Goal: Task Accomplishment & Management: Use online tool/utility

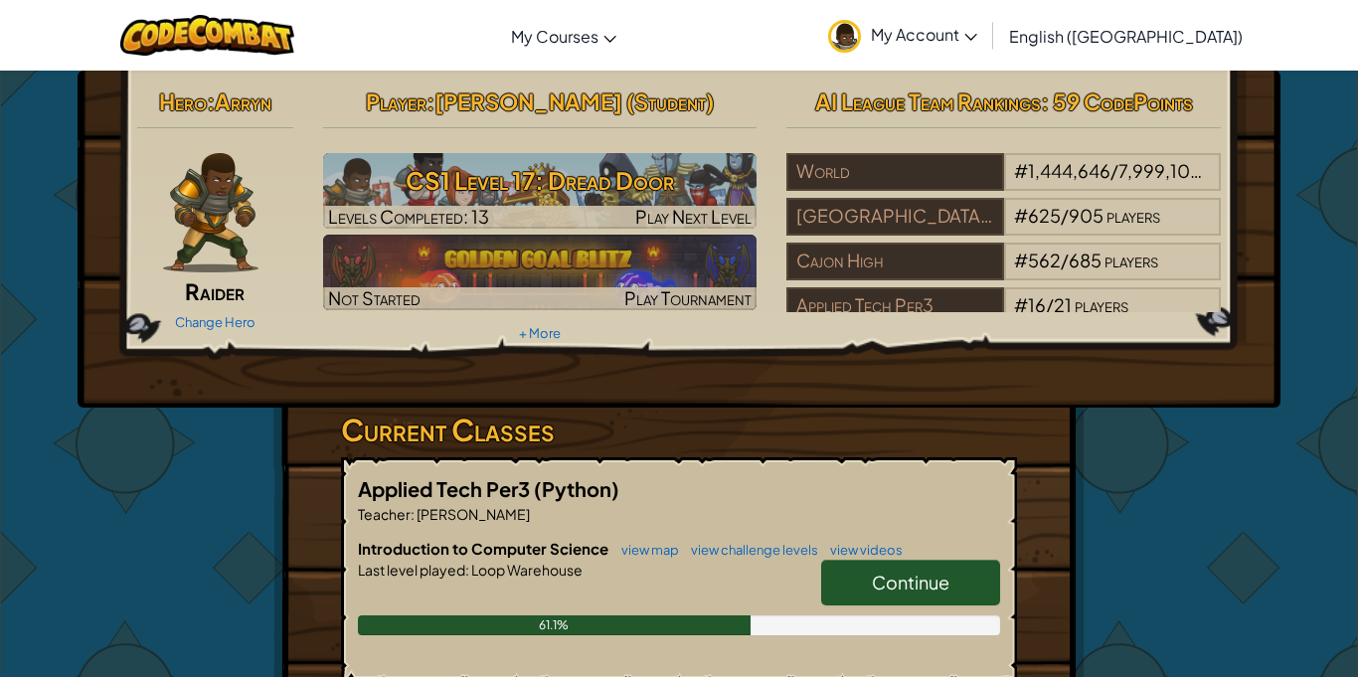
click at [807, 445] on h3 "Current Classes" at bounding box center [679, 430] width 676 height 45
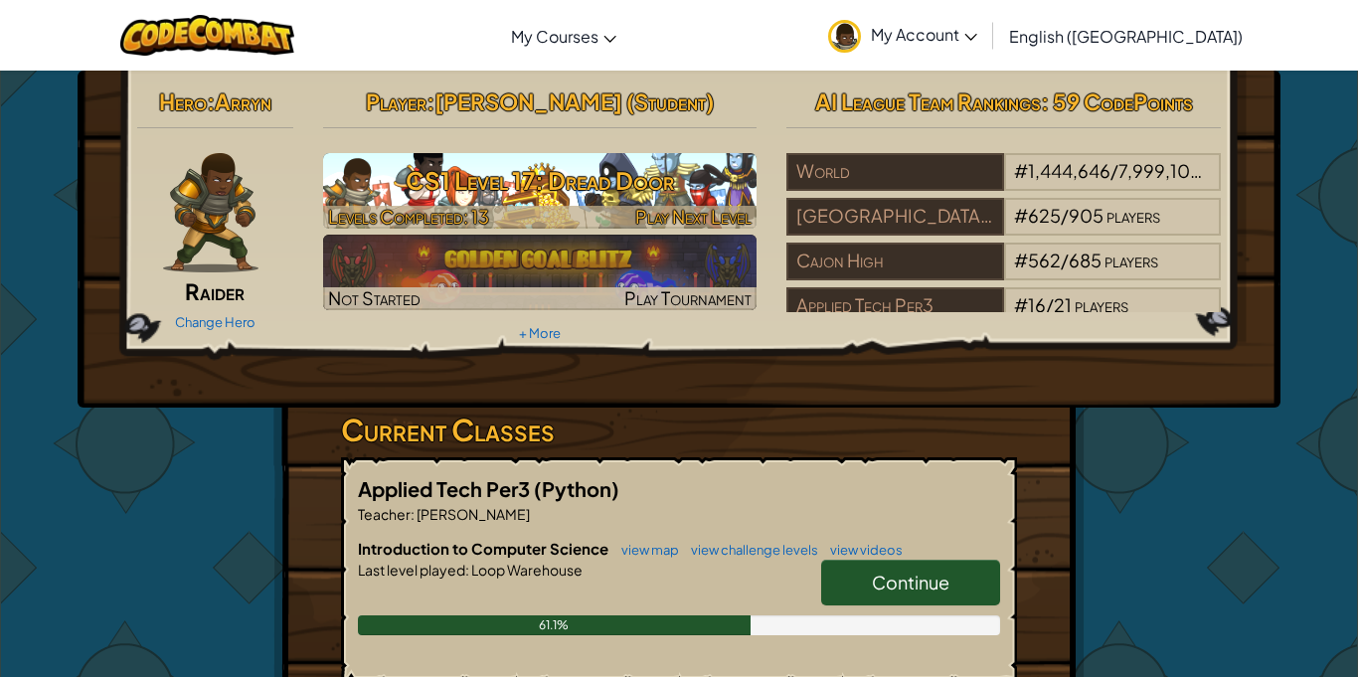
click at [701, 181] on h3 "CS1 Level 17: Dread Door" at bounding box center [540, 180] width 434 height 45
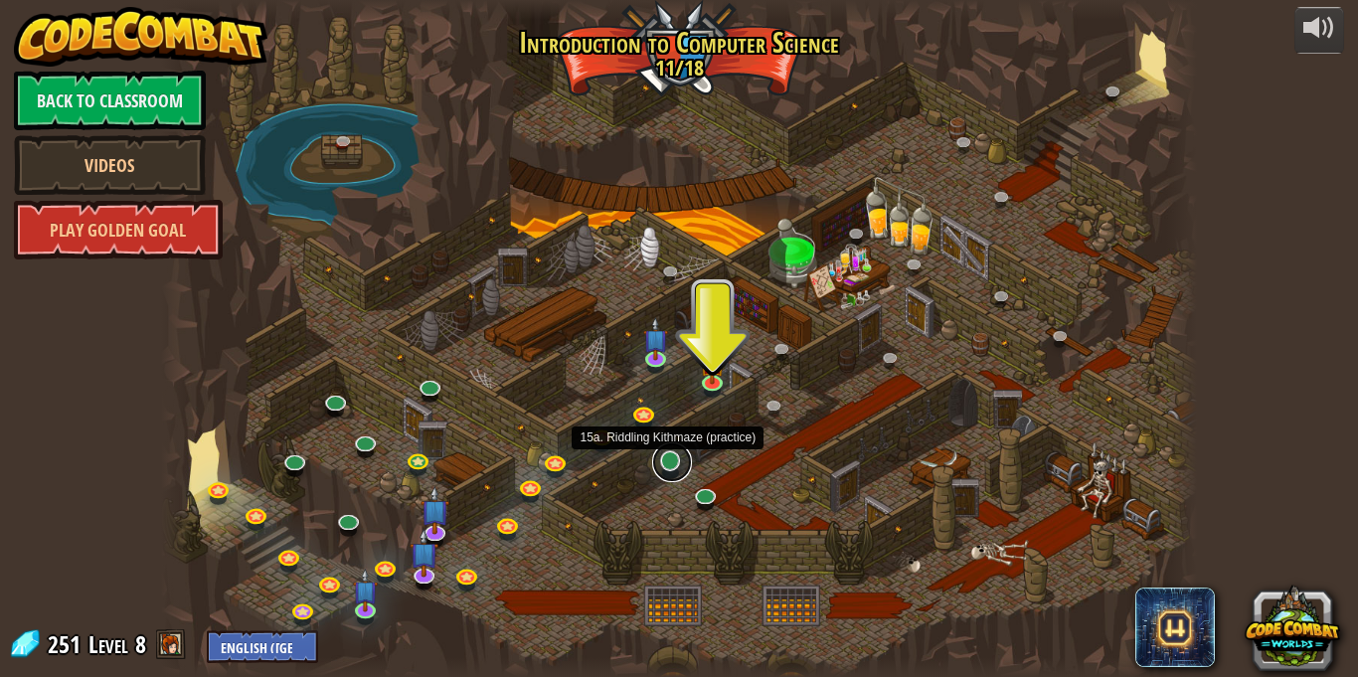
click at [667, 475] on link at bounding box center [672, 462] width 40 height 40
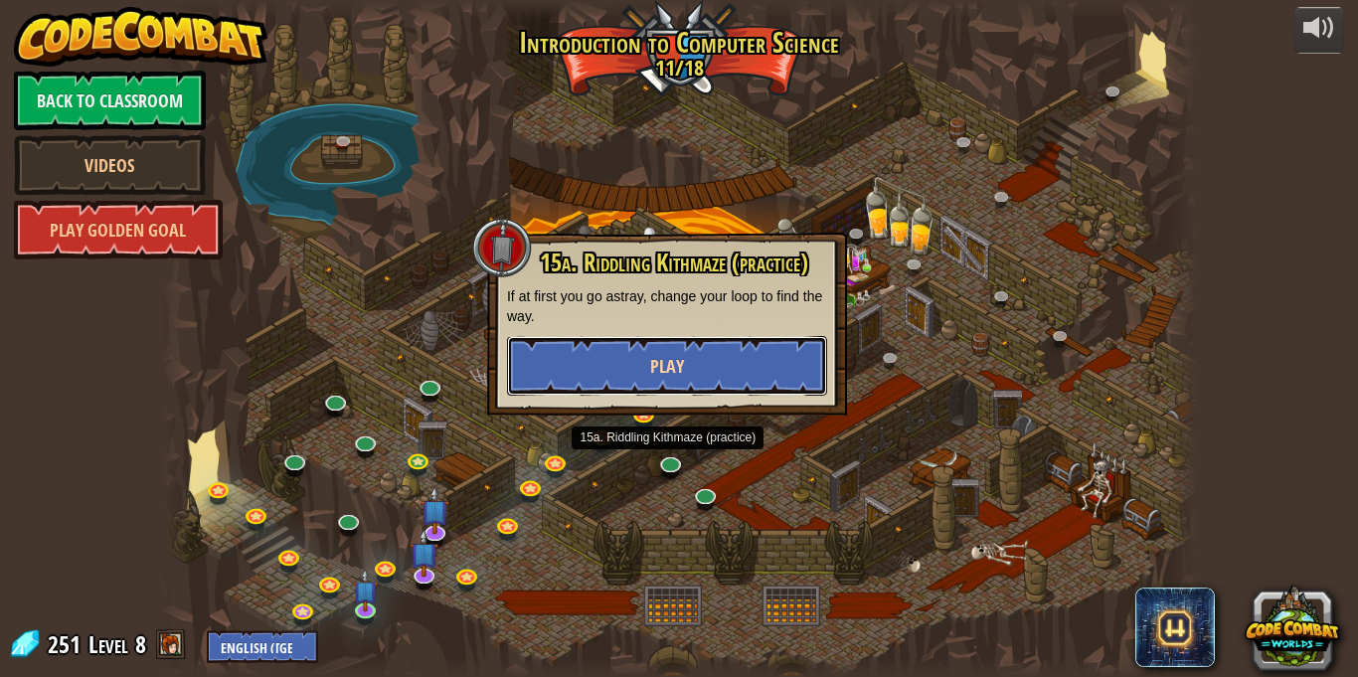
click at [665, 384] on button "Play" at bounding box center [667, 366] width 320 height 60
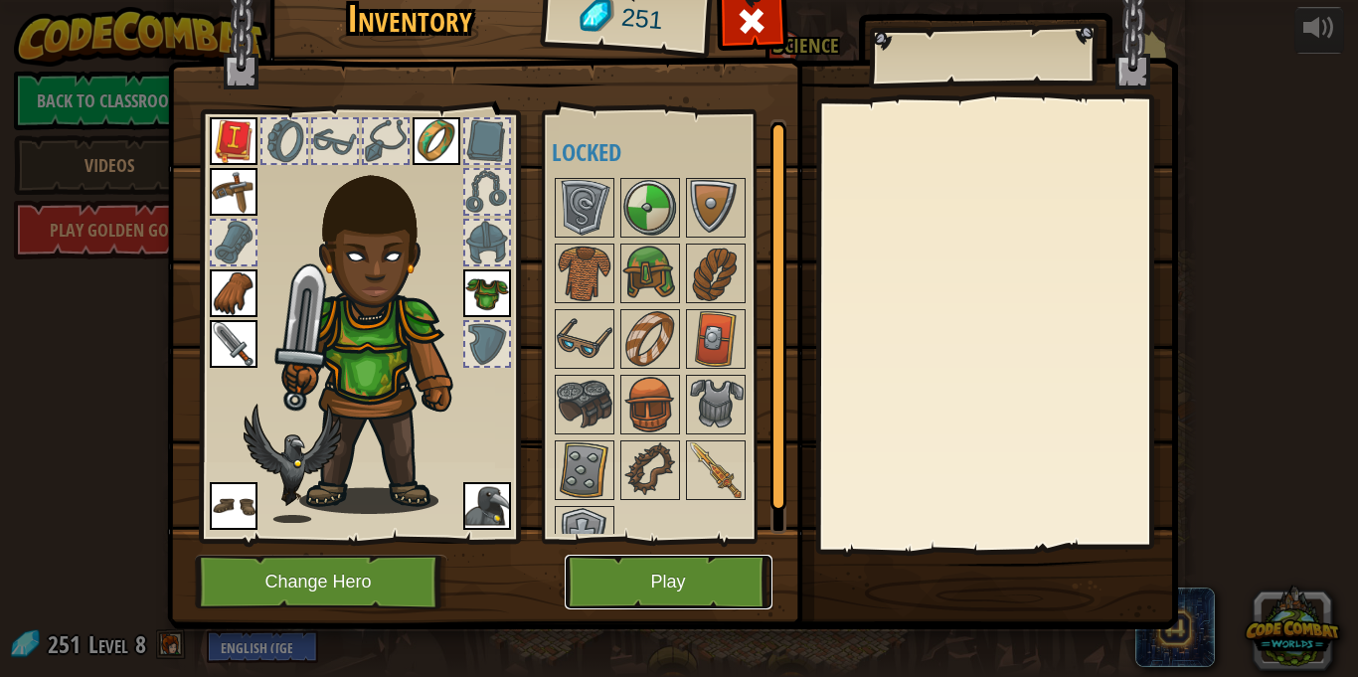
click at [669, 583] on button "Play" at bounding box center [669, 582] width 208 height 55
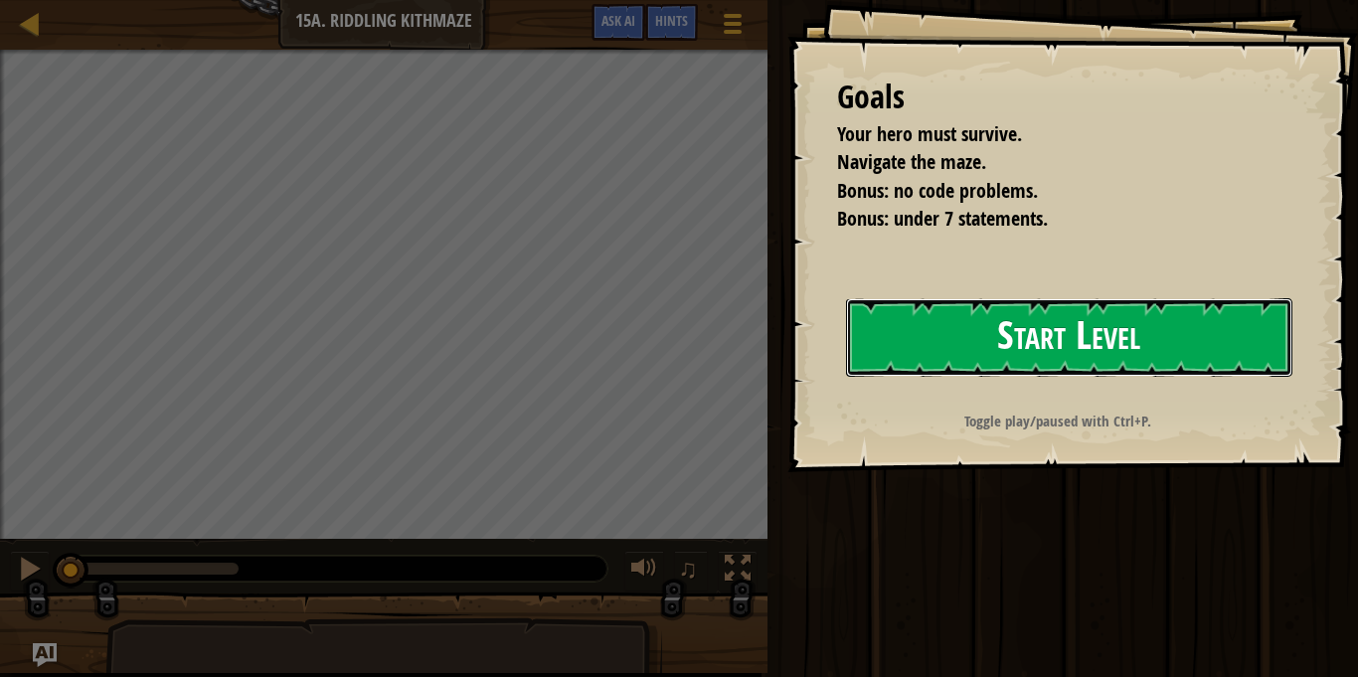
click at [1048, 357] on button "Start Level" at bounding box center [1069, 337] width 446 height 79
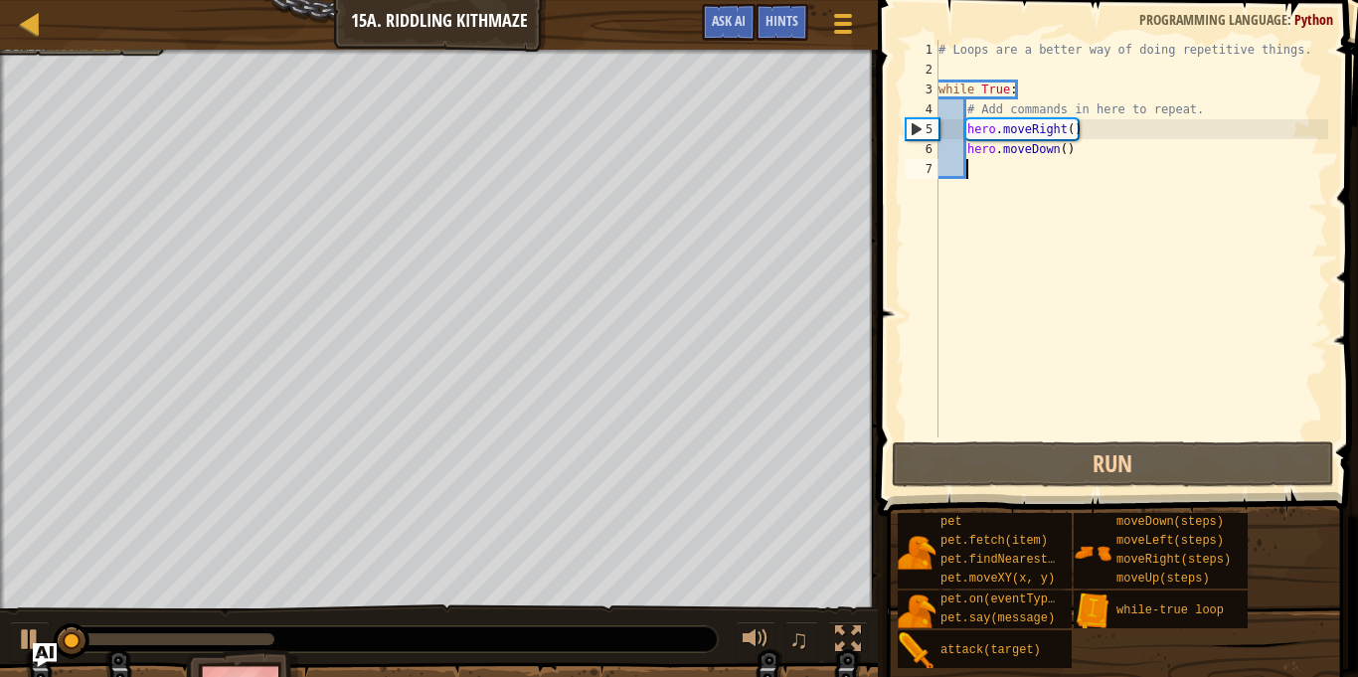
click at [1088, 148] on div "# Loops are a better way of doing repetitive things. while True : # Add command…" at bounding box center [1132, 258] width 394 height 437
type textarea "hero.moveDown()"
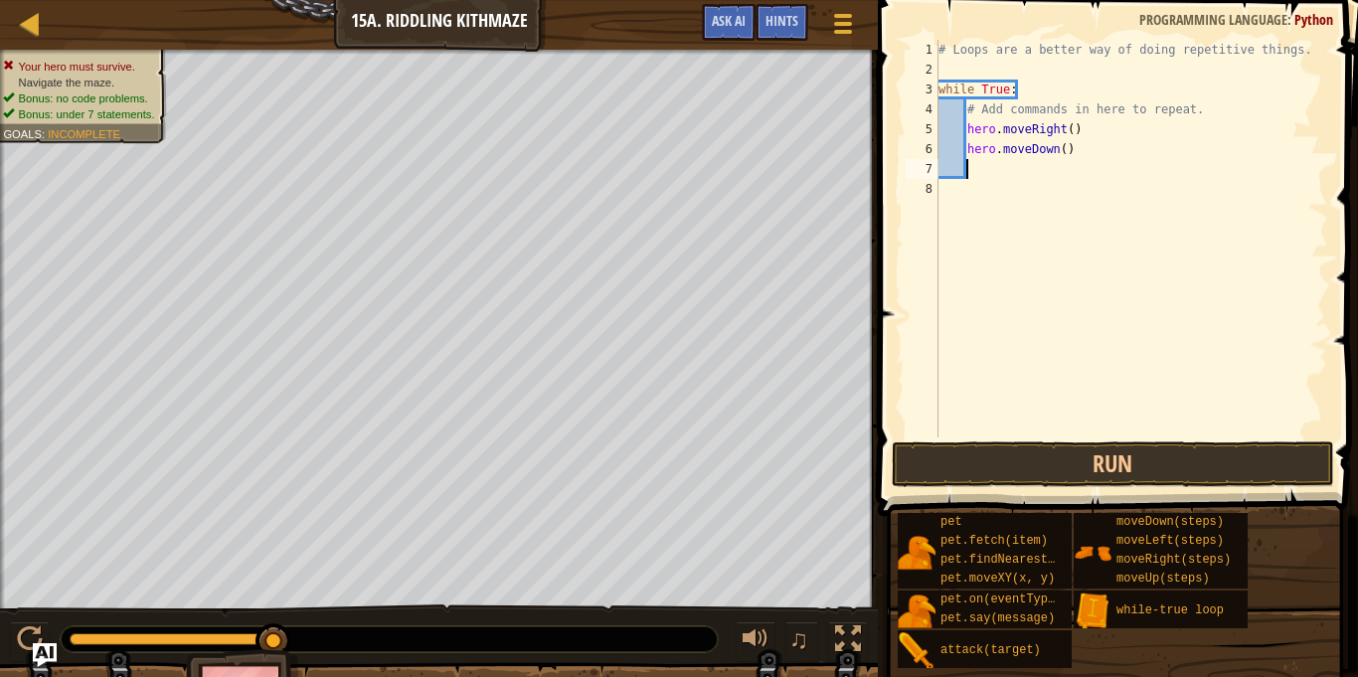
type textarea "h"
click at [1072, 170] on div "# Loops are a better way of doing repetitive things. while True : # Add command…" at bounding box center [1132, 258] width 394 height 437
type textarea "hero.moveRight(2)"
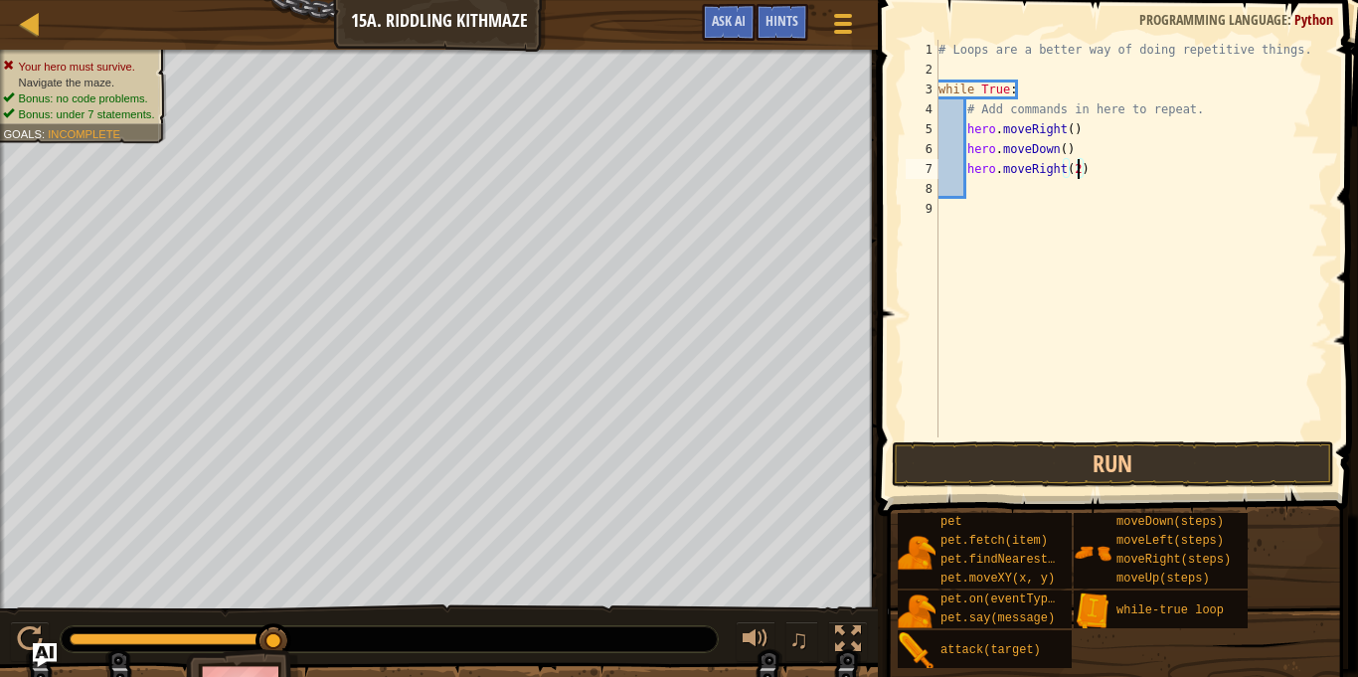
click at [1095, 165] on div "# Loops are a better way of doing repetitive things. while True : # Add command…" at bounding box center [1132, 258] width 394 height 437
type textarea "h"
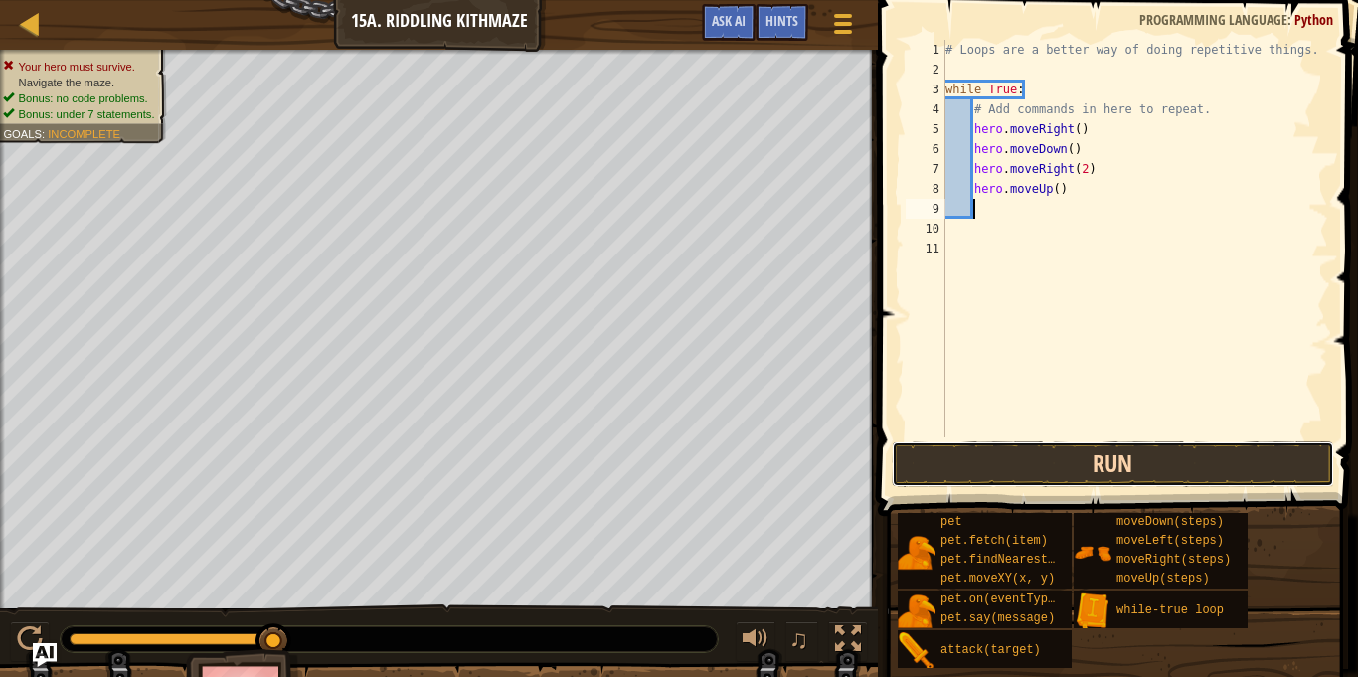
click at [1067, 442] on button "Run" at bounding box center [1113, 464] width 442 height 46
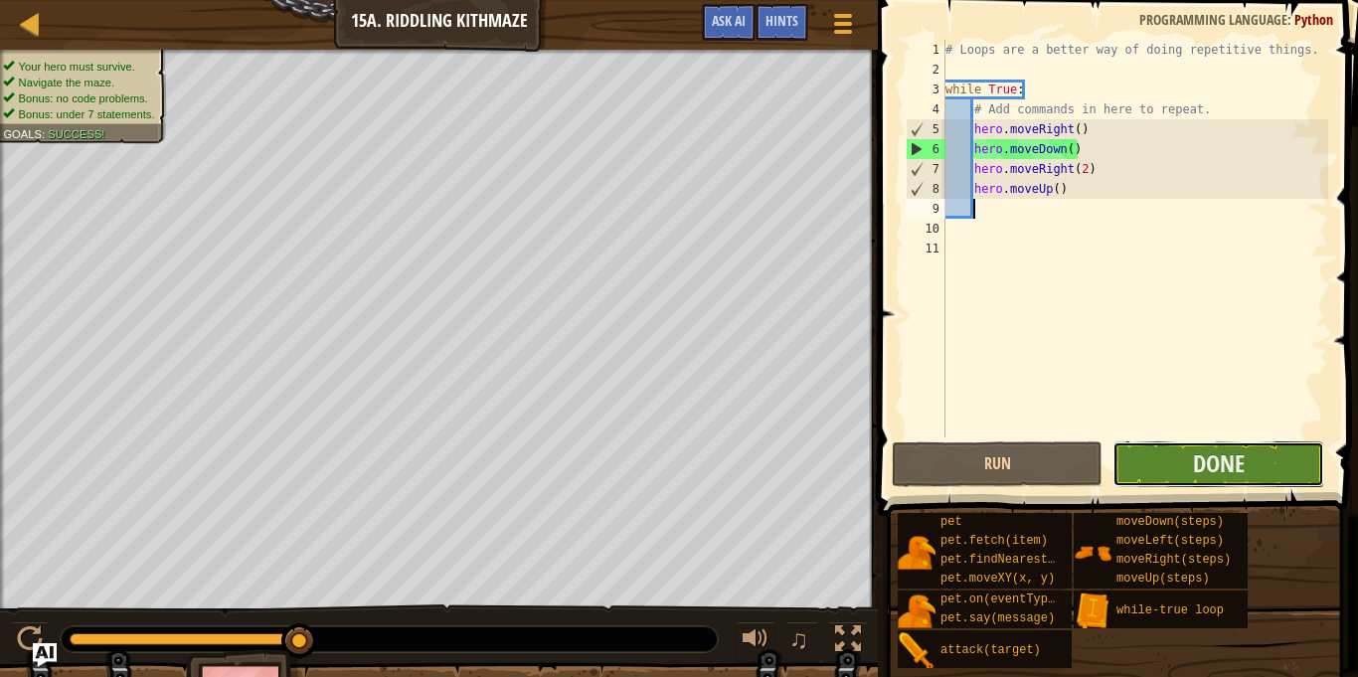
click at [1178, 480] on button "Done" at bounding box center [1218, 464] width 211 height 46
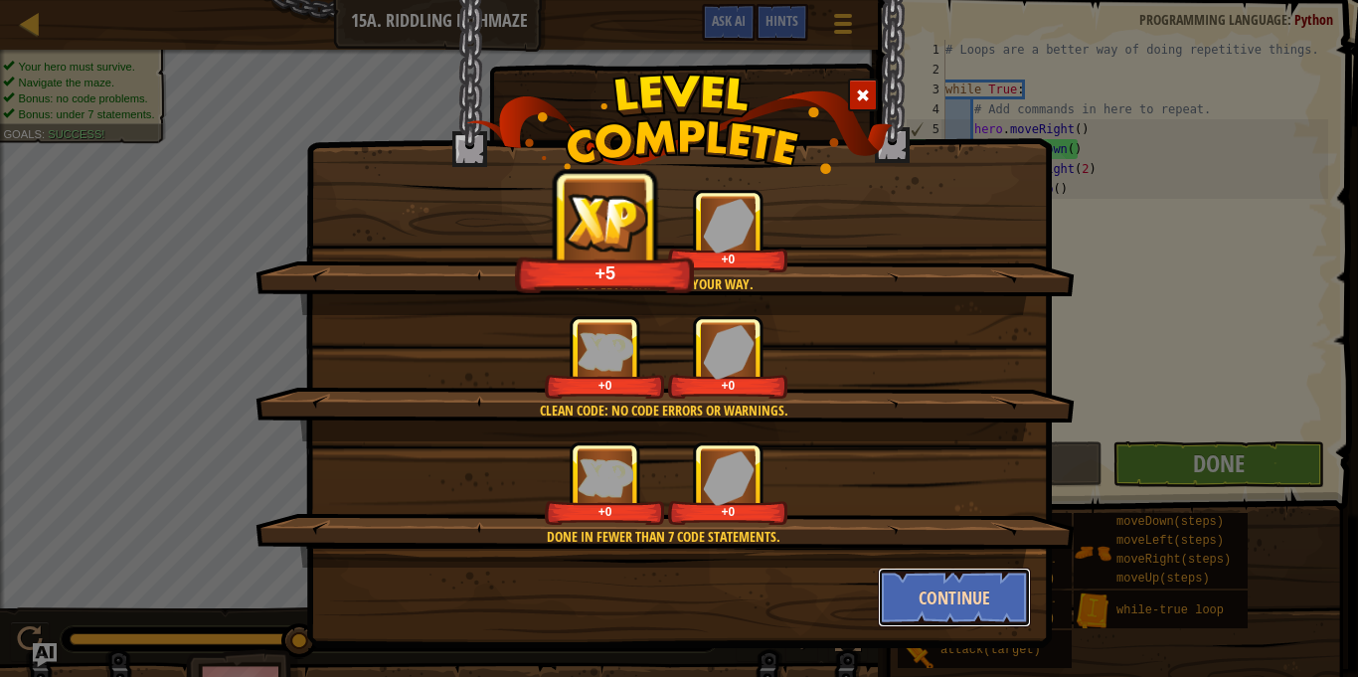
click at [944, 578] on button "Continue" at bounding box center [955, 598] width 154 height 60
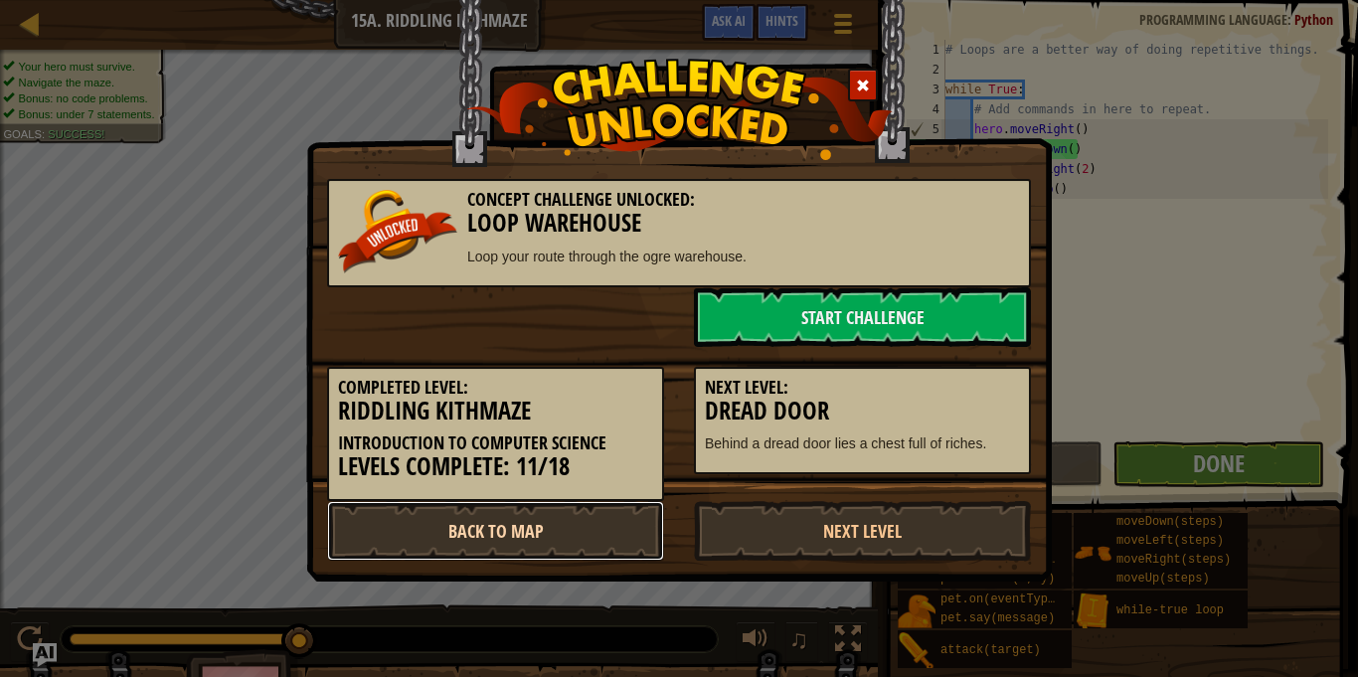
click at [534, 532] on link "Back to Map" at bounding box center [495, 531] width 337 height 60
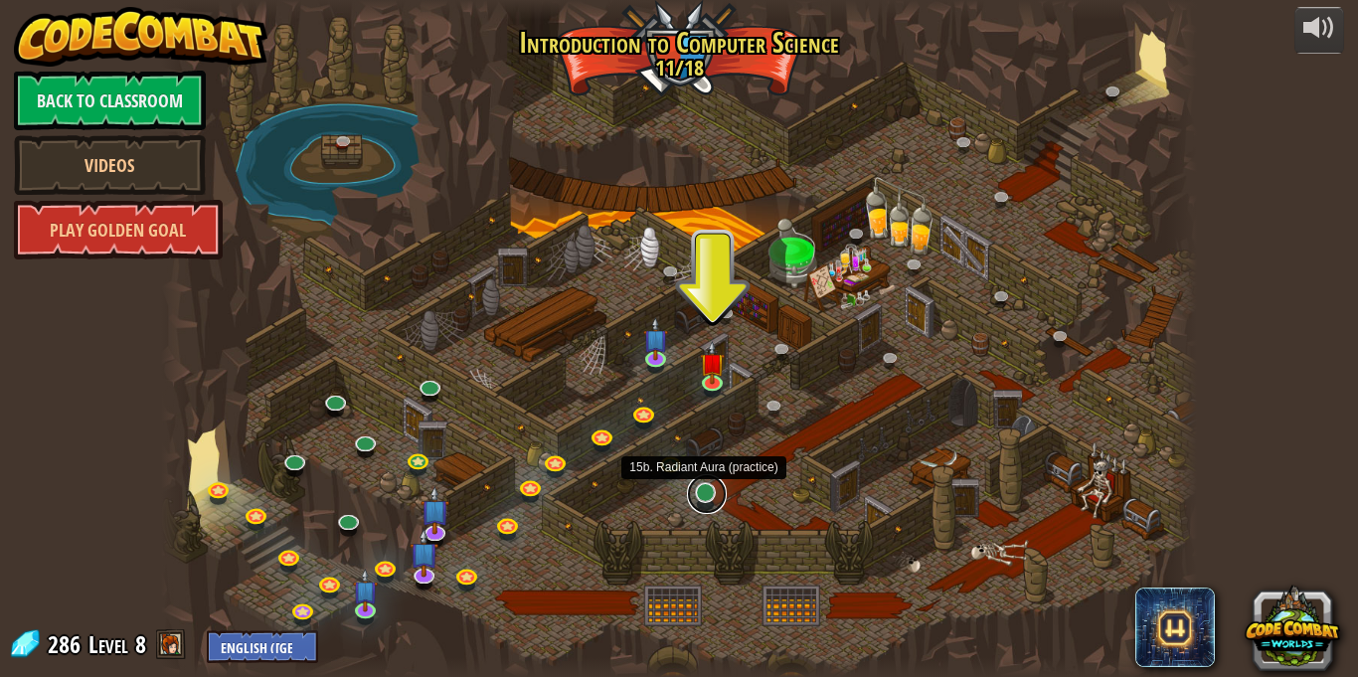
click at [710, 499] on link at bounding box center [707, 494] width 40 height 40
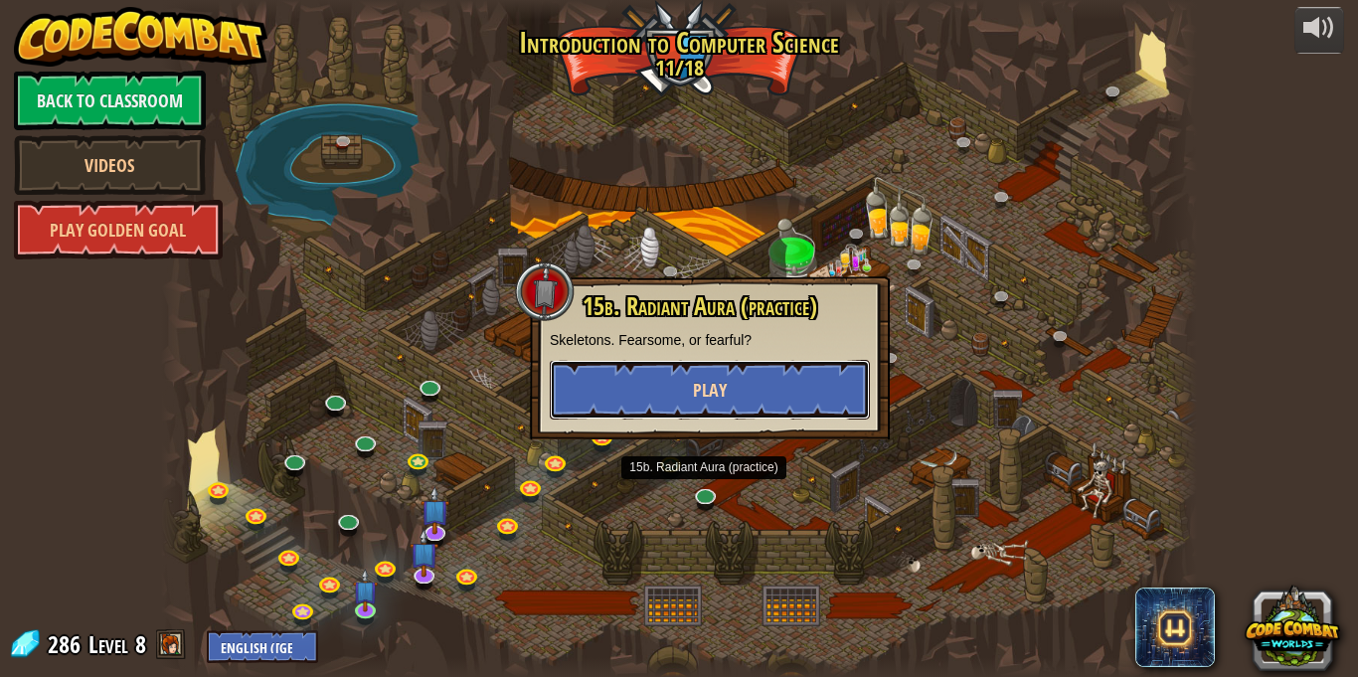
click at [725, 374] on button "Play" at bounding box center [710, 390] width 320 height 60
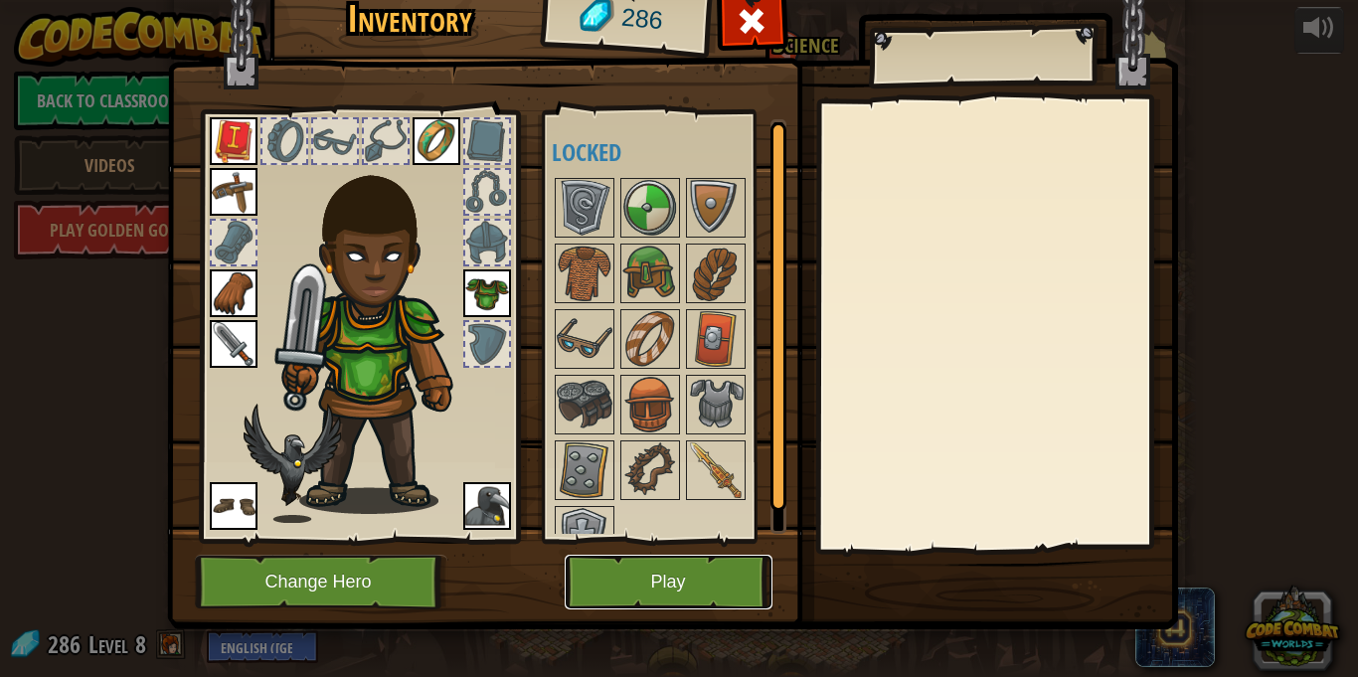
click at [679, 574] on button "Play" at bounding box center [669, 582] width 208 height 55
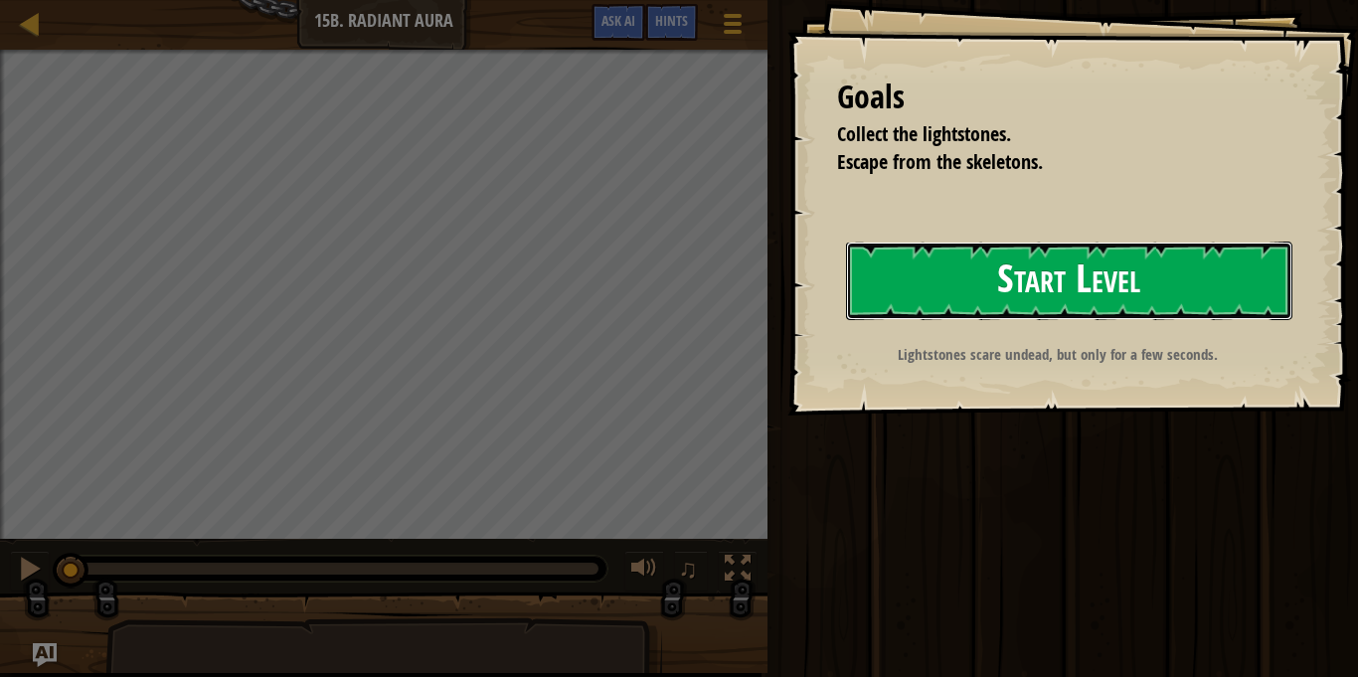
click at [976, 246] on button "Start Level" at bounding box center [1069, 281] width 446 height 79
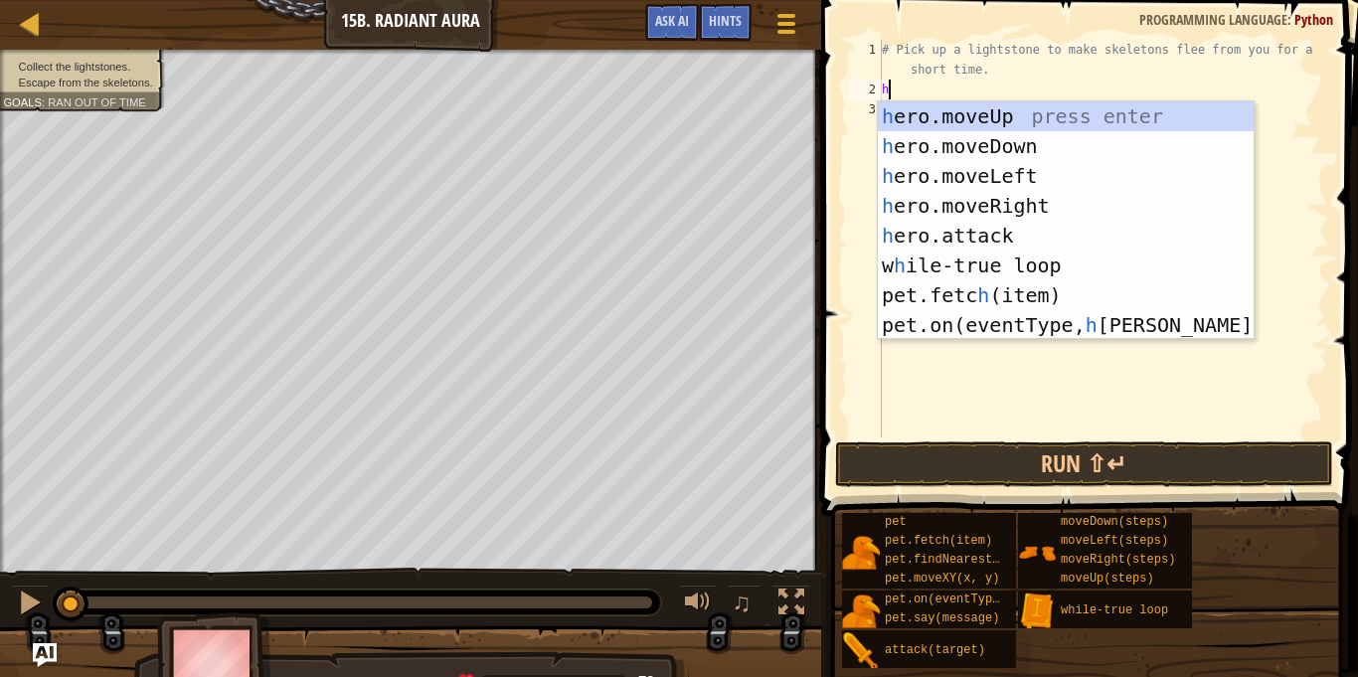
scroll to position [9, 1]
type textarea "h"
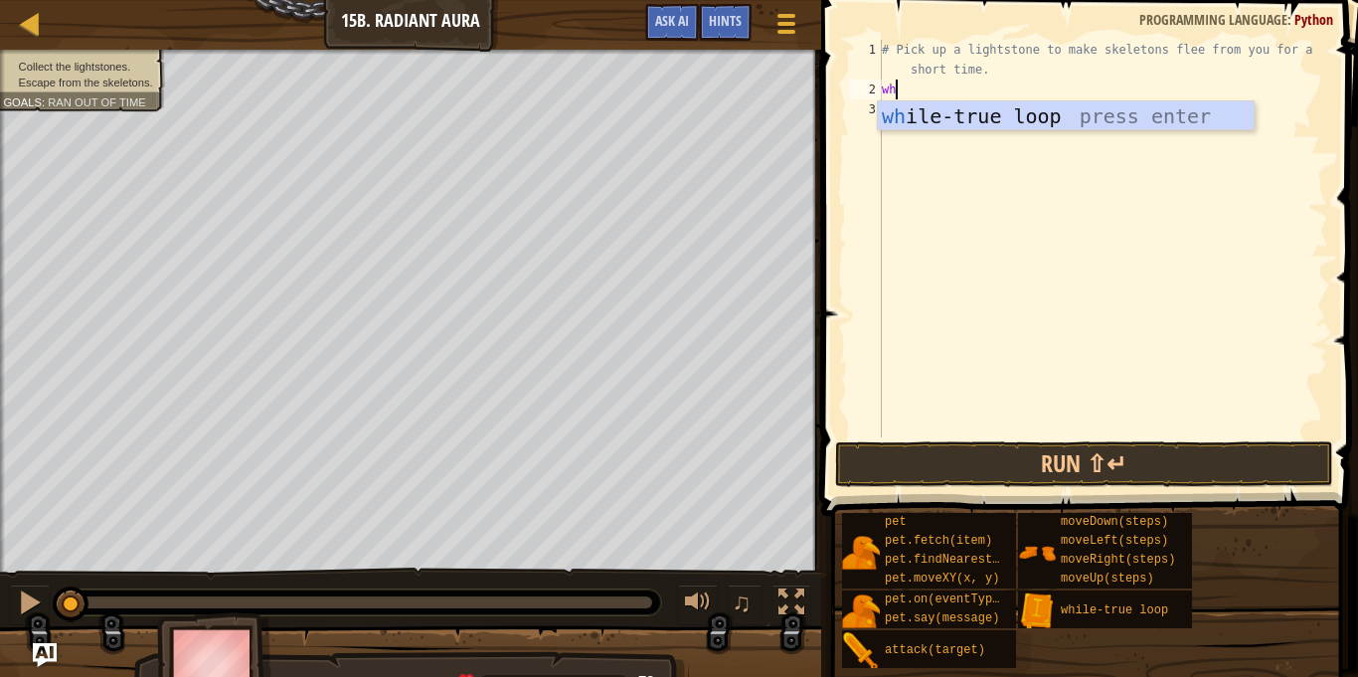
type textarea "w"
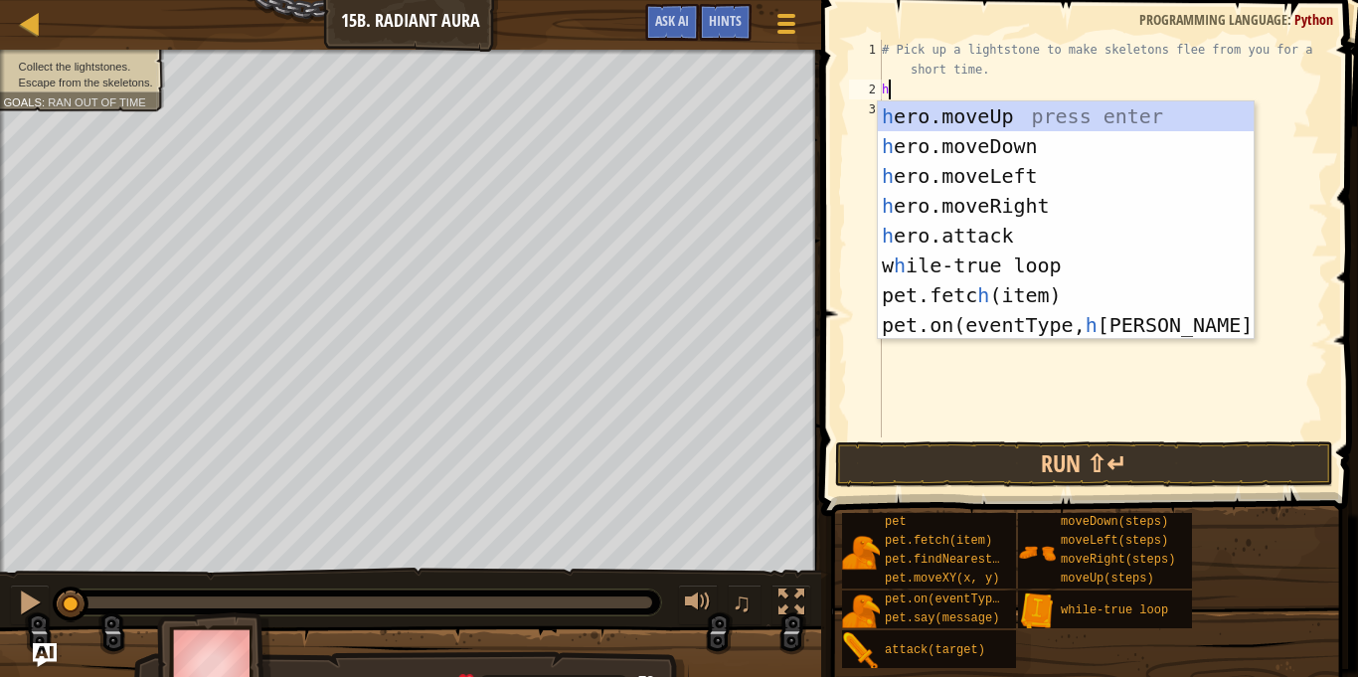
type textarea "he"
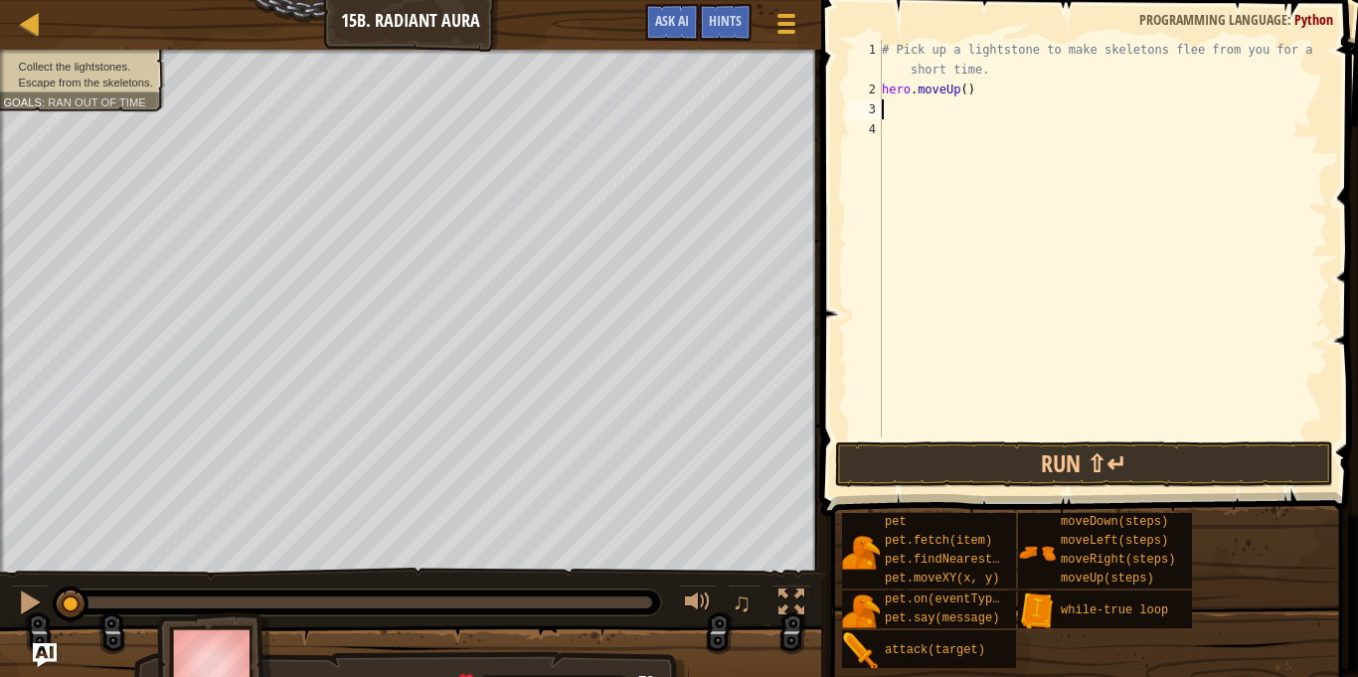
type textarea "he"
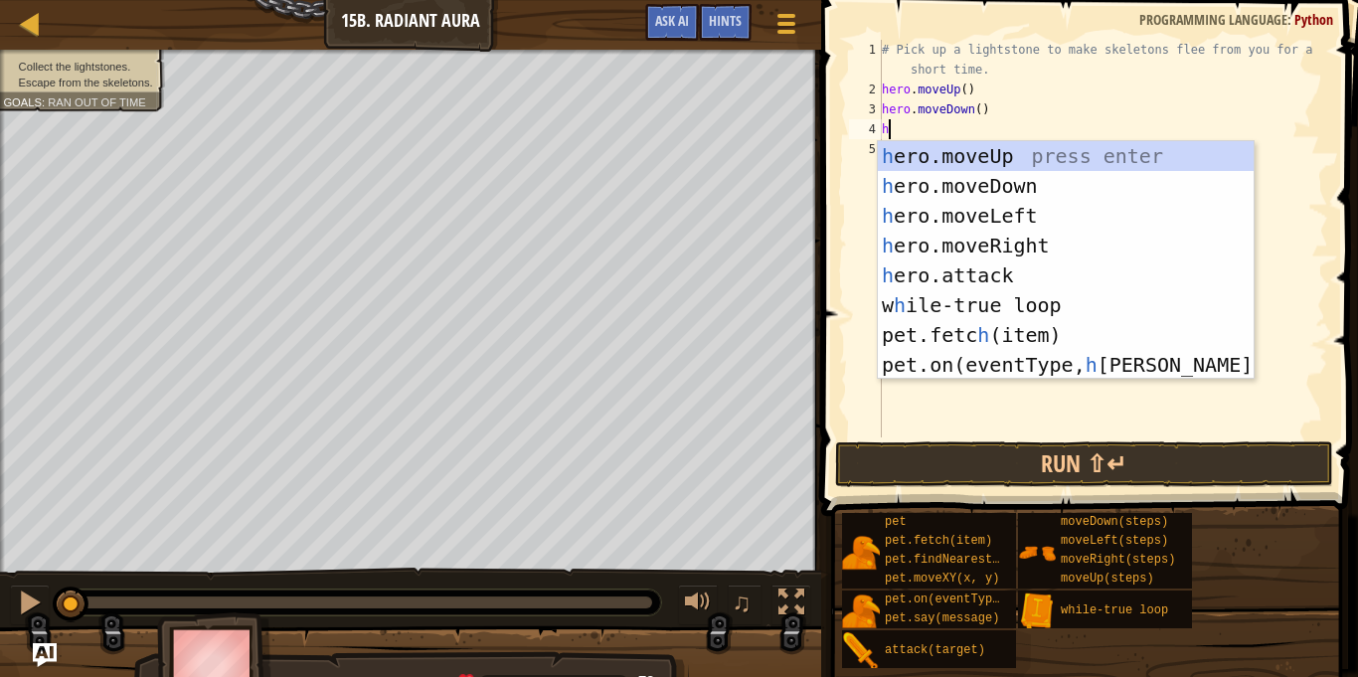
type textarea "he"
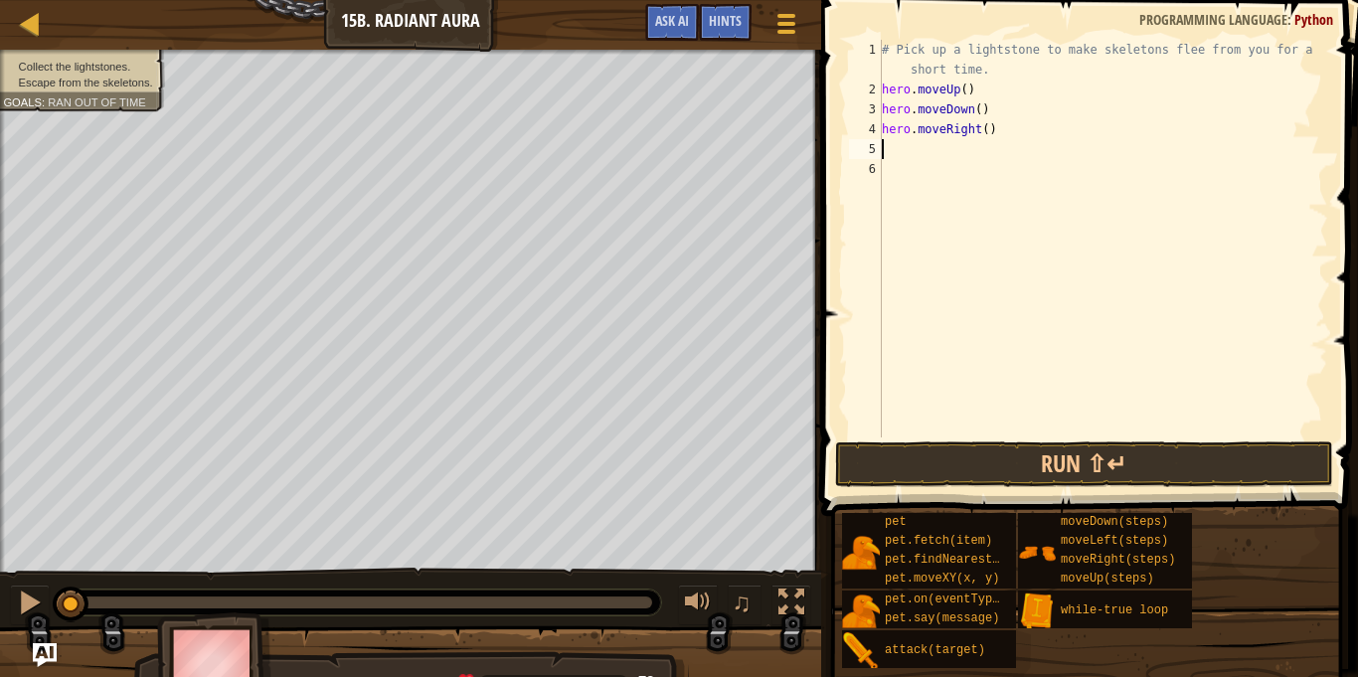
type textarea "w"
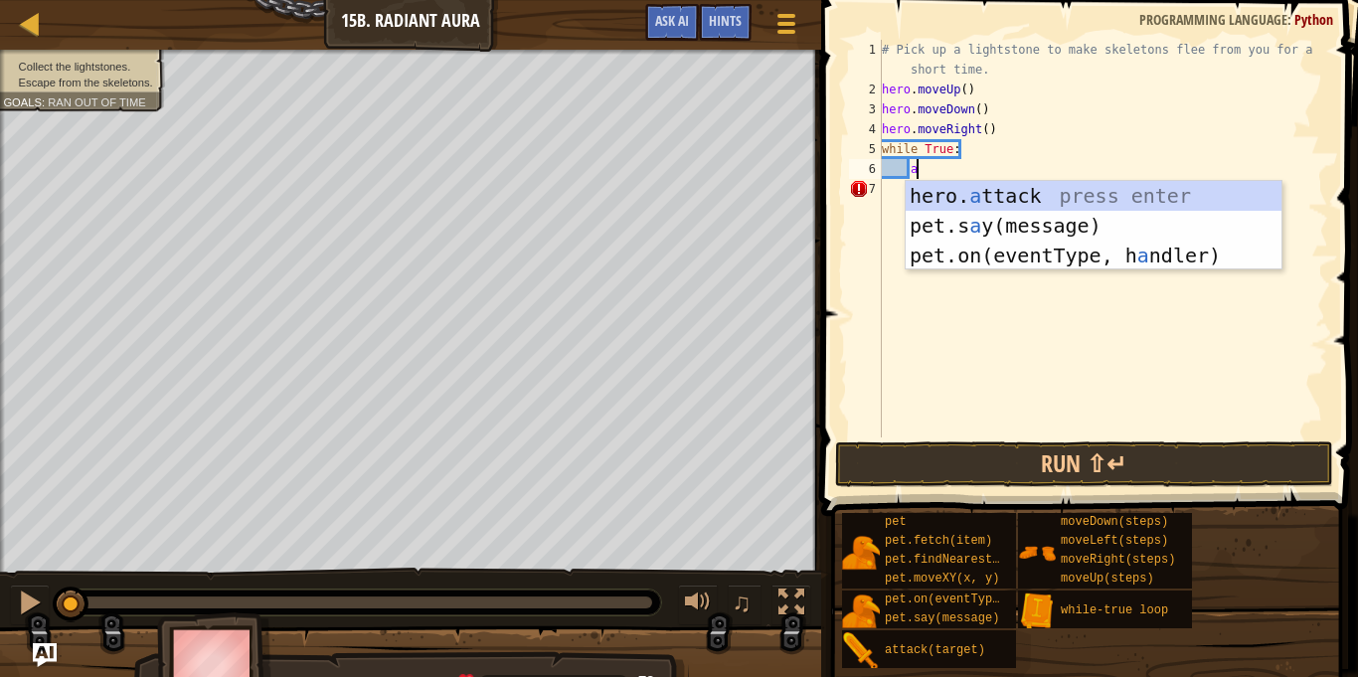
scroll to position [9, 4]
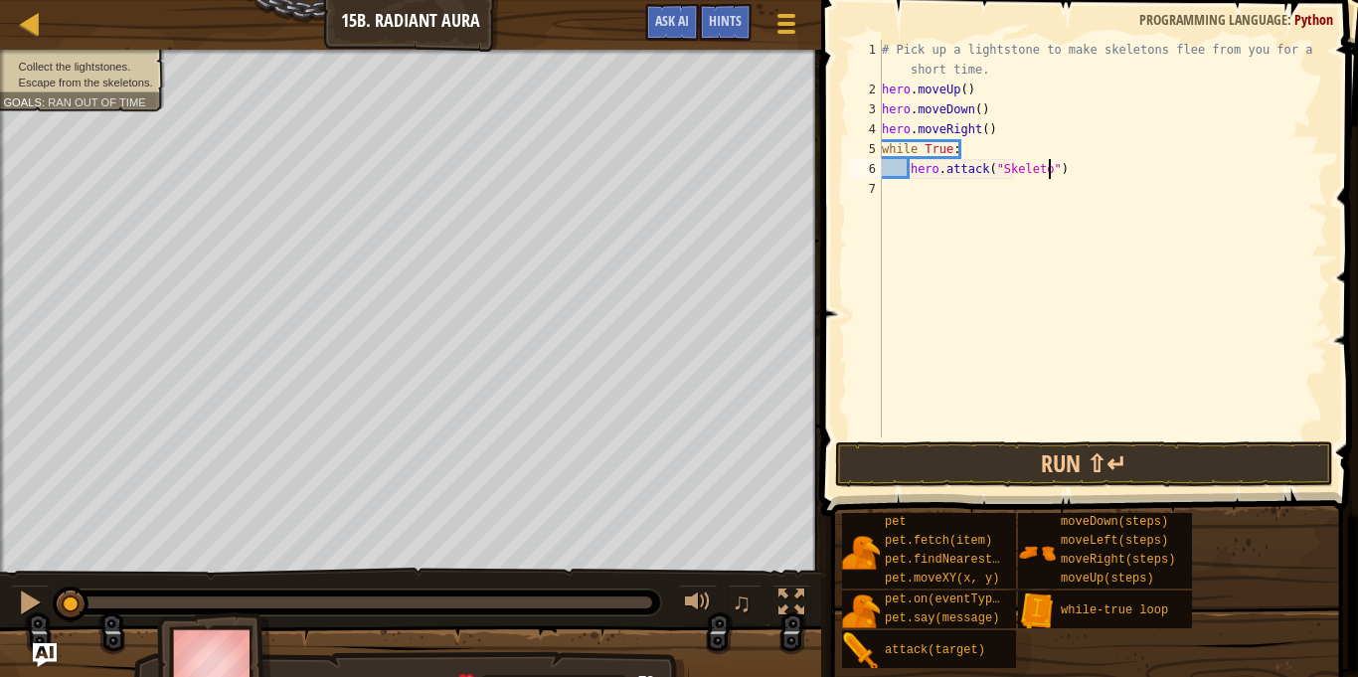
type textarea "hero.attack("Skeleton")"
click at [964, 463] on button "Run ⇧↵" at bounding box center [1084, 464] width 498 height 46
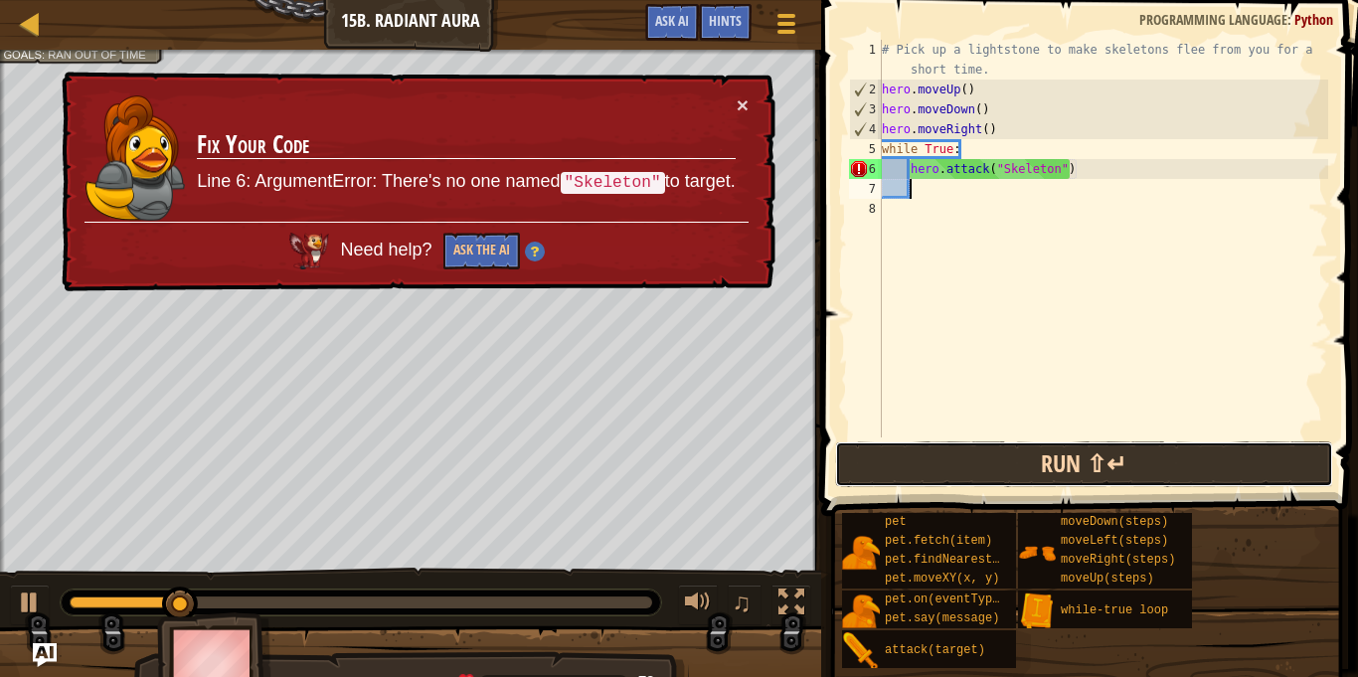
click at [1027, 480] on button "Run ⇧↵" at bounding box center [1084, 464] width 498 height 46
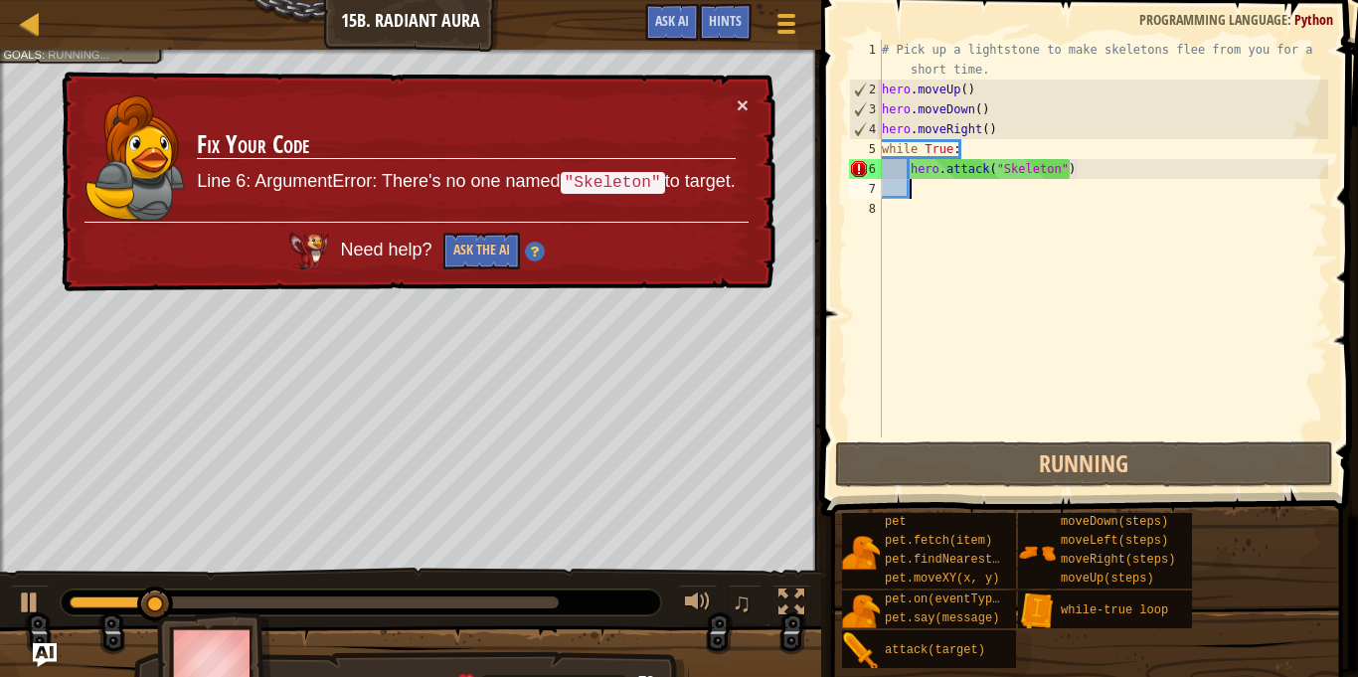
click at [739, 118] on div "× Fix Your Code Line 6: ArgumentError: There's no one named "Skeleton" to targe…" at bounding box center [417, 183] width 718 height 222
click at [751, 104] on div "× Fix Your Code Line 6: ArgumentError: There's no one named "Skeleton" to targe…" at bounding box center [417, 182] width 719 height 226
click at [751, 104] on div "× Fix Your Code Line 6: ArgumentError: There's no one named "Skeleton" to targe…" at bounding box center [417, 182] width 718 height 223
click at [1089, 159] on div "# Pick up a lightstone to make skeletons flee from you for a short time. hero .…" at bounding box center [1103, 268] width 450 height 457
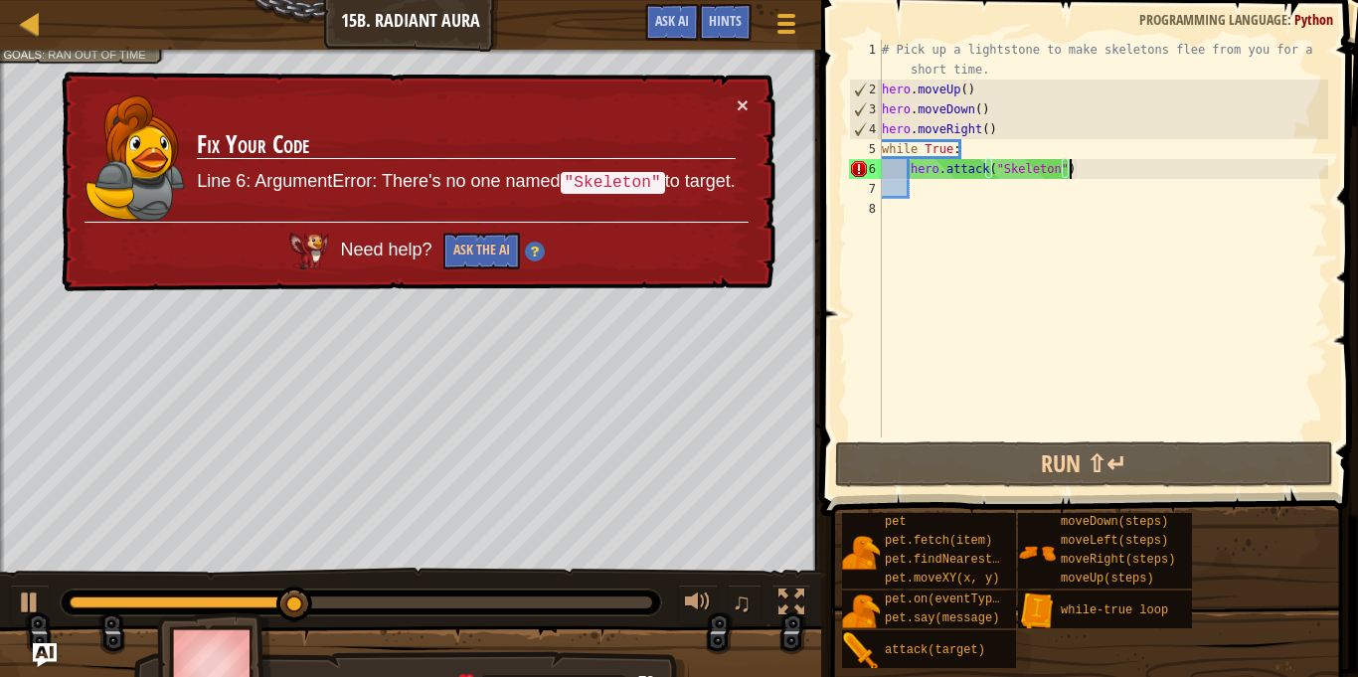
click at [1084, 161] on div "# Pick up a lightstone to make skeletons flee from you for a short time. hero .…" at bounding box center [1103, 268] width 450 height 457
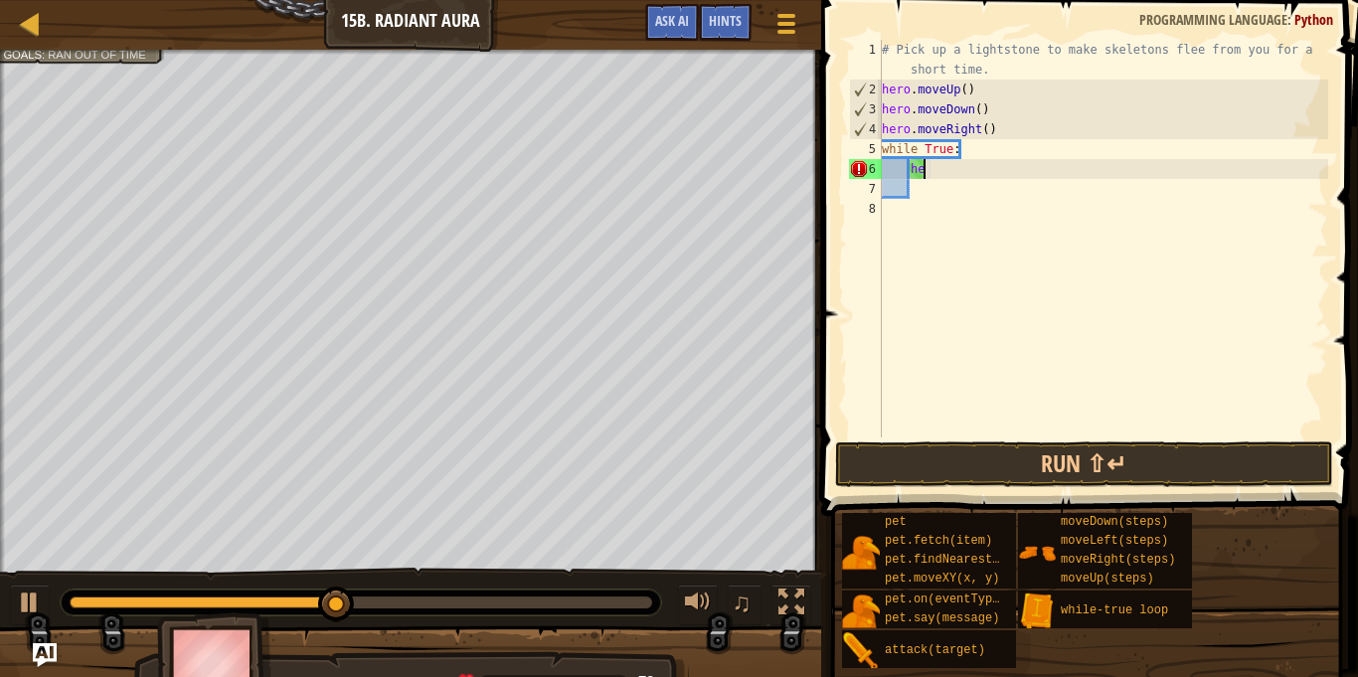
type textarea "h"
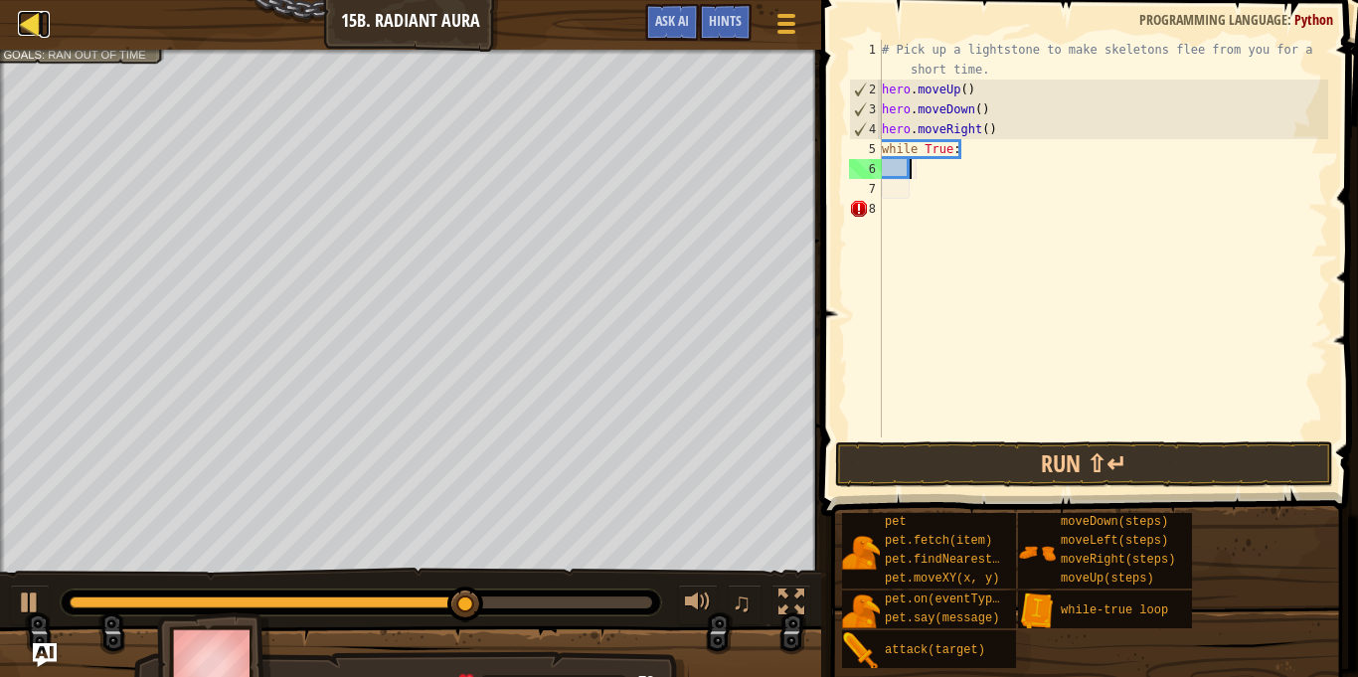
click at [37, 17] on div at bounding box center [30, 23] width 25 height 25
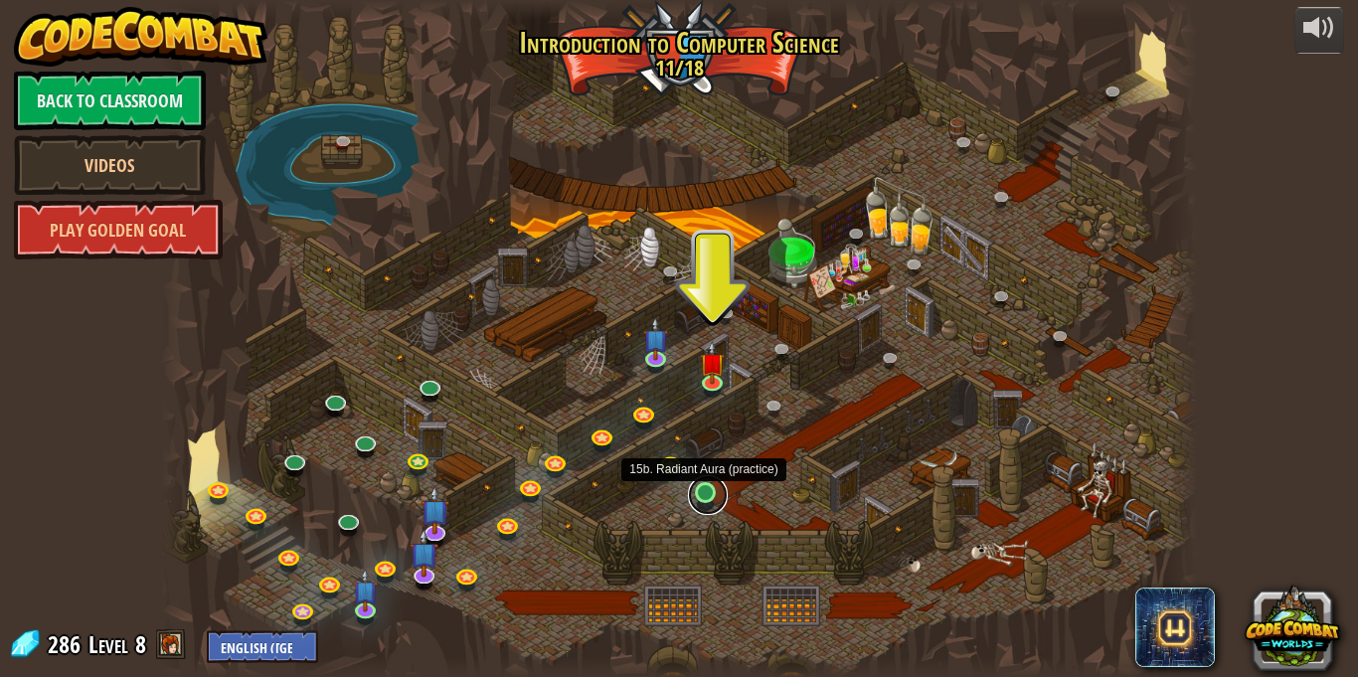
click at [708, 496] on link at bounding box center [708, 495] width 40 height 40
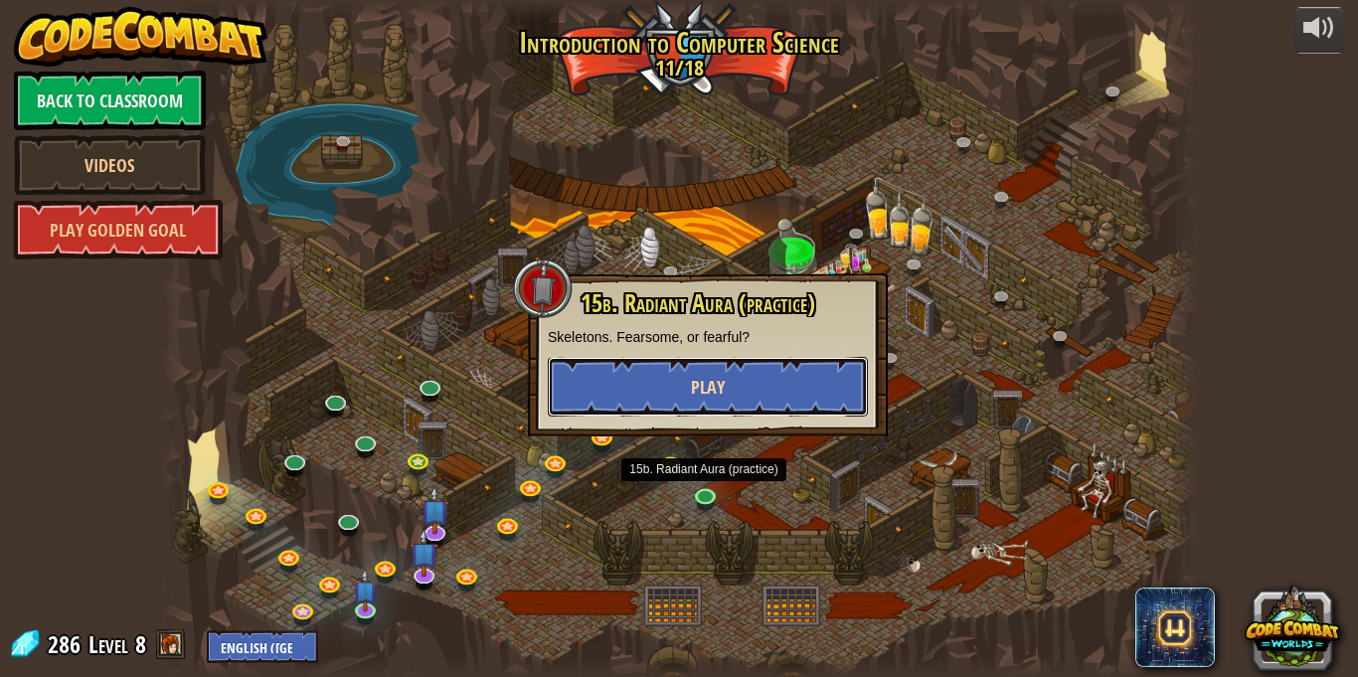
click at [714, 405] on button "Play" at bounding box center [708, 387] width 320 height 60
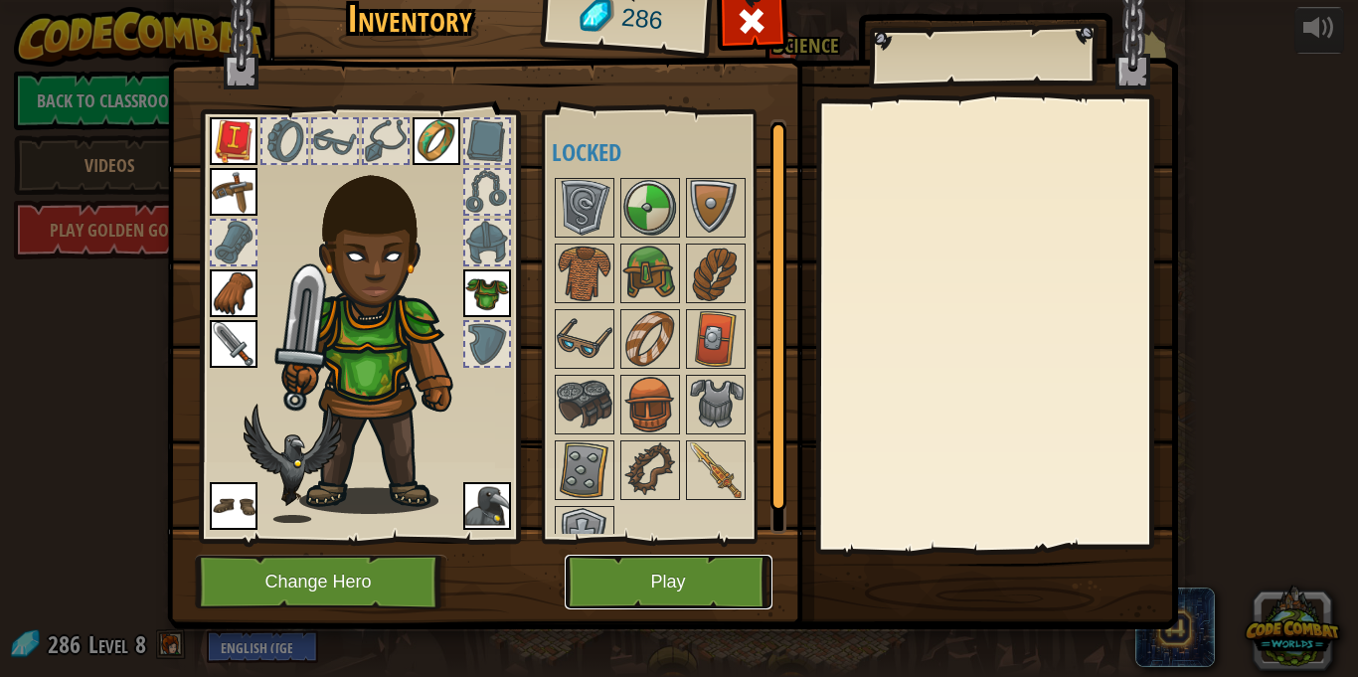
click at [662, 604] on button "Play" at bounding box center [669, 582] width 208 height 55
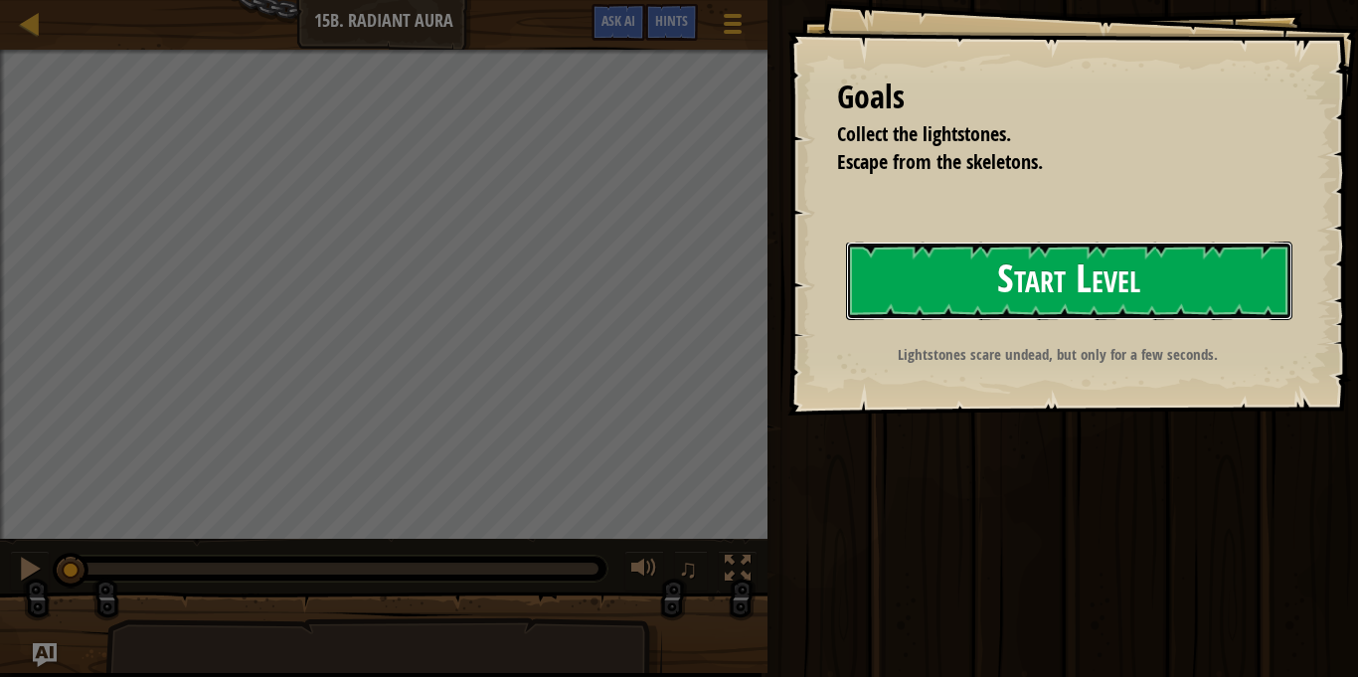
click at [936, 273] on button "Start Level" at bounding box center [1069, 281] width 446 height 79
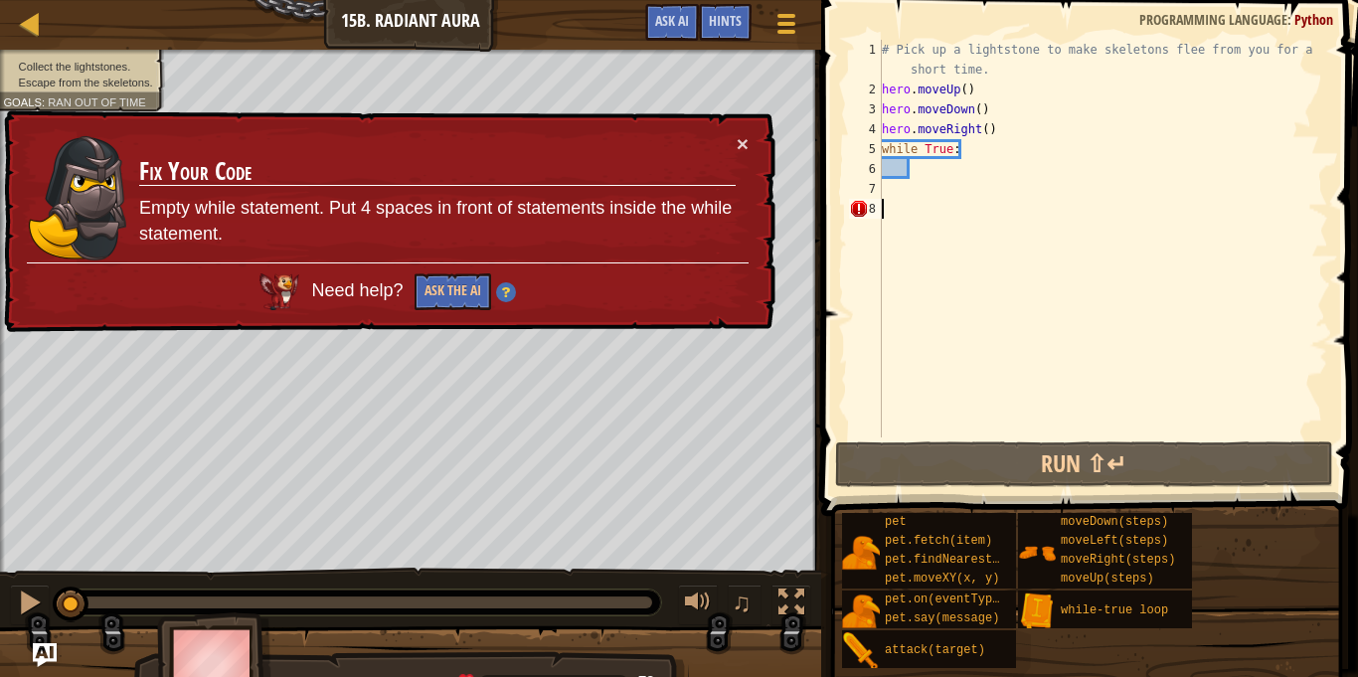
click at [966, 159] on div "# Pick up a lightstone to make skeletons flee from you for a short time. hero .…" at bounding box center [1103, 268] width 450 height 457
click at [981, 154] on div "# Pick up a lightstone to make skeletons flee from you for a short time. hero .…" at bounding box center [1103, 268] width 450 height 457
click at [978, 155] on div "# Pick up a lightstone to make skeletons flee from you for a short time. hero .…" at bounding box center [1103, 268] width 450 height 457
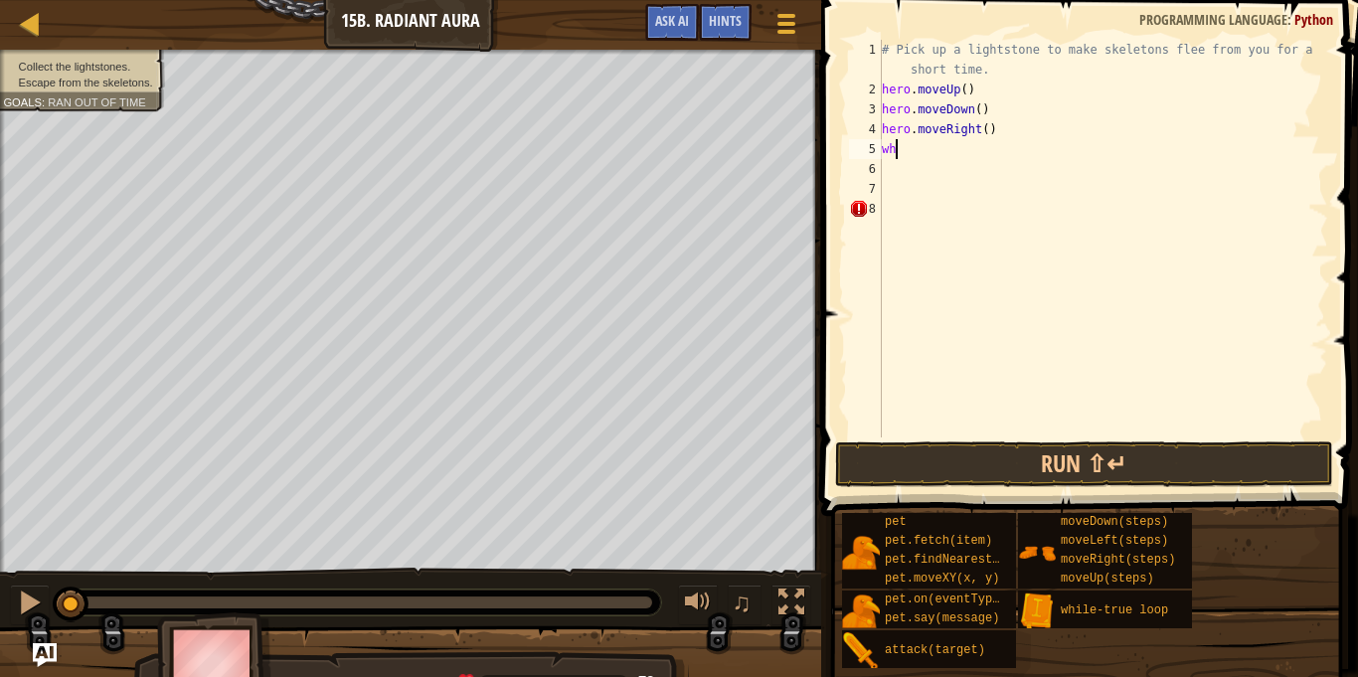
type textarea "w"
drag, startPoint x: 905, startPoint y: 75, endPoint x: 904, endPoint y: 65, distance: 10.0
click at [904, 65] on div "# Pick up a lightstone to make skeletons flee from you for a short time. hero .…" at bounding box center [1103, 268] width 450 height 457
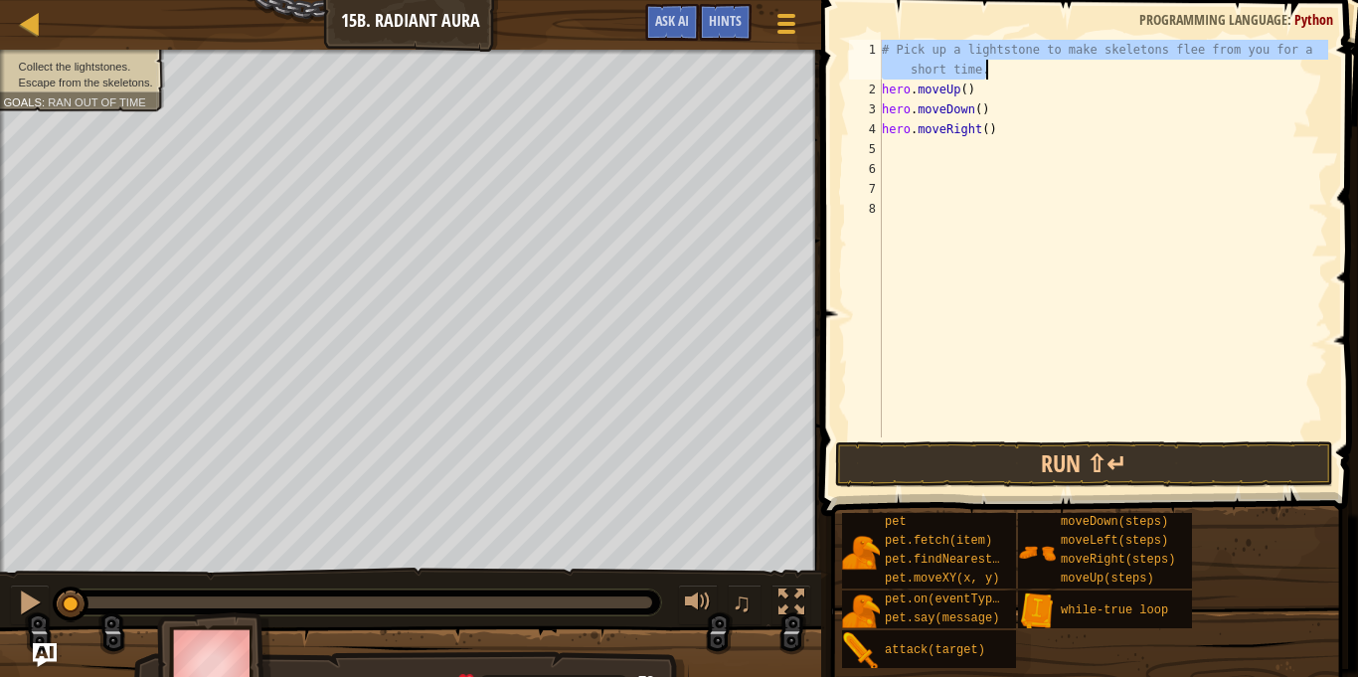
drag, startPoint x: 882, startPoint y: 52, endPoint x: 1014, endPoint y: 68, distance: 133.2
click at [1014, 68] on div "# Pick up a lightstone to make skeletons flee from you for a short time. hero .…" at bounding box center [1103, 268] width 450 height 457
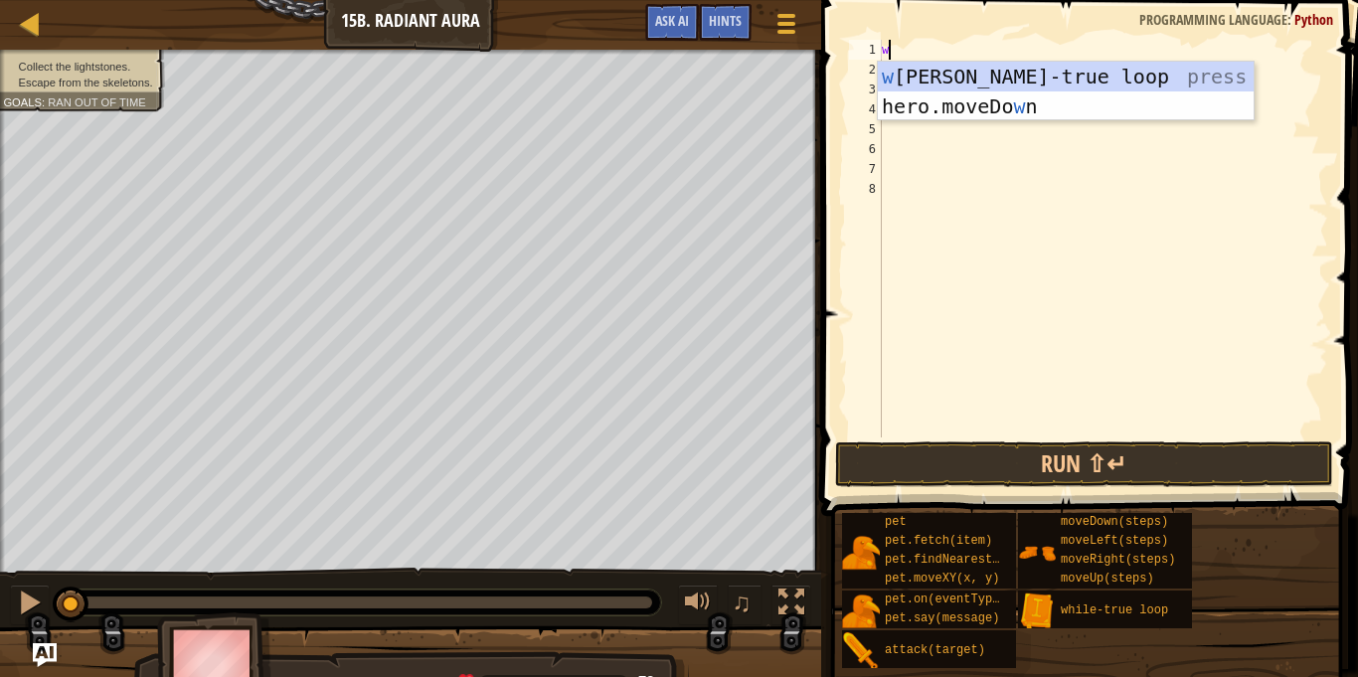
type textarea "wh"
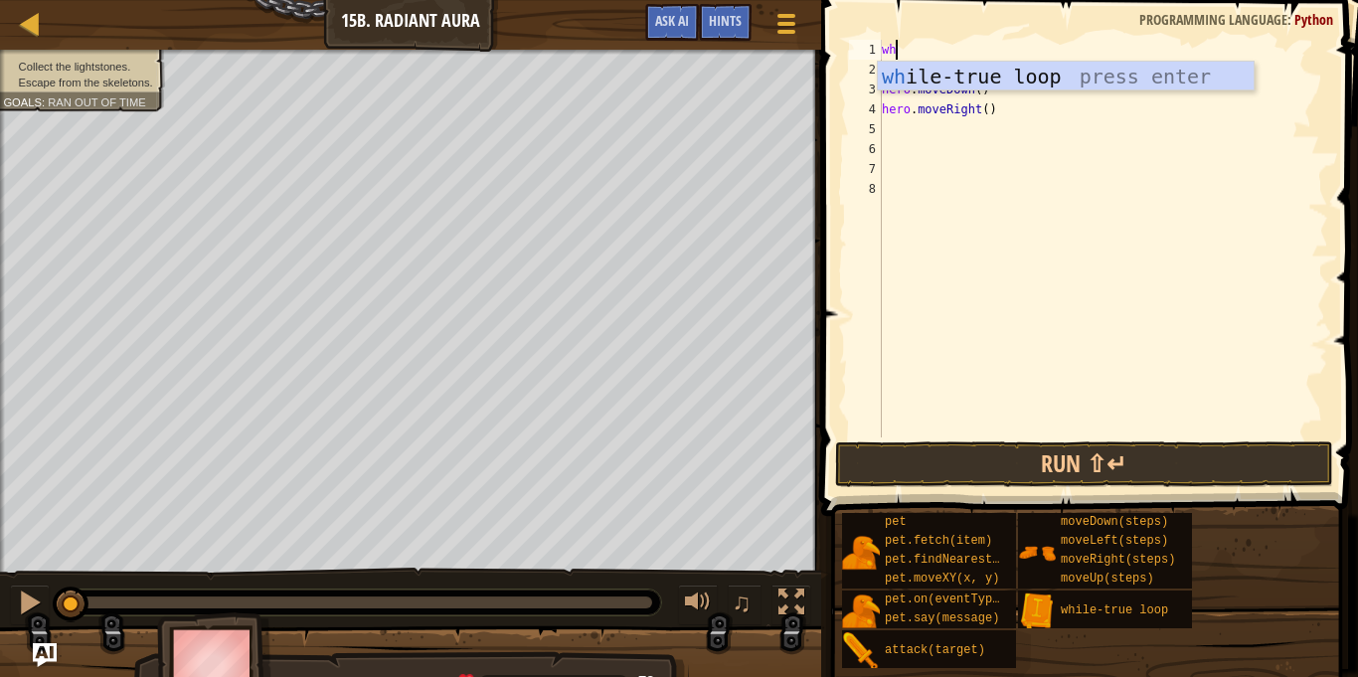
scroll to position [9, 1]
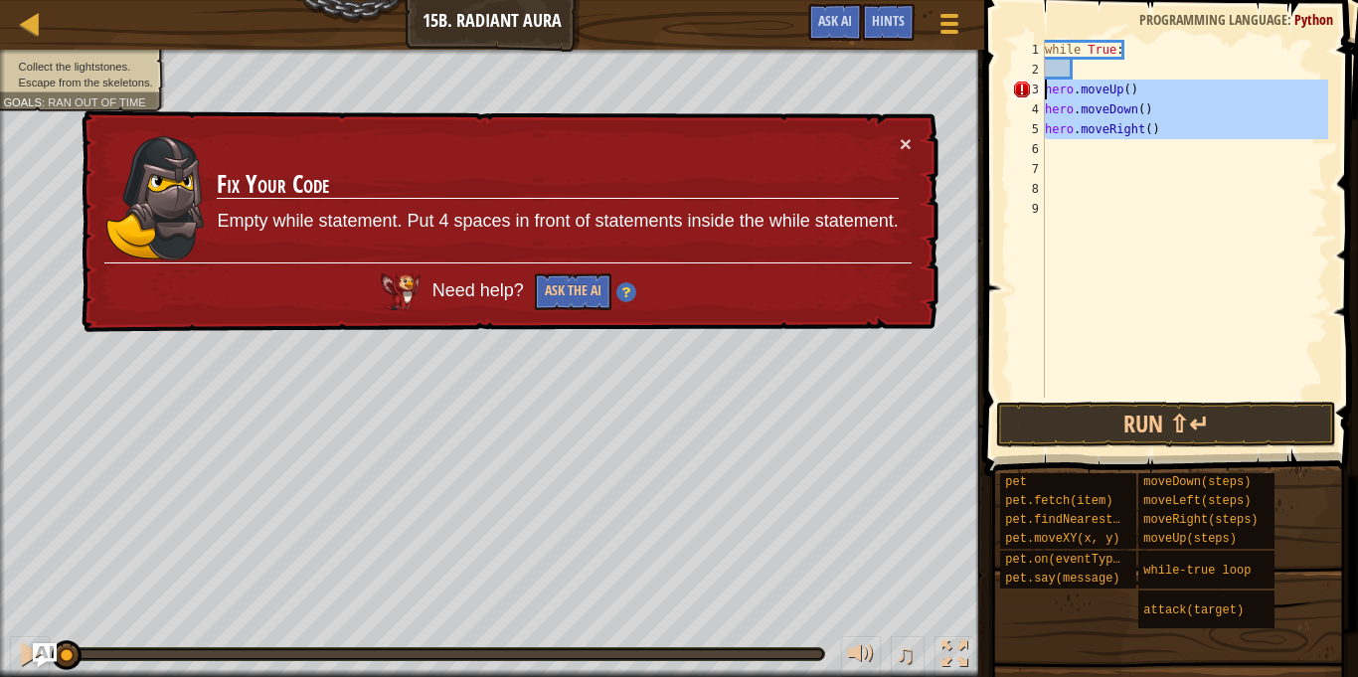
drag, startPoint x: 1208, startPoint y: 153, endPoint x: 1042, endPoint y: 91, distance: 177.1
click at [1042, 91] on div "1 2 3 4 5 6 7 8 9 while True : hero . moveUp ( ) hero . moveDown ( ) hero . mov…" at bounding box center [1168, 219] width 320 height 358
type textarea "hero.moveUp() hero.moveDown()"
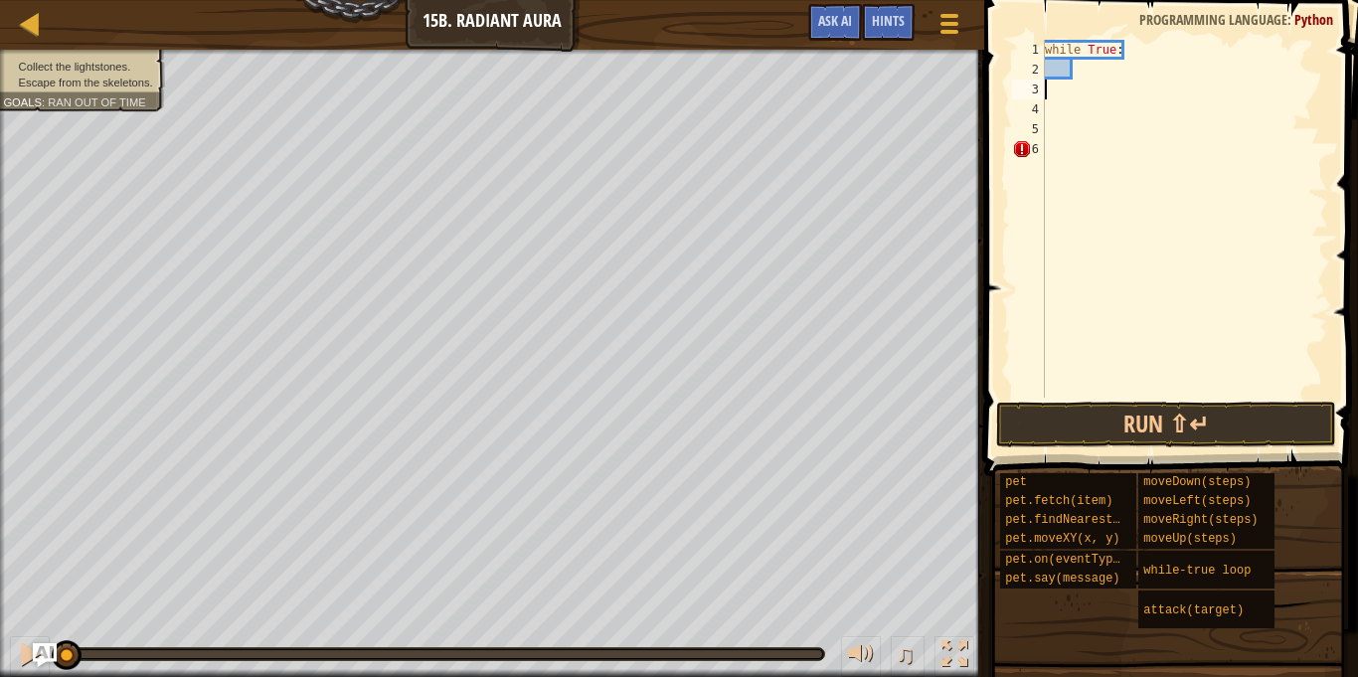
click at [1076, 78] on div "while True :" at bounding box center [1184, 239] width 287 height 398
click at [1043, 90] on div "3" at bounding box center [1028, 90] width 33 height 20
click at [1166, 71] on div "while True : hero . moveUp ( ) hero . moveDown ( ) hero . moveRight ( )" at bounding box center [1184, 239] width 287 height 398
type textarea "hero.moveUp()"
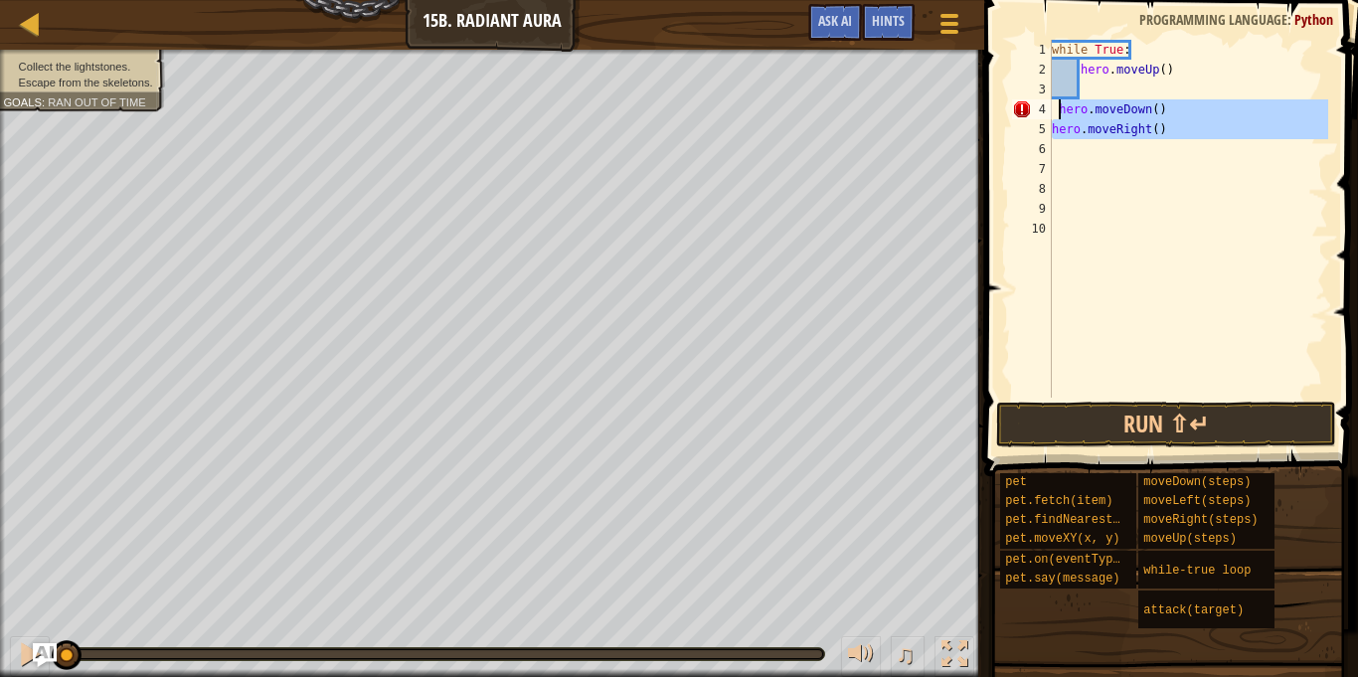
drag, startPoint x: 1184, startPoint y: 152, endPoint x: 1053, endPoint y: 109, distance: 138.0
click at [1053, 109] on div "while True : hero . moveUp ( ) hero . moveDown ( ) hero . moveRight ( )" at bounding box center [1188, 239] width 280 height 398
type textarea "\"
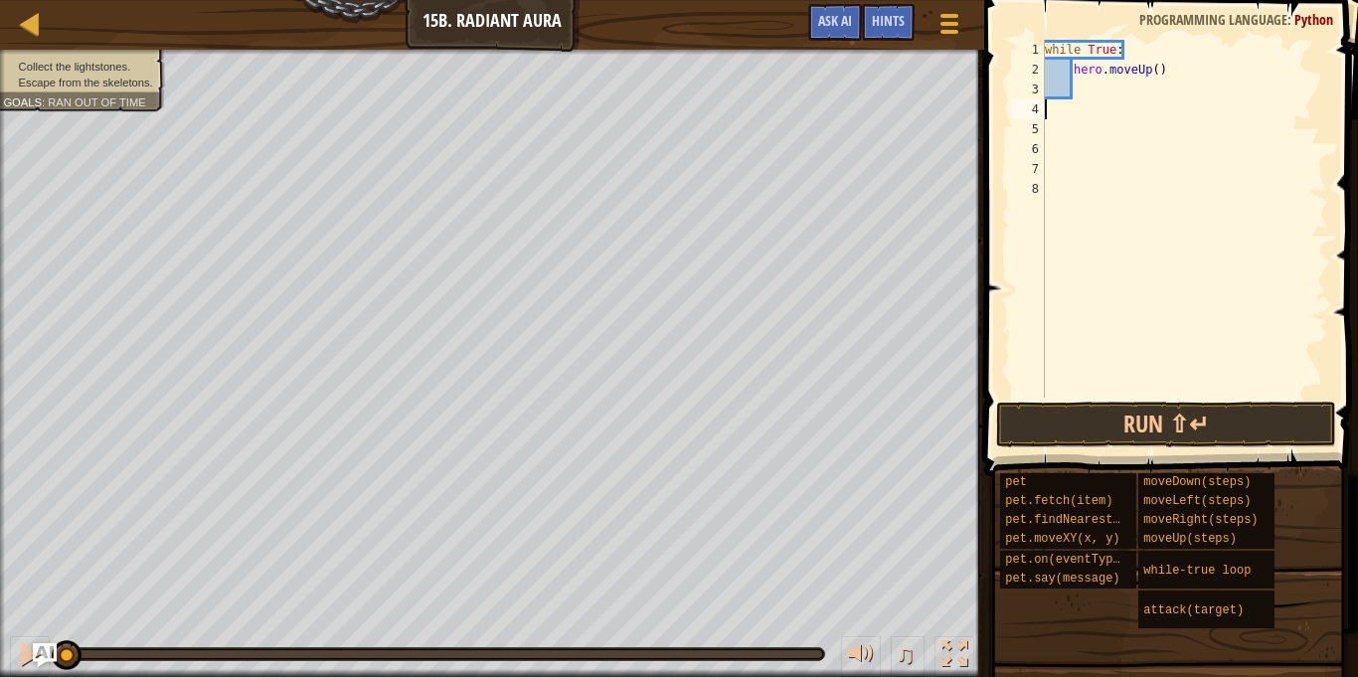
click at [1143, 88] on div "while True : hero . moveUp ( )" at bounding box center [1184, 239] width 287 height 398
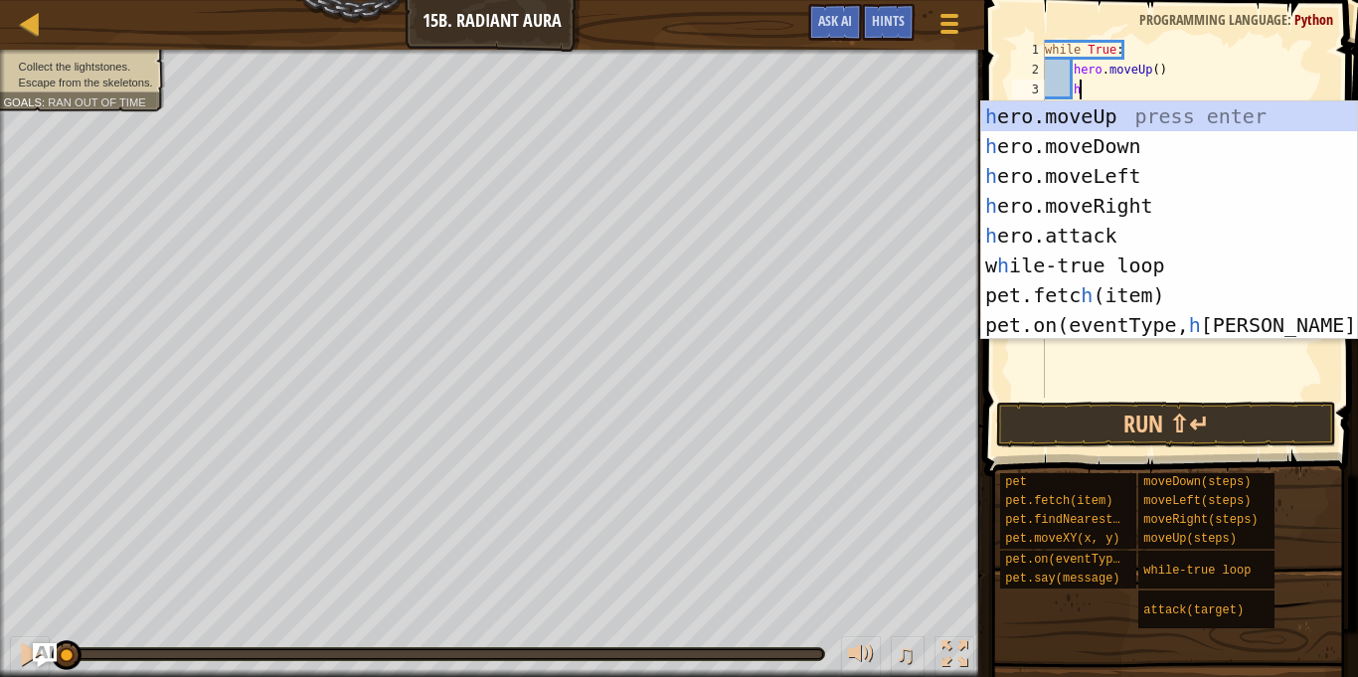
type textarea "he"
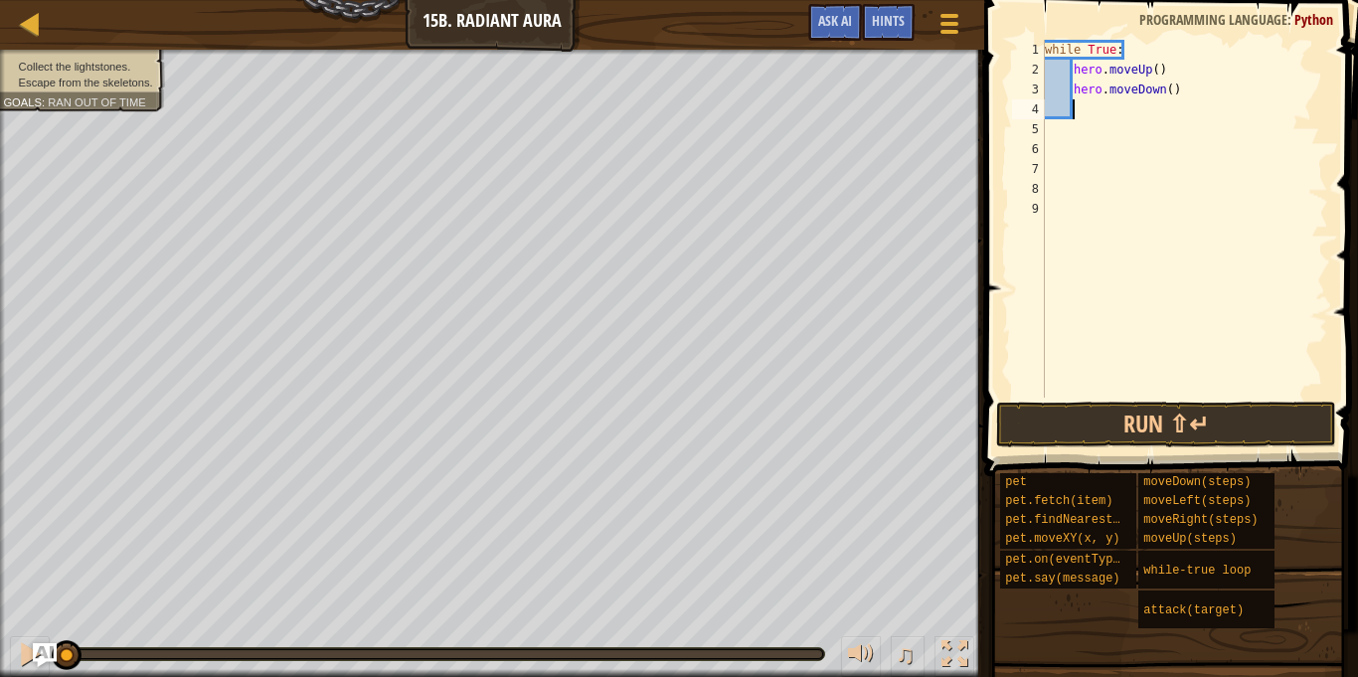
scroll to position [9, 3]
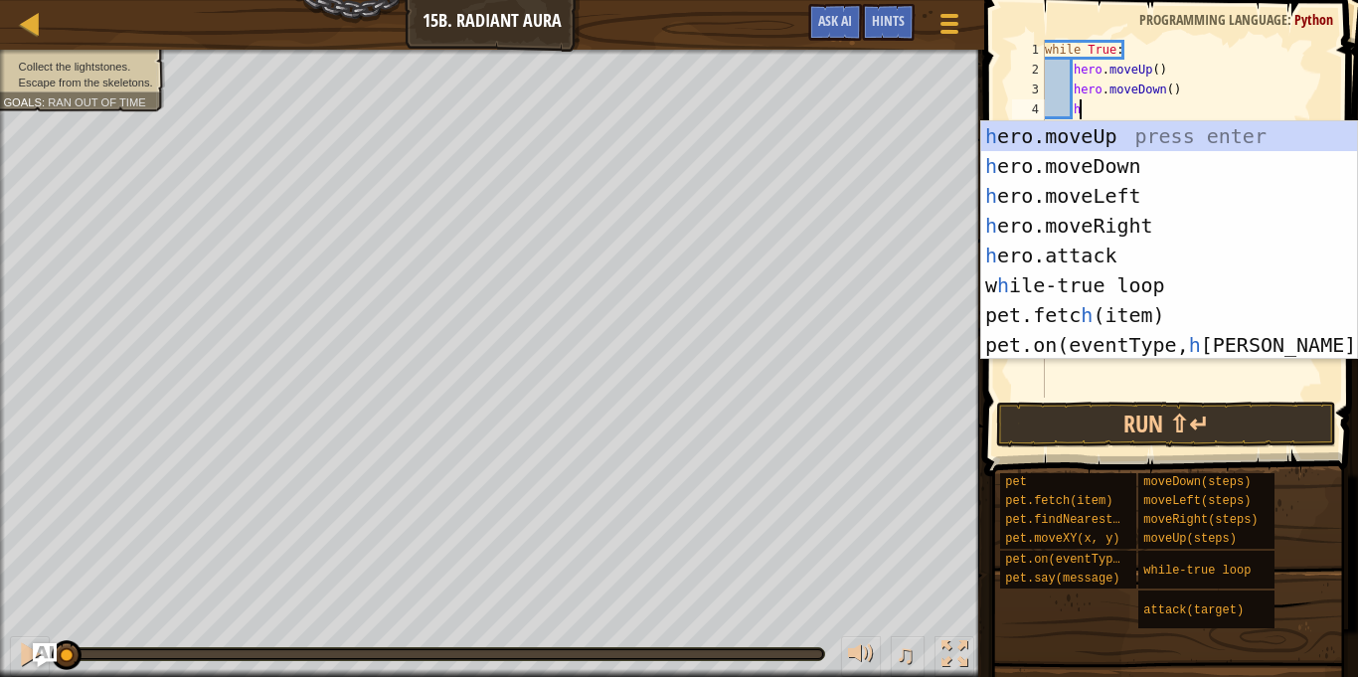
type textarea "he"
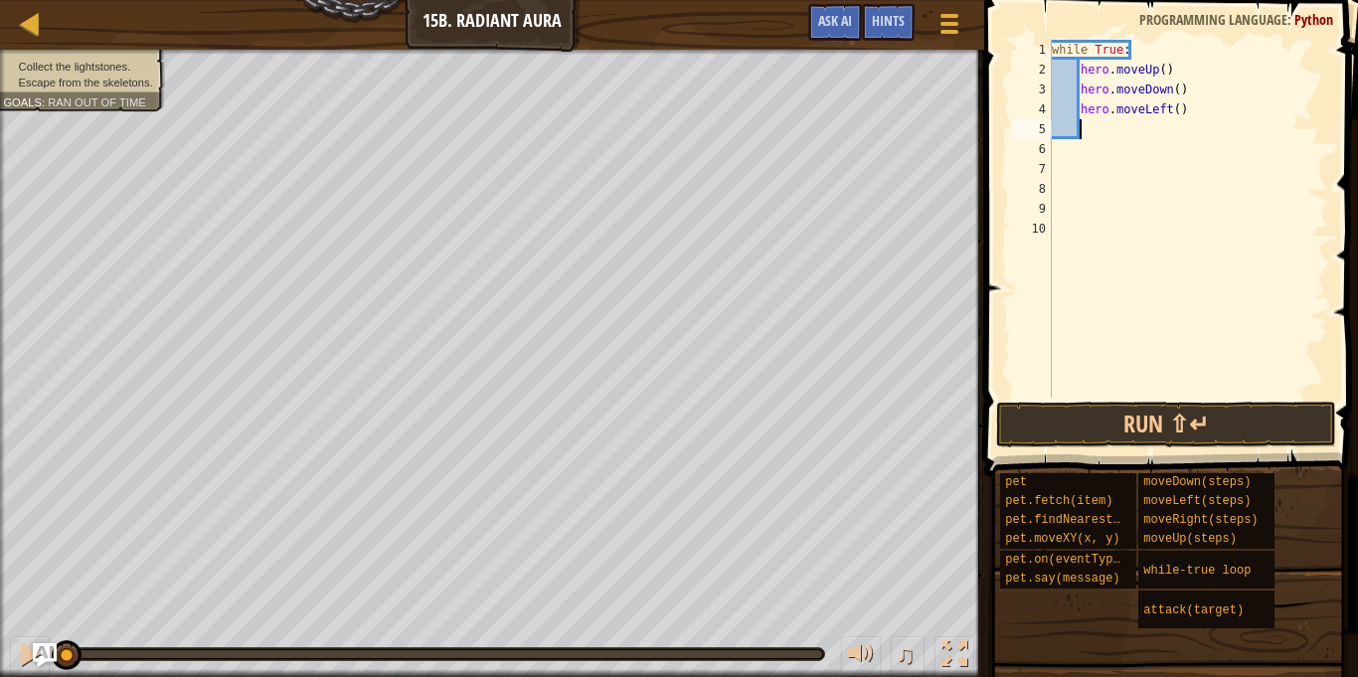
click at [1177, 113] on div "while True : hero . moveUp ( ) hero . moveDown ( ) hero . moveLeft ( )" at bounding box center [1188, 239] width 280 height 398
click at [1124, 430] on button "Run ⇧↵" at bounding box center [1166, 425] width 340 height 46
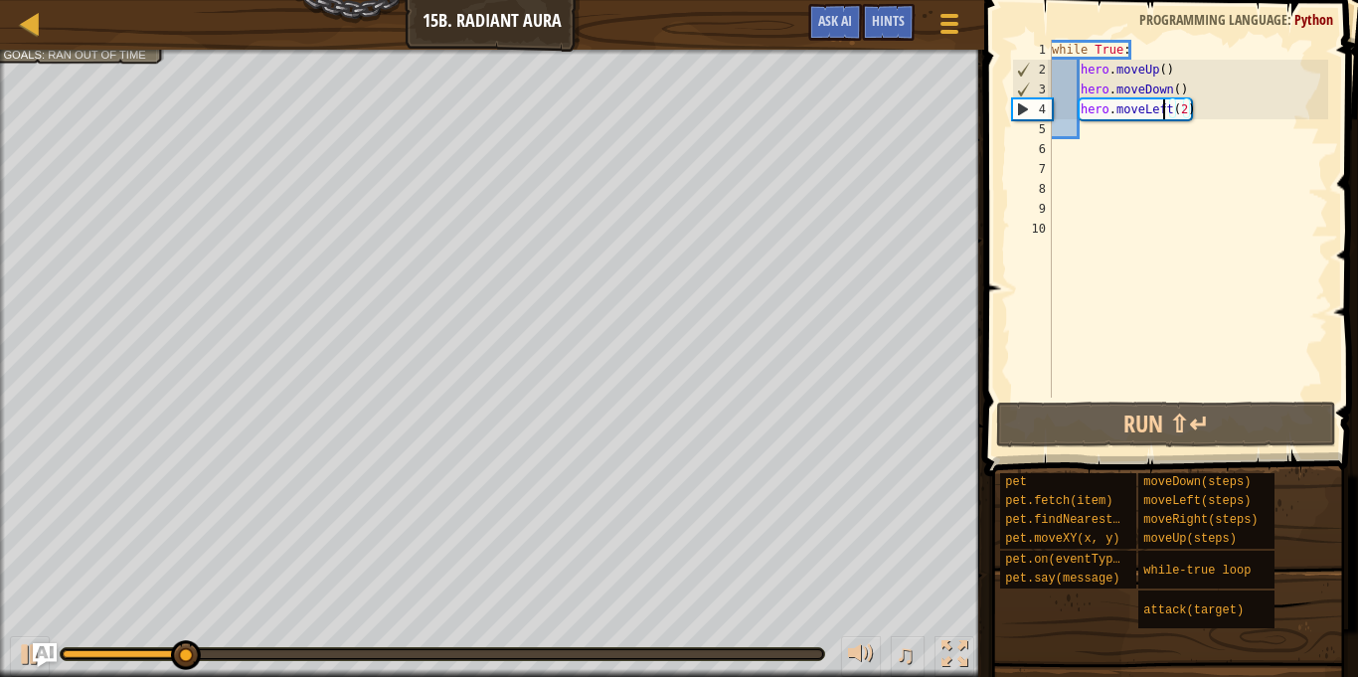
click at [1165, 115] on div "while True : hero . moveUp ( ) hero . moveDown ( ) hero . moveLeft ( 2 )" at bounding box center [1188, 239] width 280 height 398
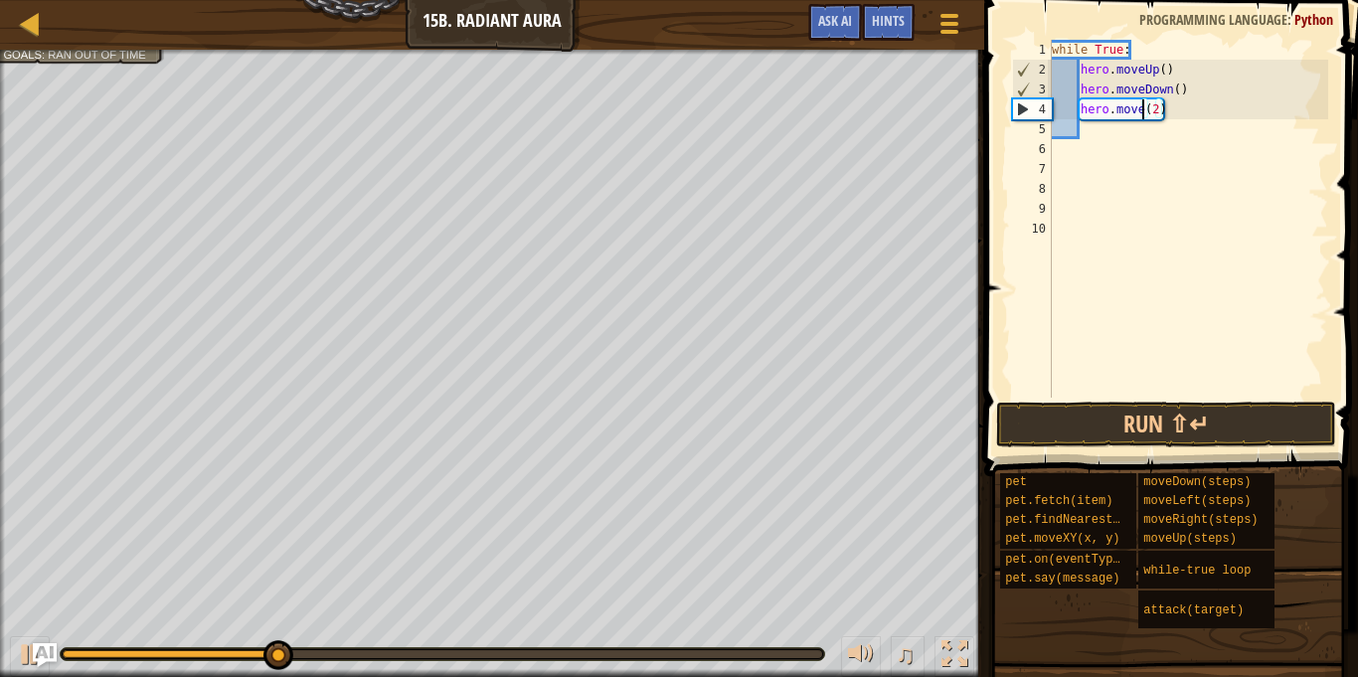
scroll to position [9, 14]
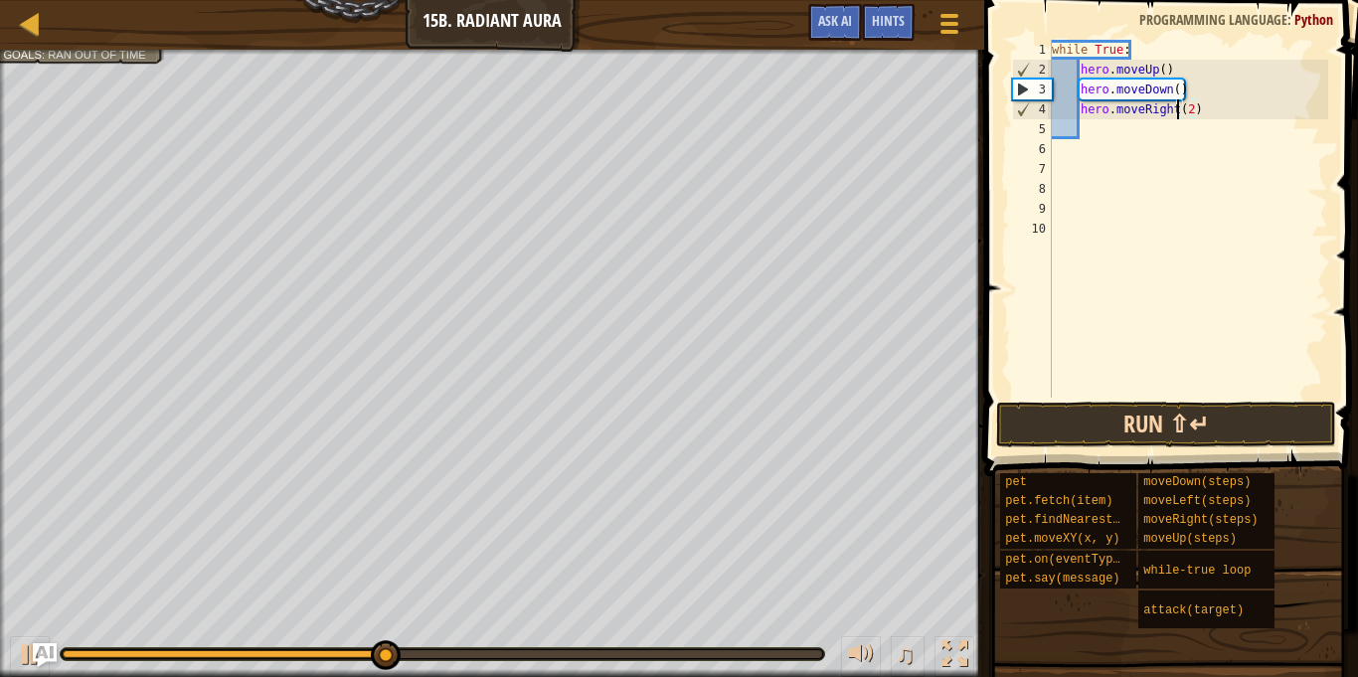
type textarea "hero.moveRight(2)"
click at [1173, 415] on button "Run ⇧↵" at bounding box center [1166, 425] width 340 height 46
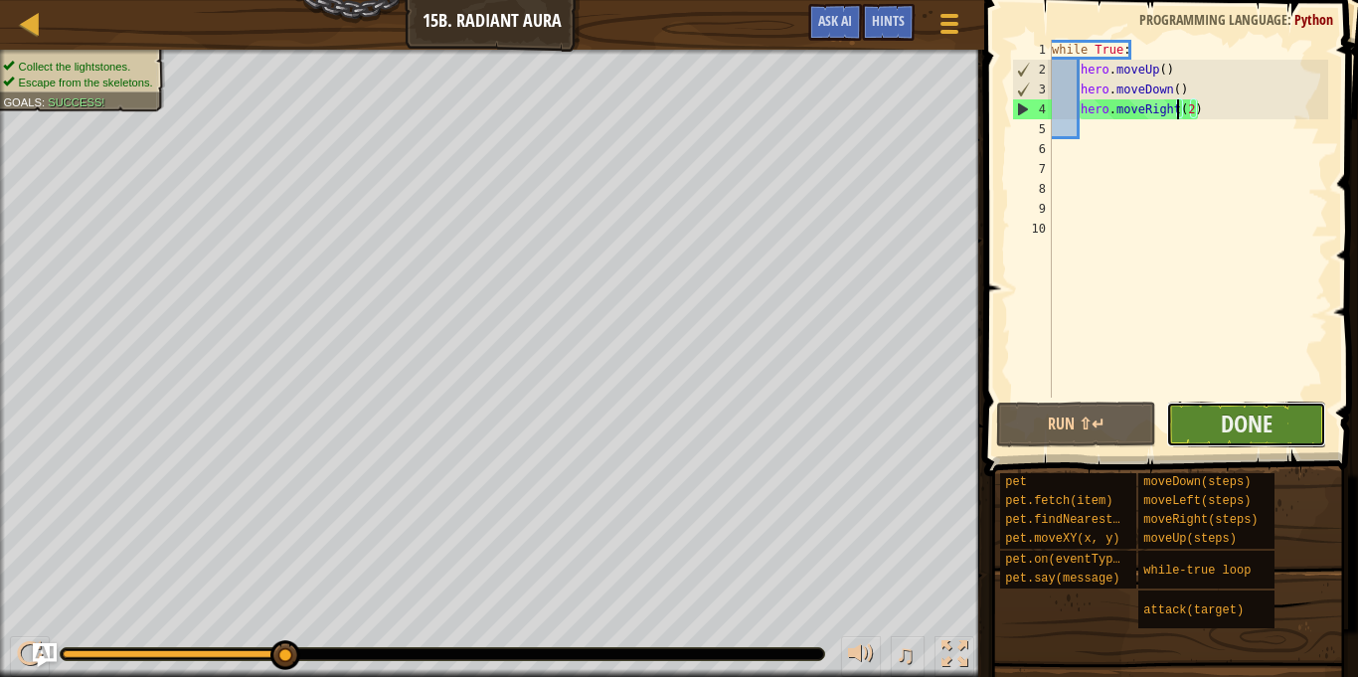
click at [1178, 421] on button "Done" at bounding box center [1246, 425] width 160 height 46
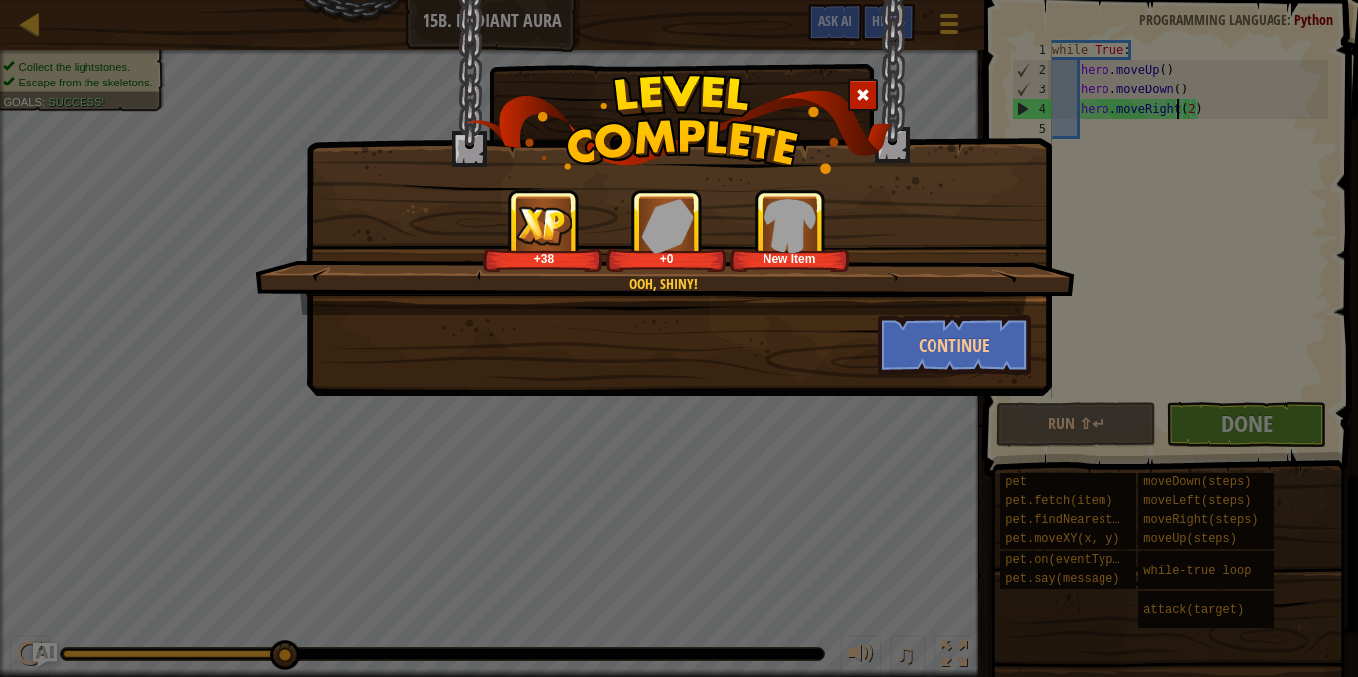
click at [832, 101] on img at bounding box center [679, 124] width 427 height 100
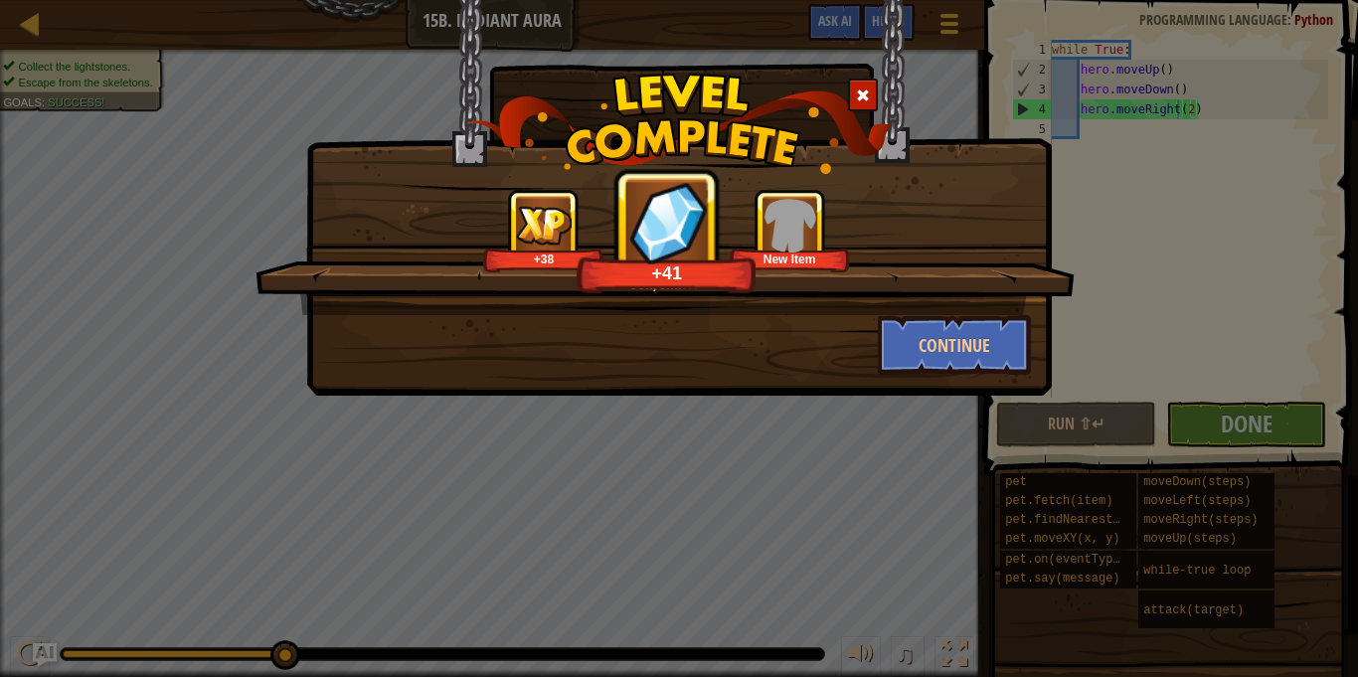
click at [856, 89] on span at bounding box center [863, 95] width 14 height 14
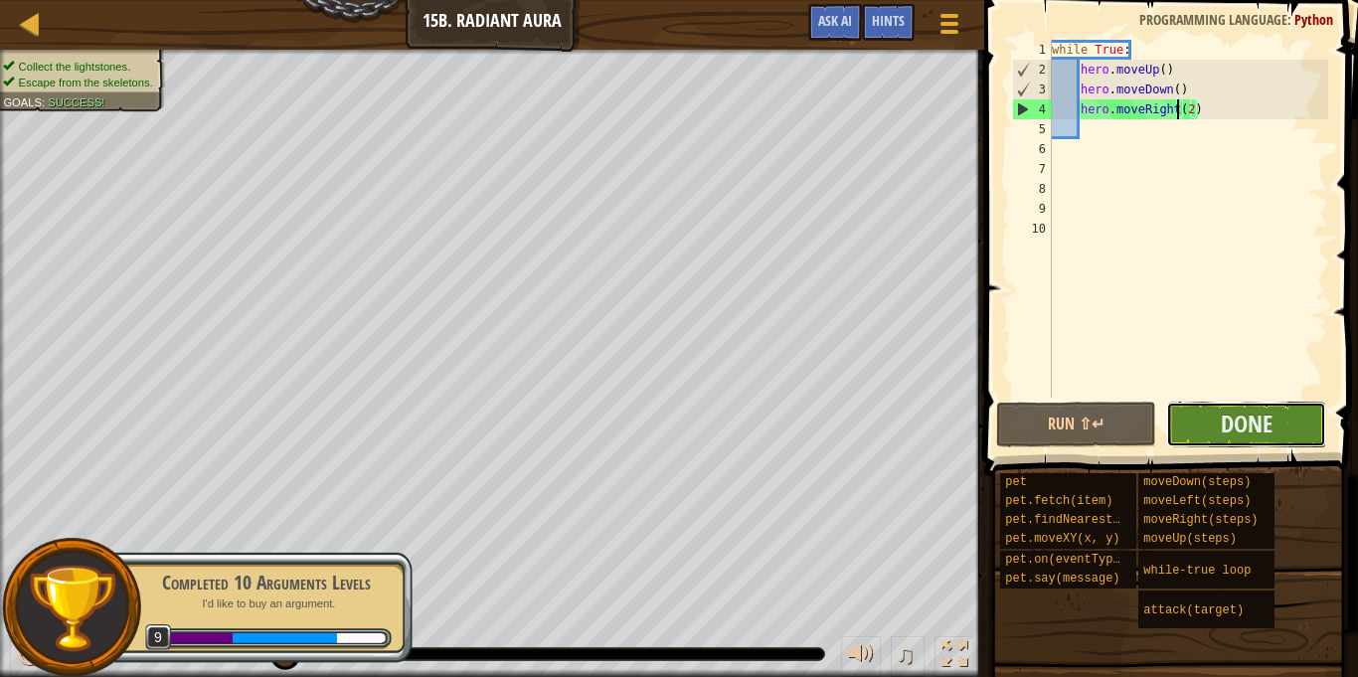
click at [1248, 440] on button "Done" at bounding box center [1246, 425] width 160 height 46
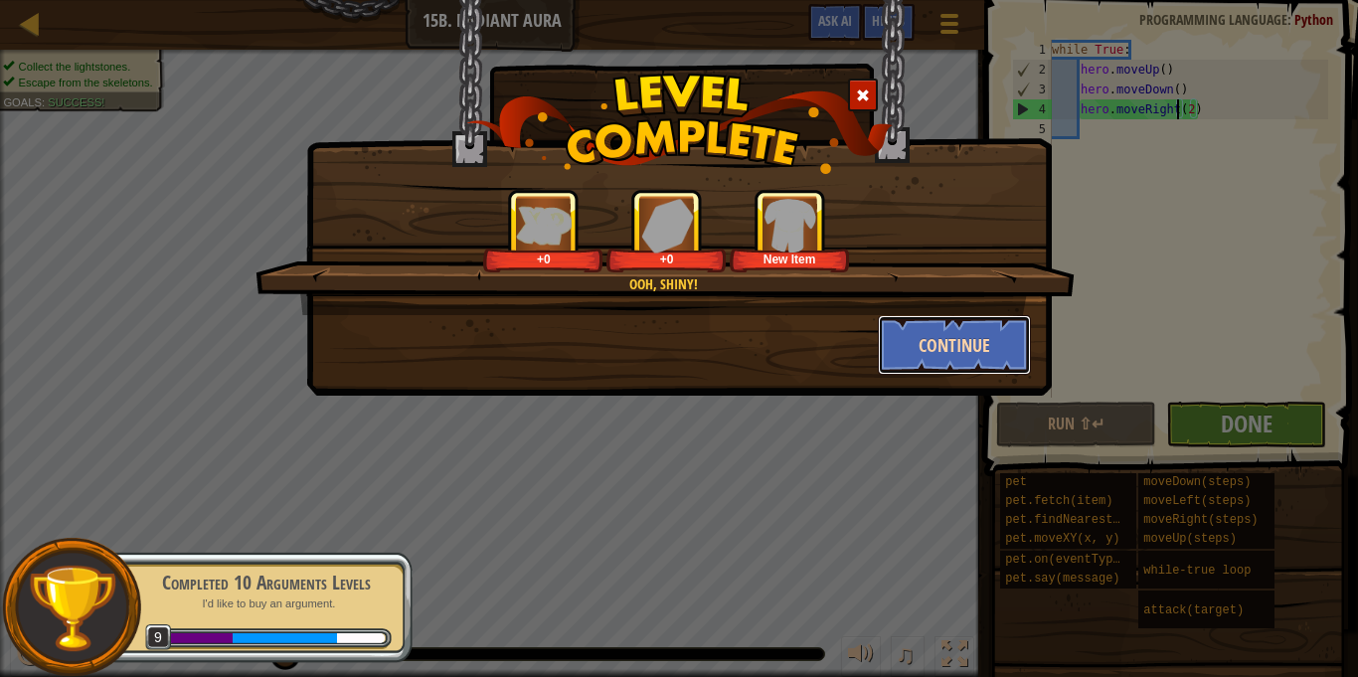
click at [905, 353] on button "Continue" at bounding box center [955, 345] width 154 height 60
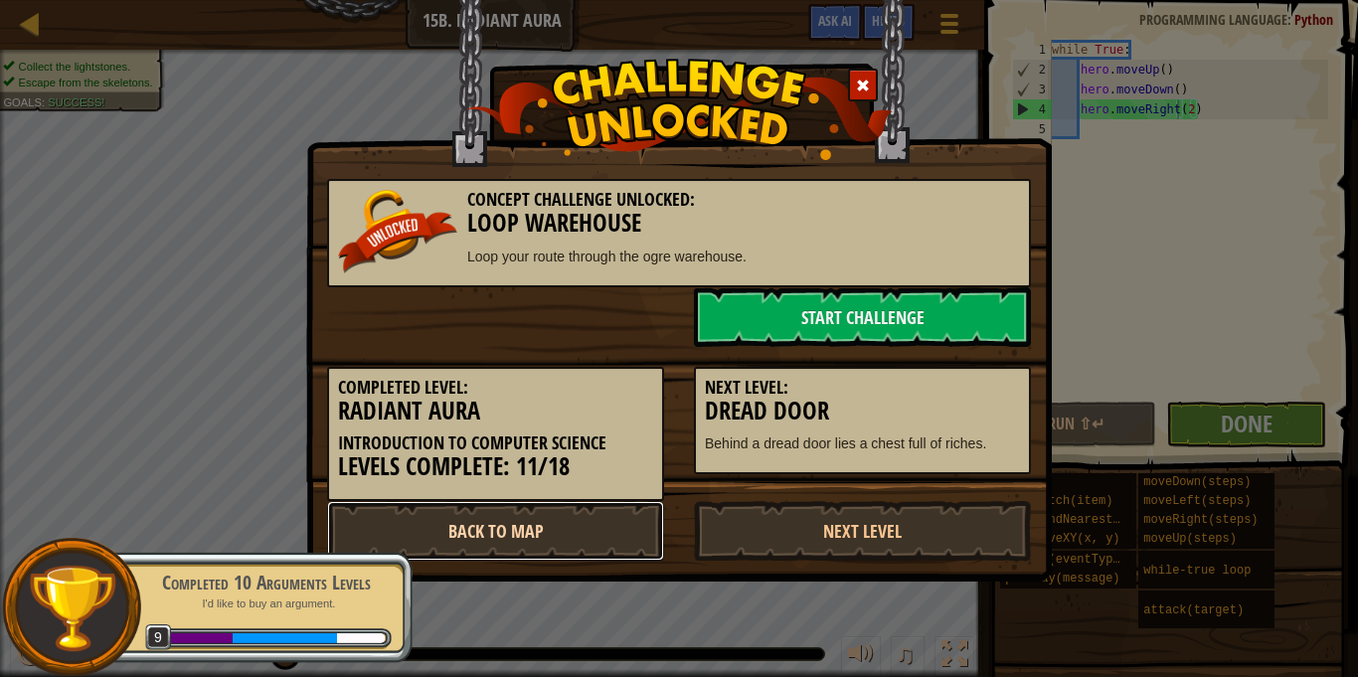
click at [582, 518] on link "Back to Map" at bounding box center [495, 531] width 337 height 60
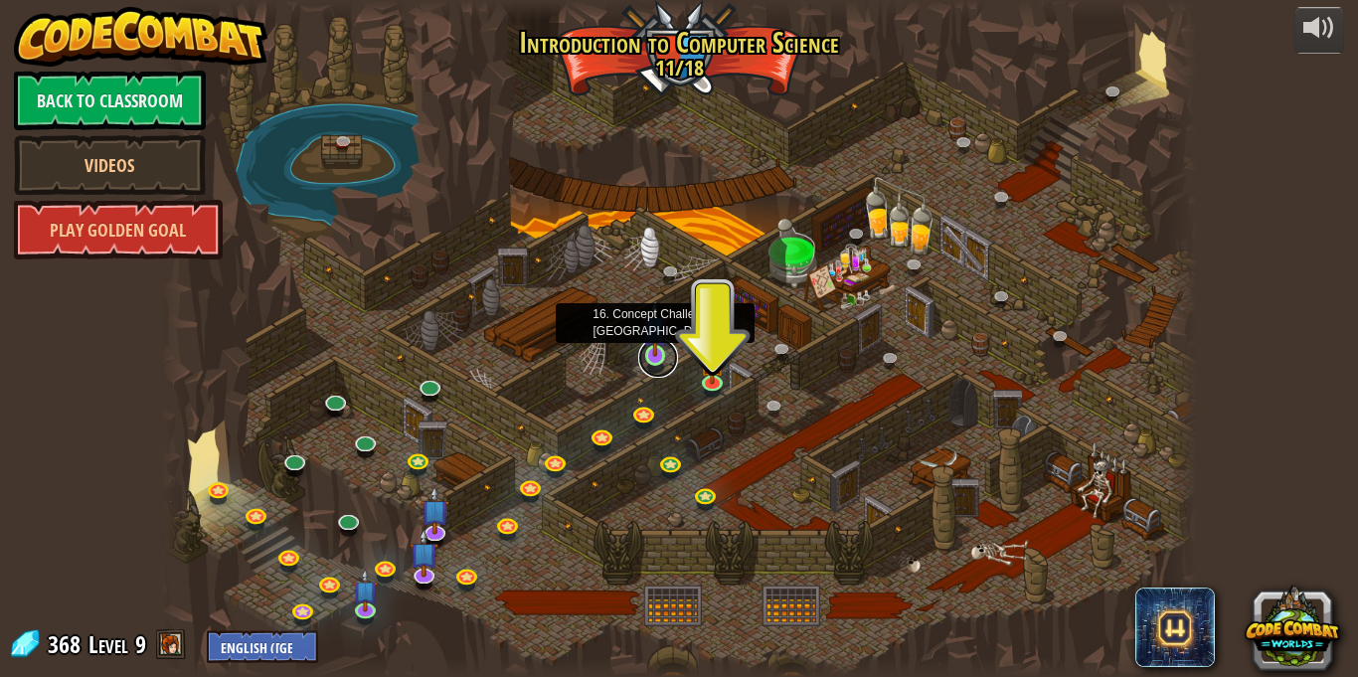
click at [669, 352] on link at bounding box center [658, 358] width 40 height 40
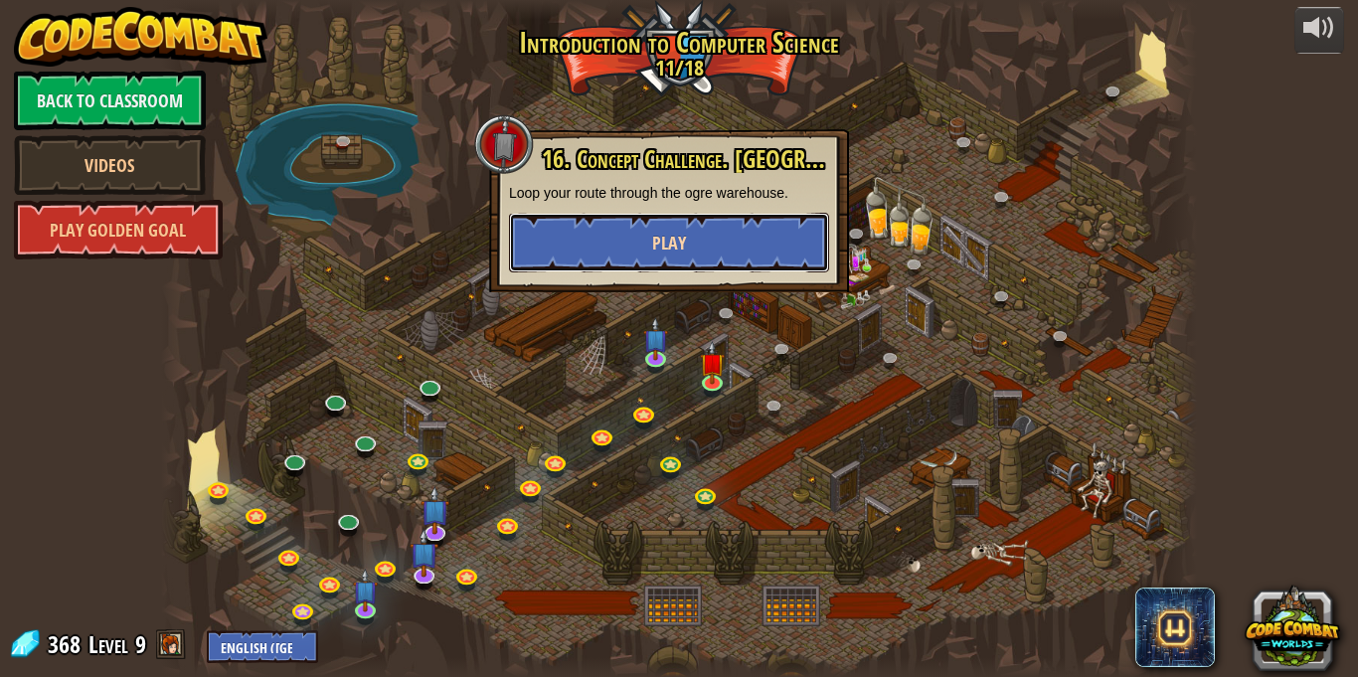
click at [669, 255] on span "Play" at bounding box center [669, 243] width 34 height 25
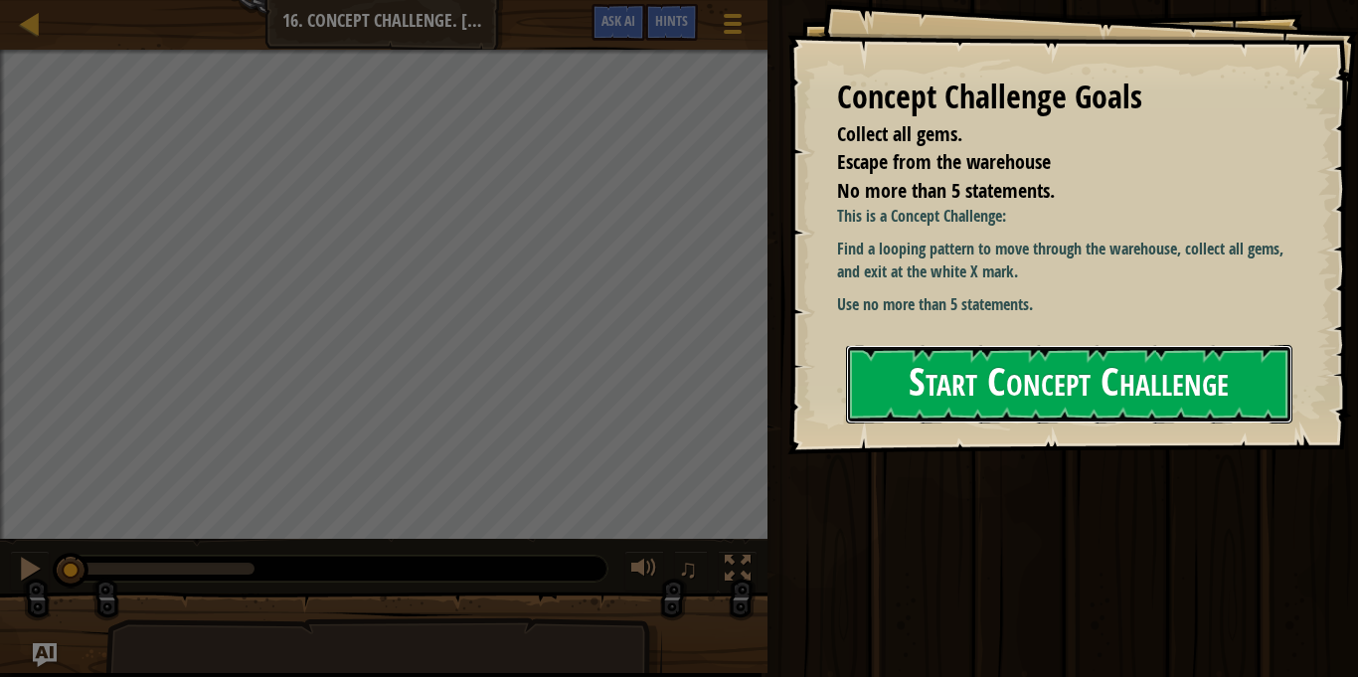
click at [953, 350] on button "Start Concept Challenge" at bounding box center [1069, 384] width 446 height 79
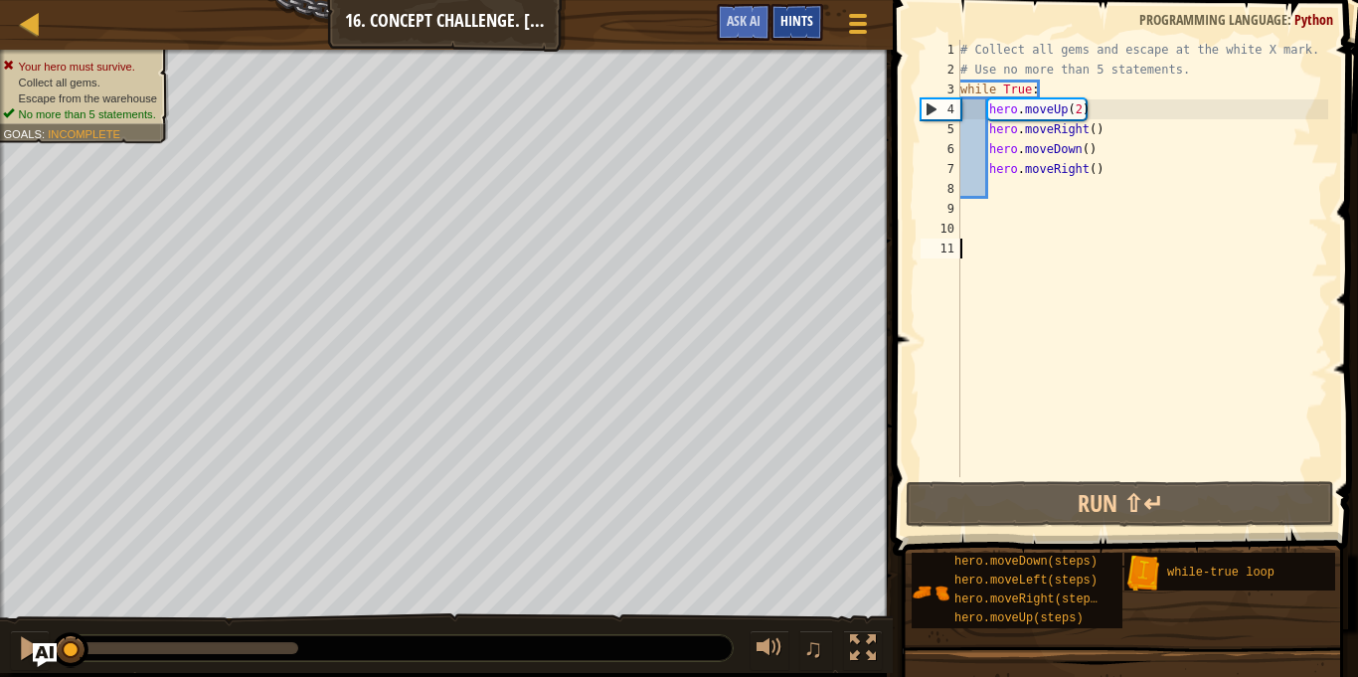
click at [776, 21] on div "Hints" at bounding box center [797, 22] width 53 height 37
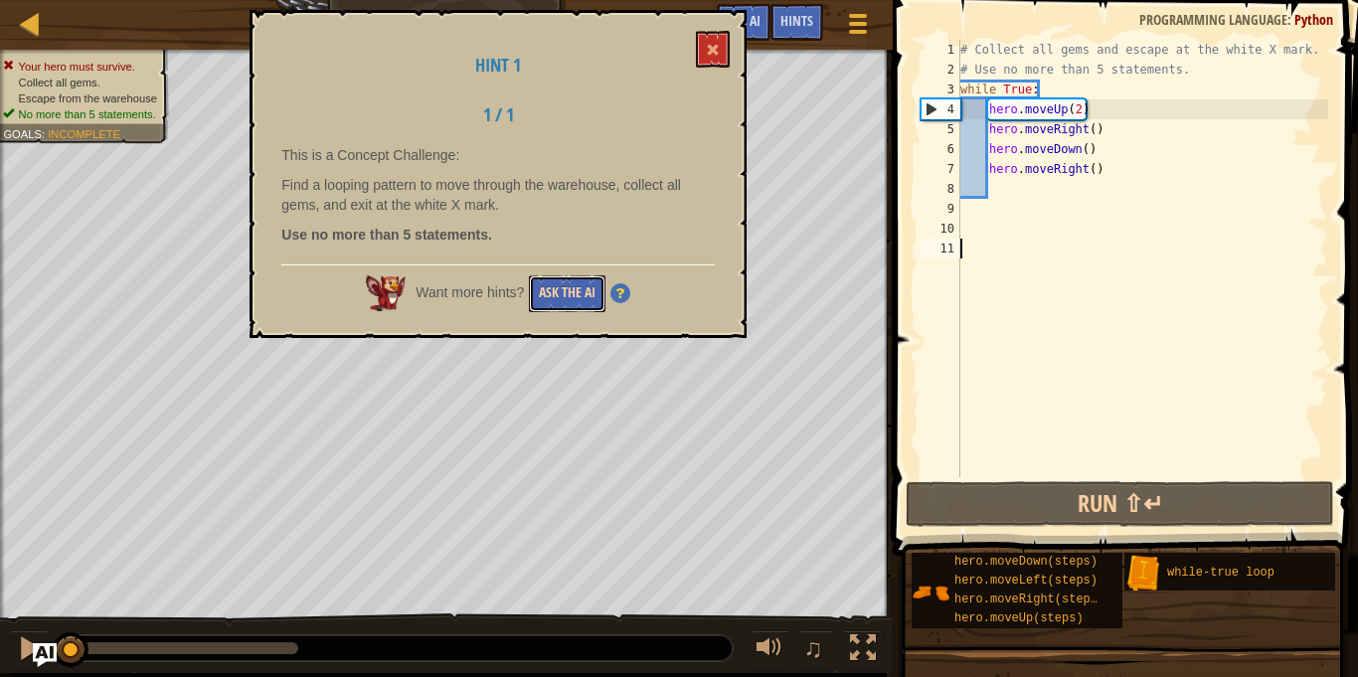
click at [559, 289] on button "Ask the AI" at bounding box center [567, 293] width 77 height 37
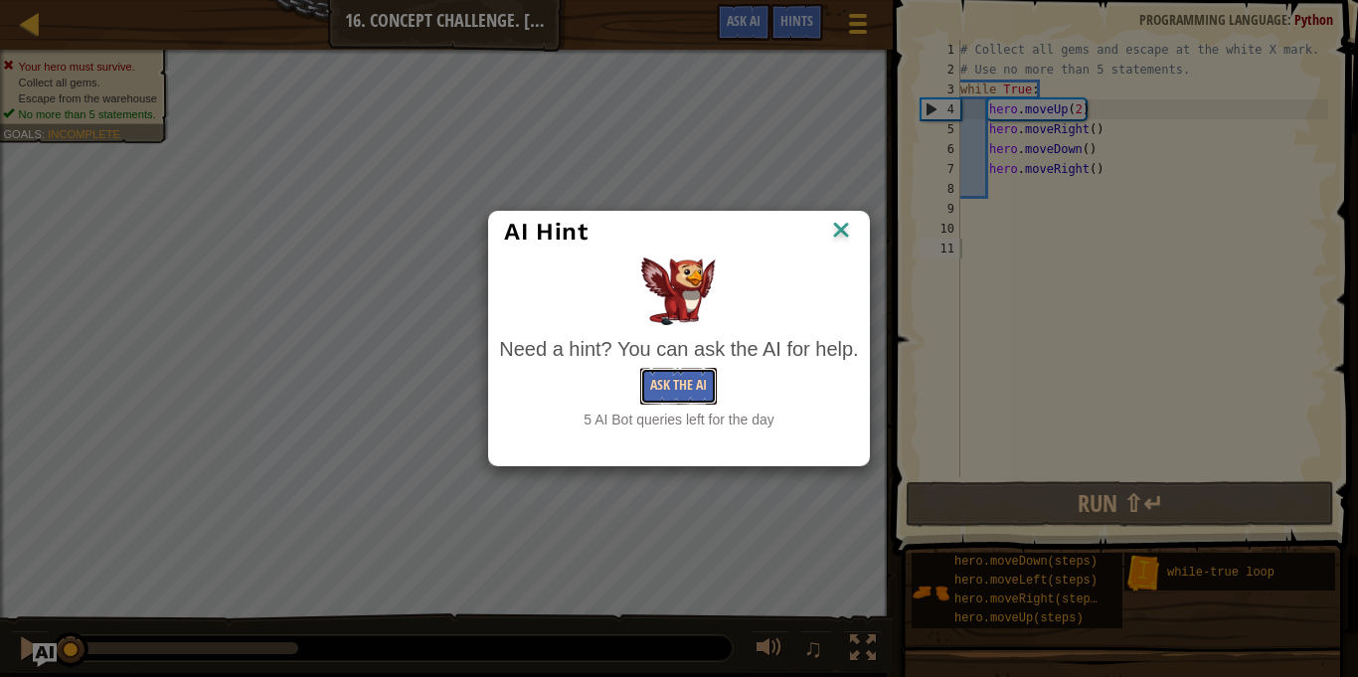
click at [689, 374] on button "Ask the AI" at bounding box center [678, 386] width 77 height 37
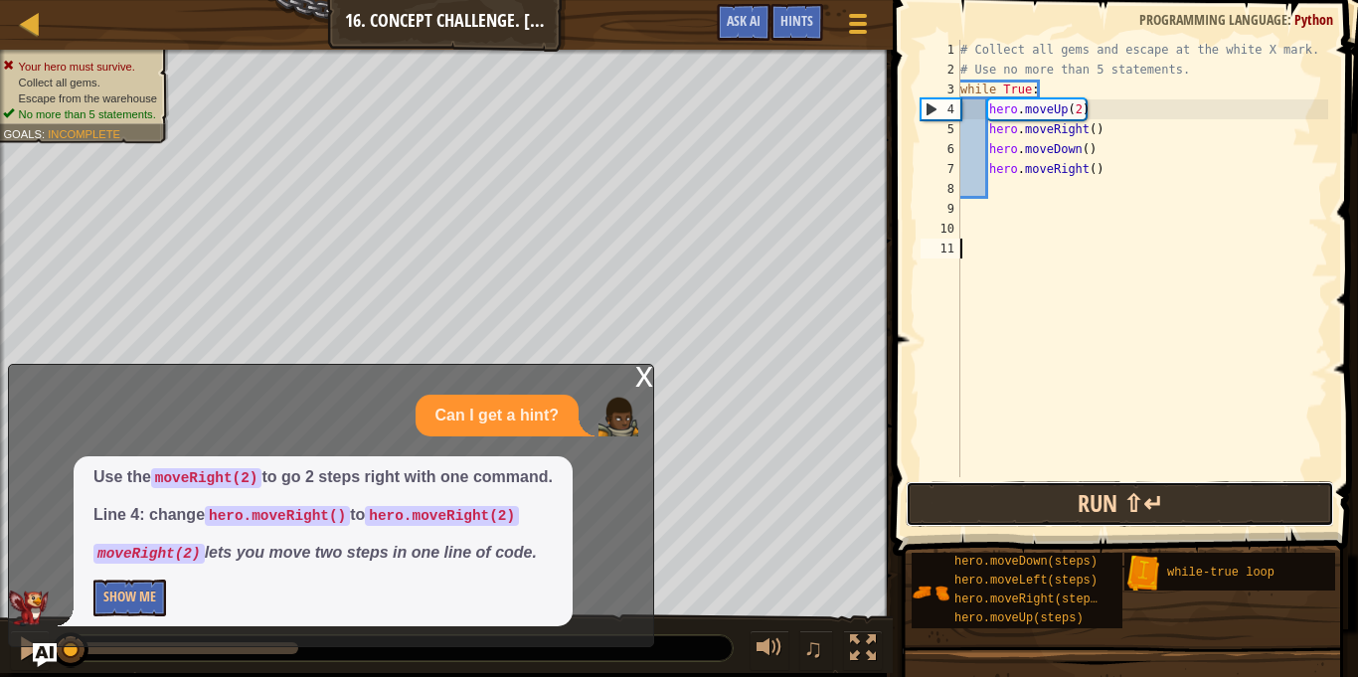
click at [1059, 506] on button "Run ⇧↵" at bounding box center [1120, 504] width 429 height 46
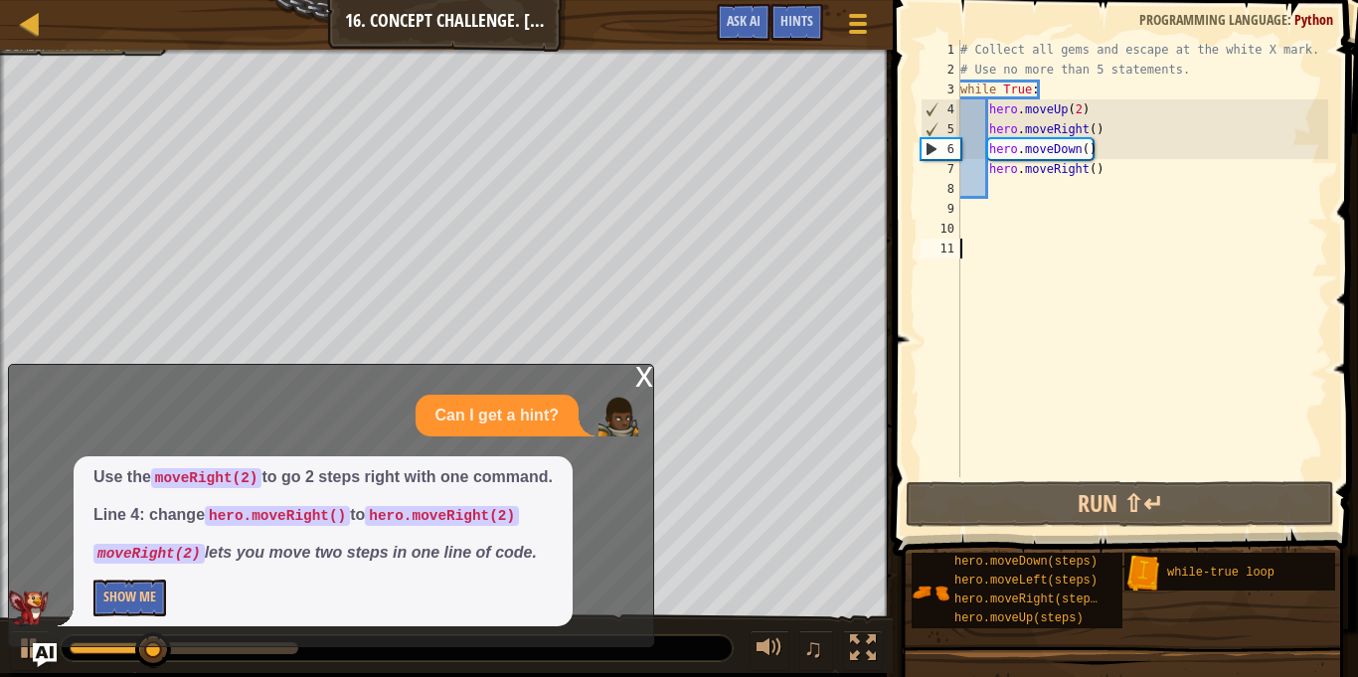
click at [636, 382] on div "x" at bounding box center [644, 375] width 18 height 20
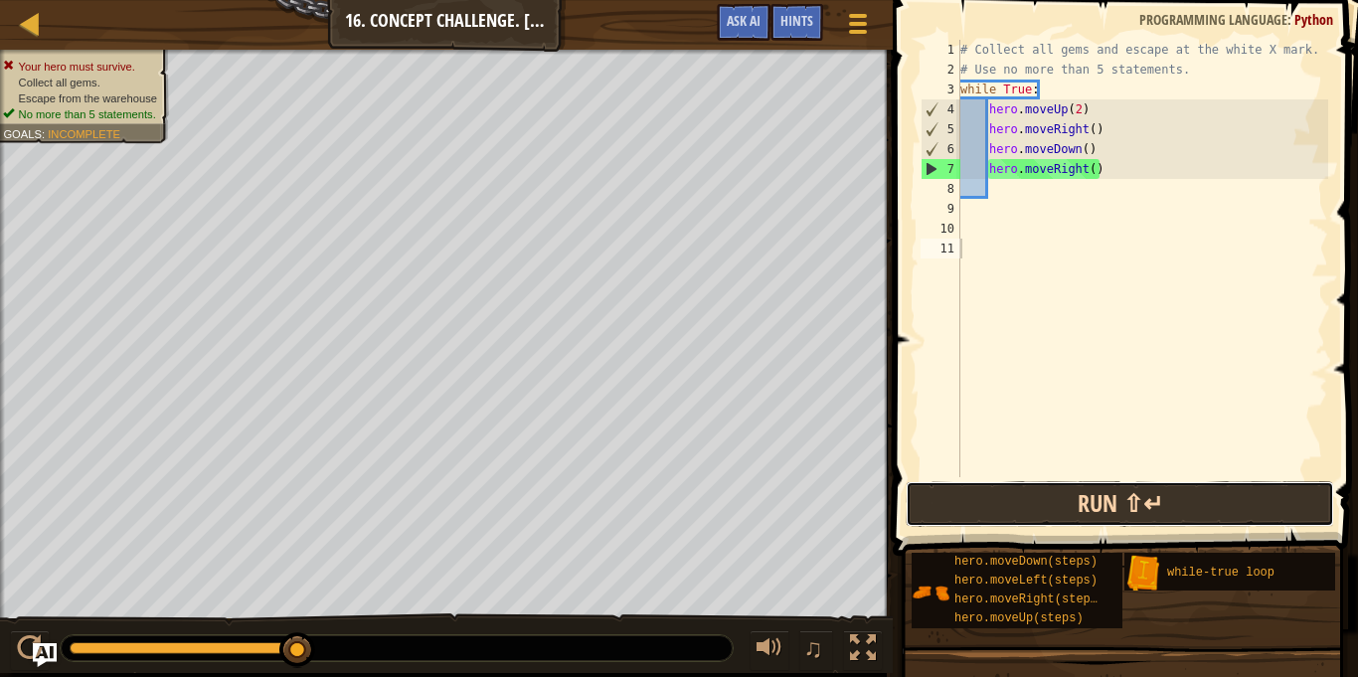
click at [966, 498] on button "Run ⇧↵" at bounding box center [1120, 504] width 429 height 46
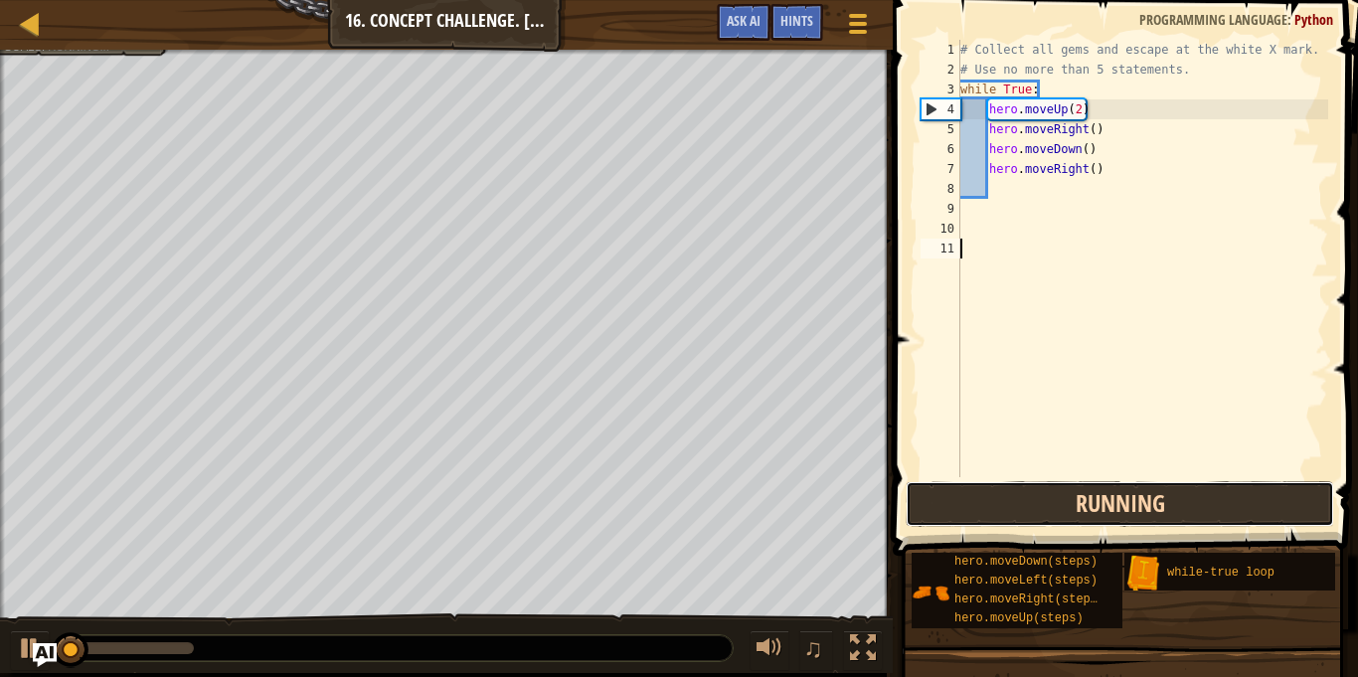
click at [966, 498] on button "Running" at bounding box center [1120, 504] width 429 height 46
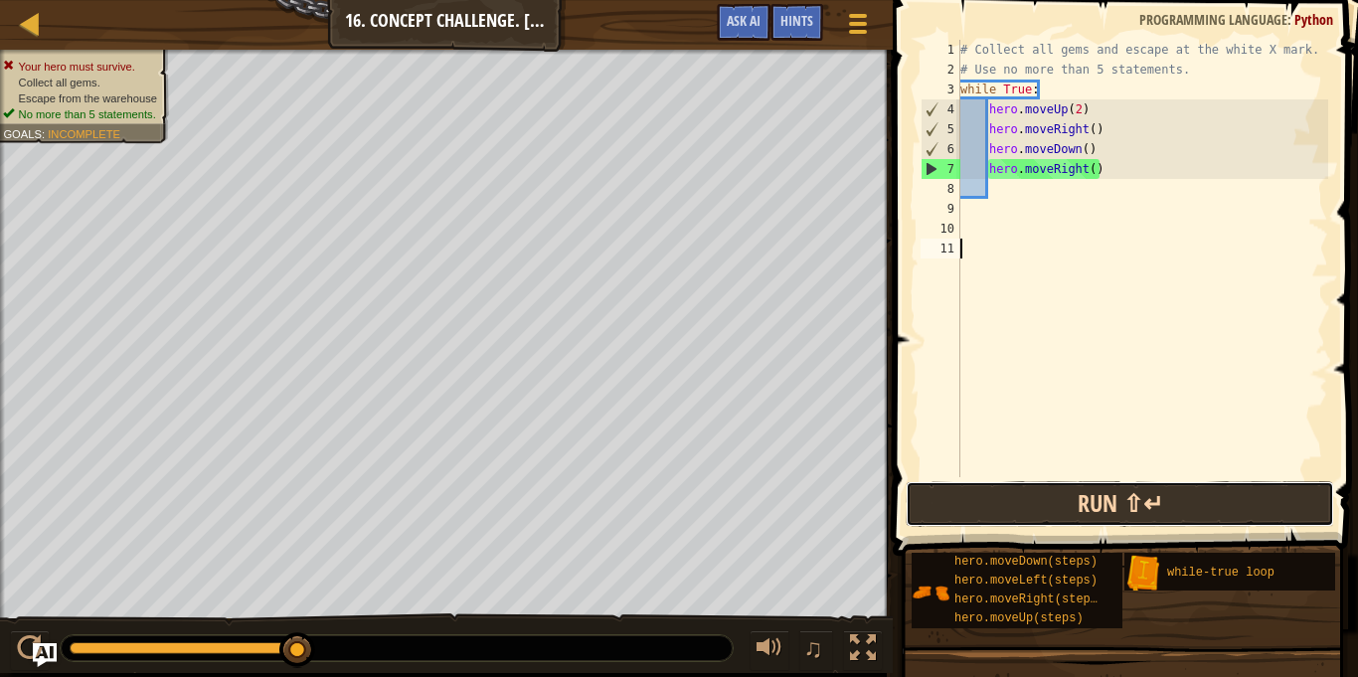
click at [1008, 516] on button "Run ⇧↵" at bounding box center [1120, 504] width 429 height 46
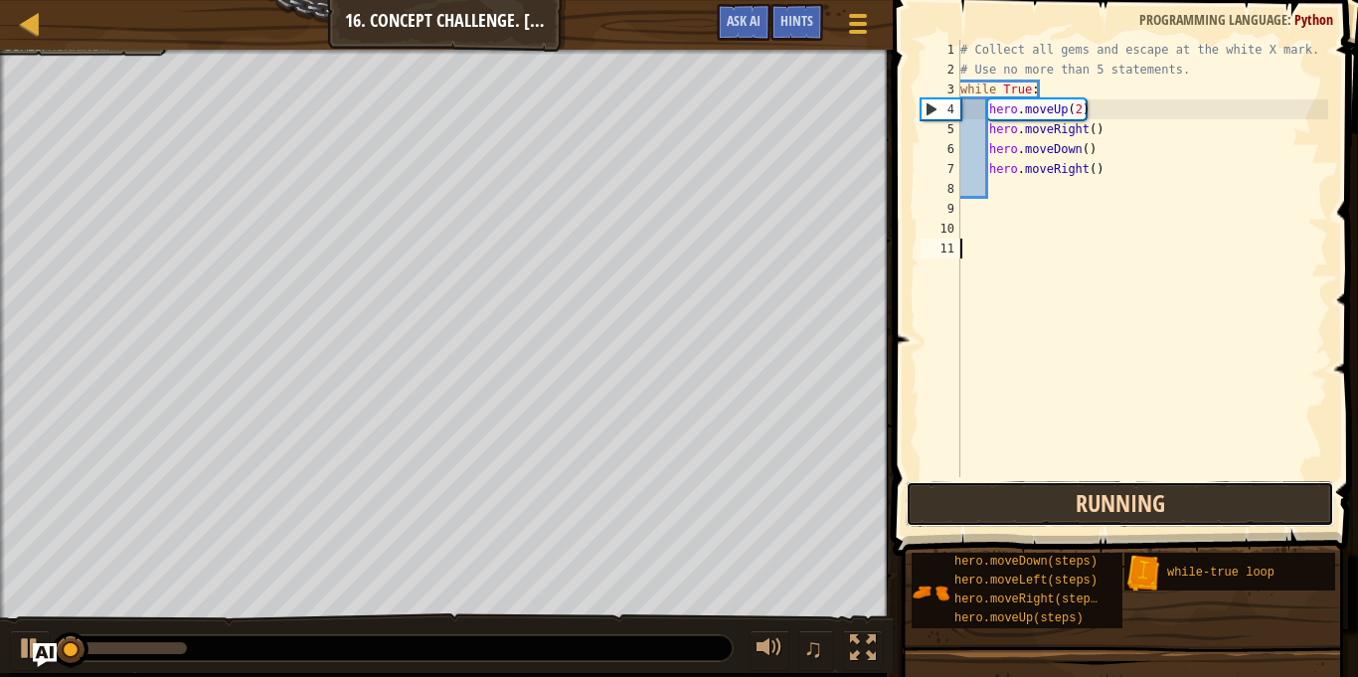
click at [1008, 517] on button "Running" at bounding box center [1120, 504] width 429 height 46
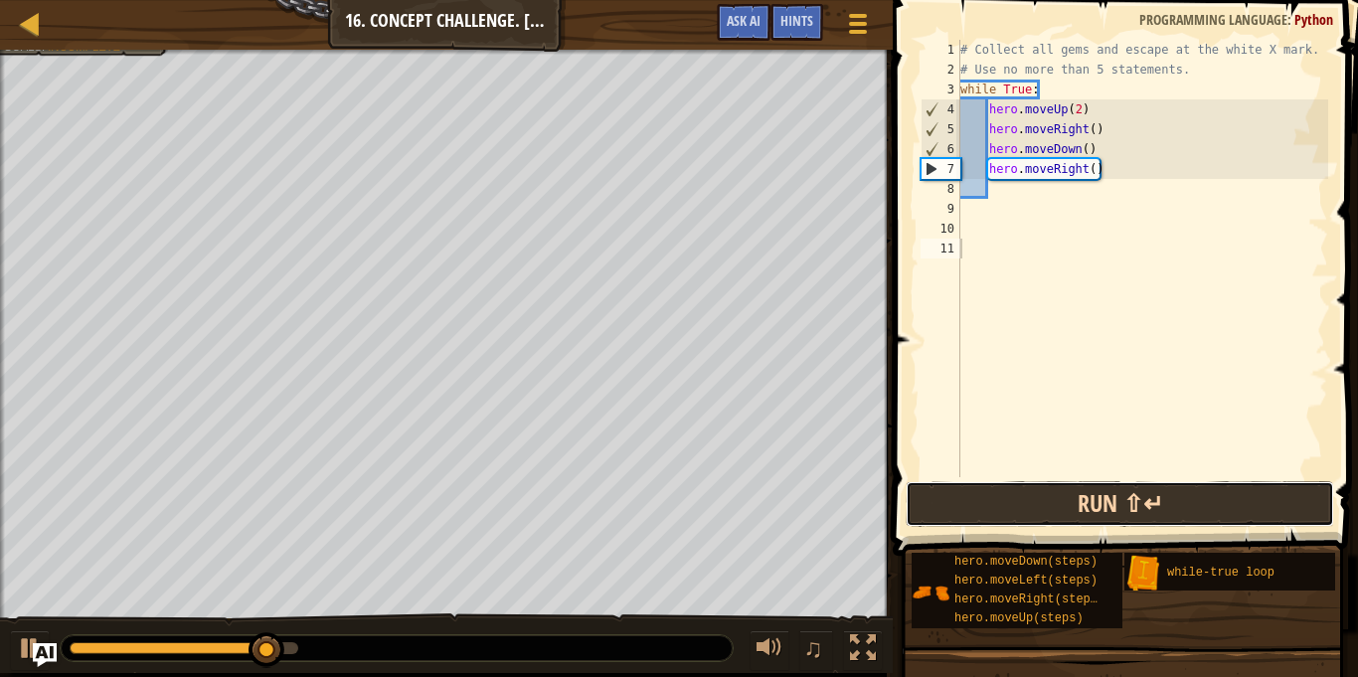
click at [1009, 516] on button "Run ⇧↵" at bounding box center [1120, 504] width 429 height 46
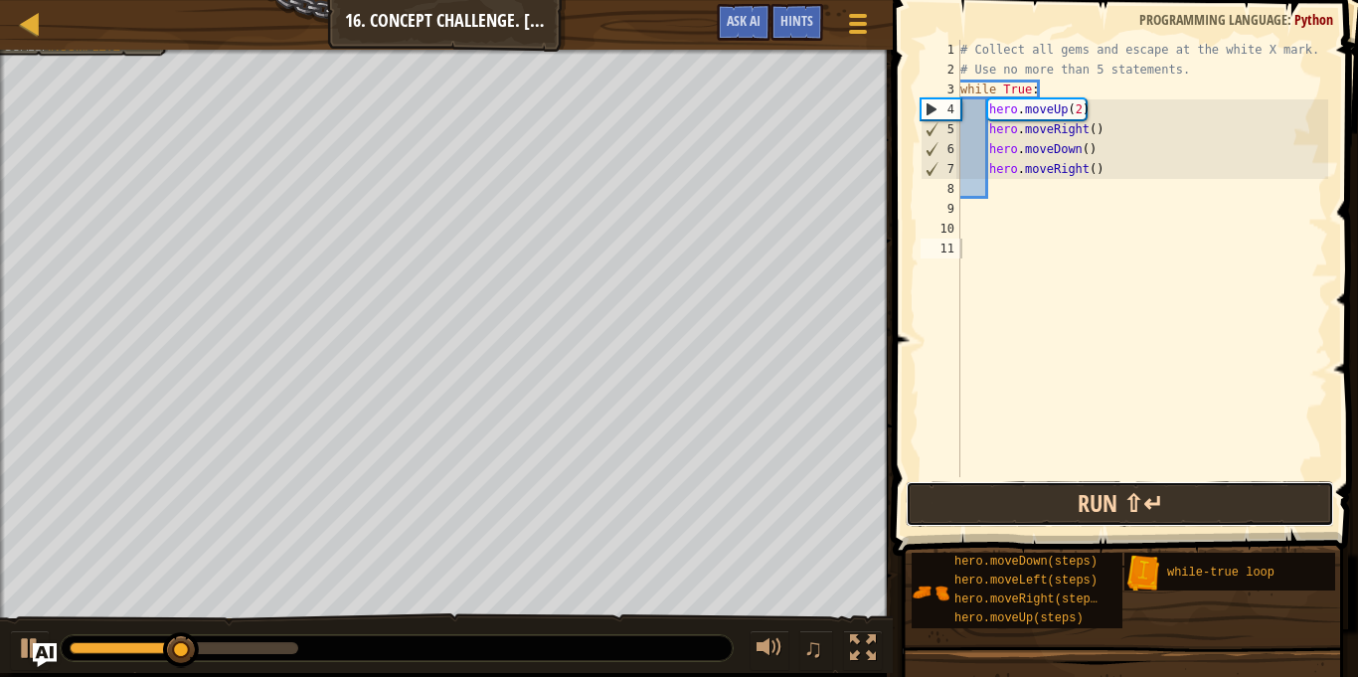
click at [1030, 505] on button "Run ⇧↵" at bounding box center [1120, 504] width 429 height 46
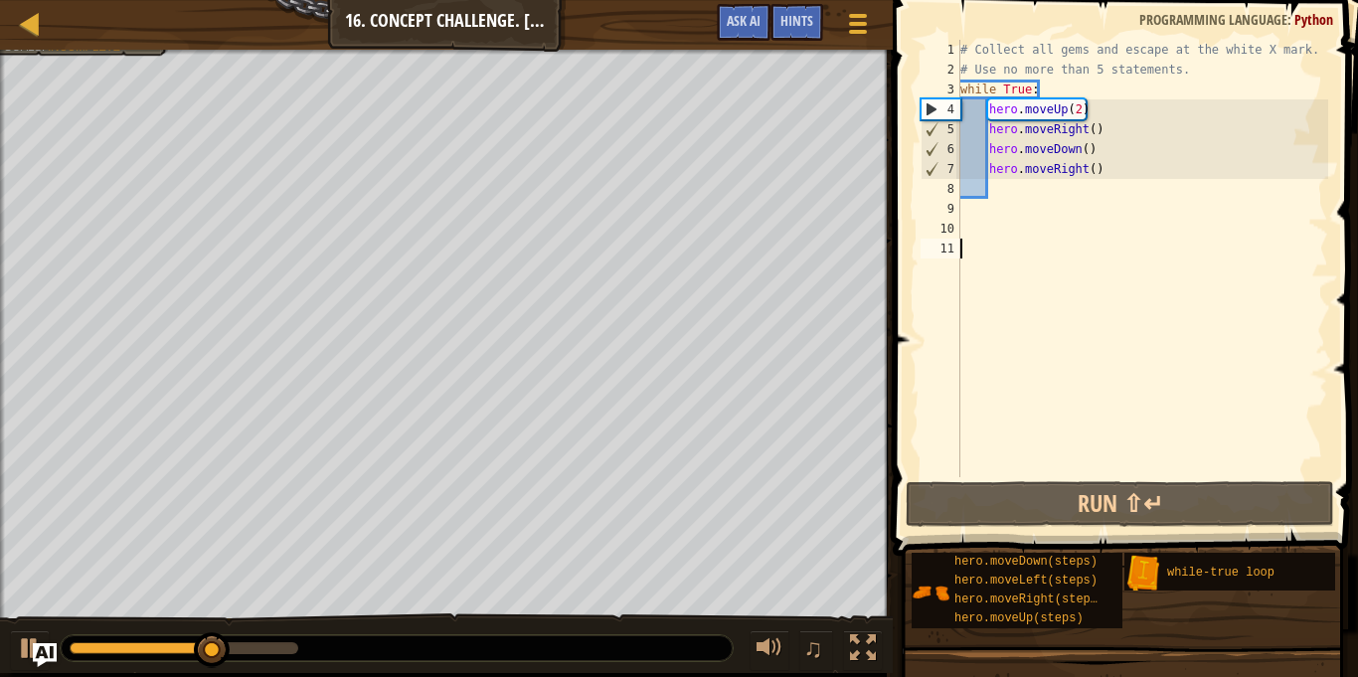
click at [1090, 131] on div "# Collect all gems and escape at the white X mark. # Use no more than 5 stateme…" at bounding box center [1142, 278] width 372 height 477
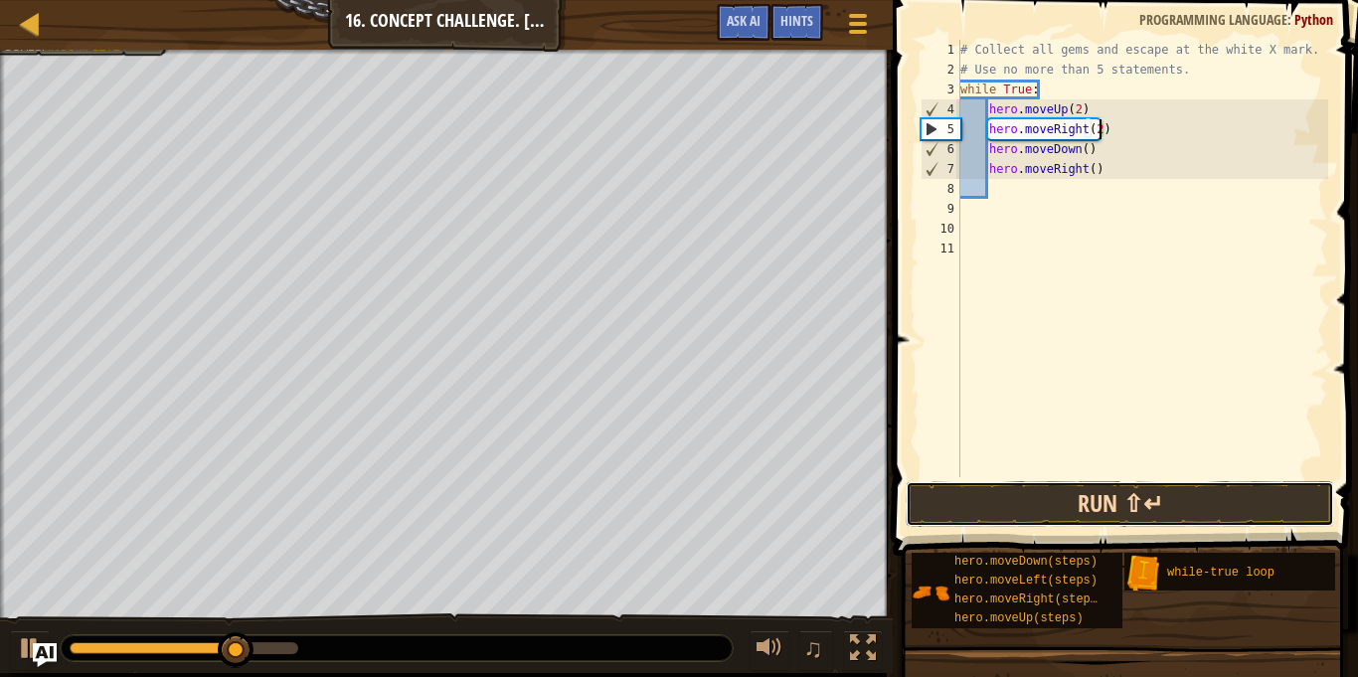
click at [1018, 488] on button "Run ⇧↵" at bounding box center [1120, 504] width 429 height 46
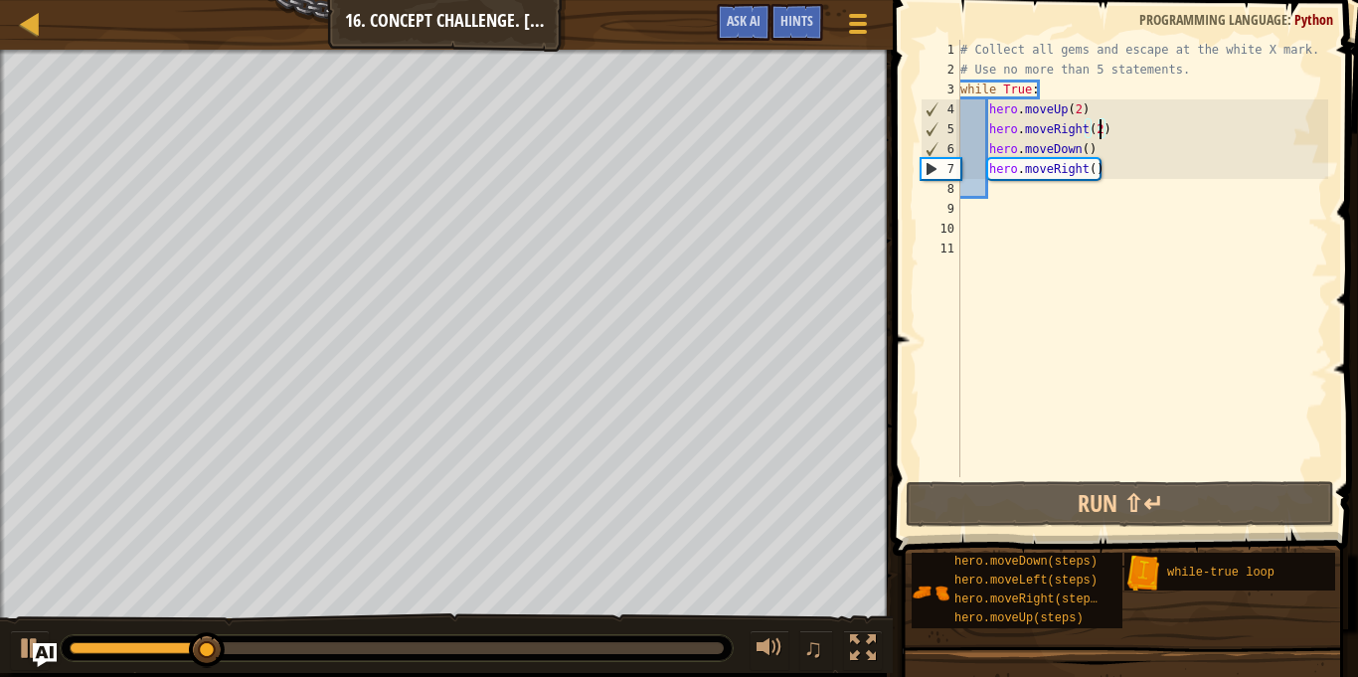
click at [1067, 165] on div "# Collect all gems and escape at the white X mark. # Use no more than 5 stateme…" at bounding box center [1142, 278] width 372 height 477
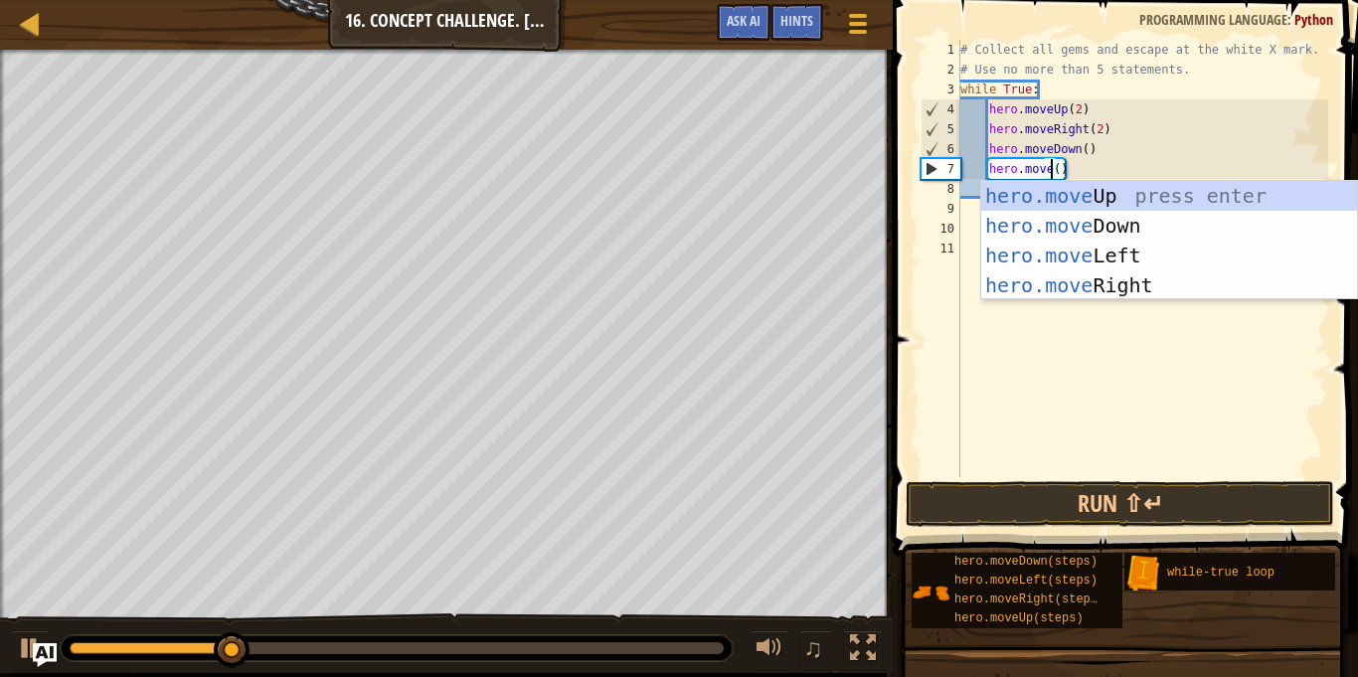
scroll to position [9, 13]
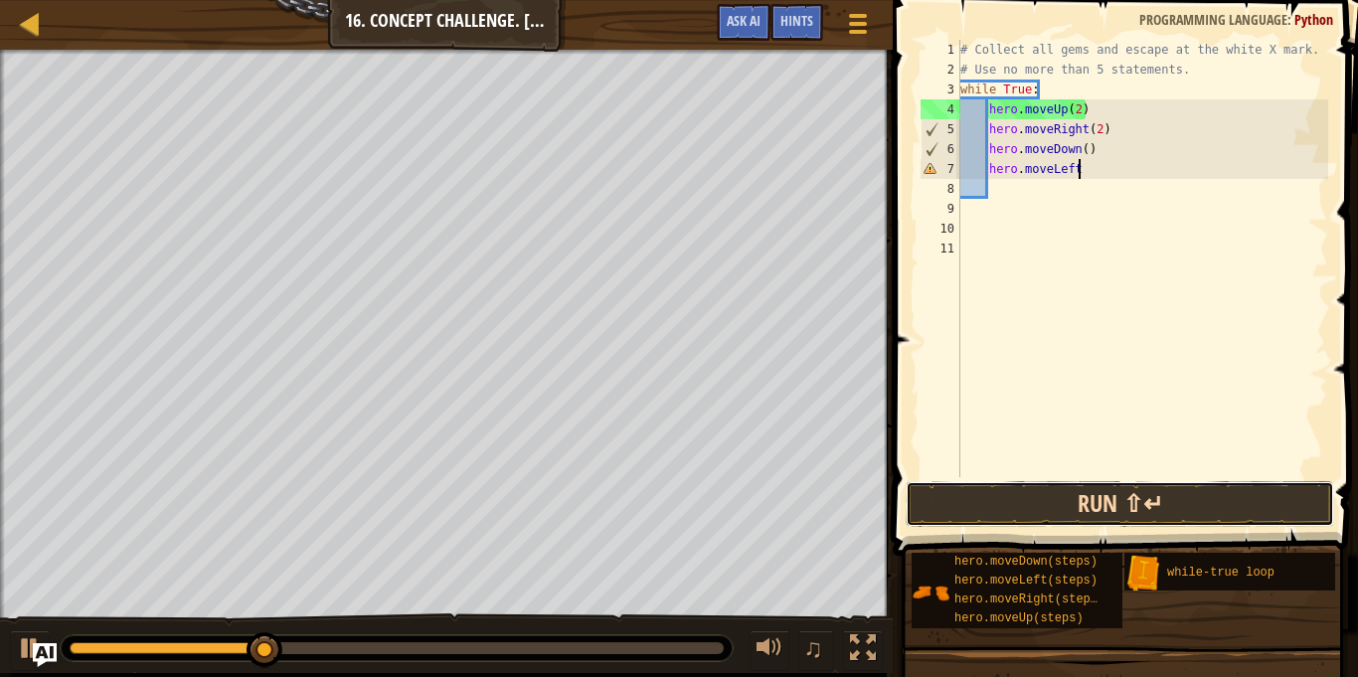
click at [1055, 490] on button "Run ⇧↵" at bounding box center [1120, 504] width 429 height 46
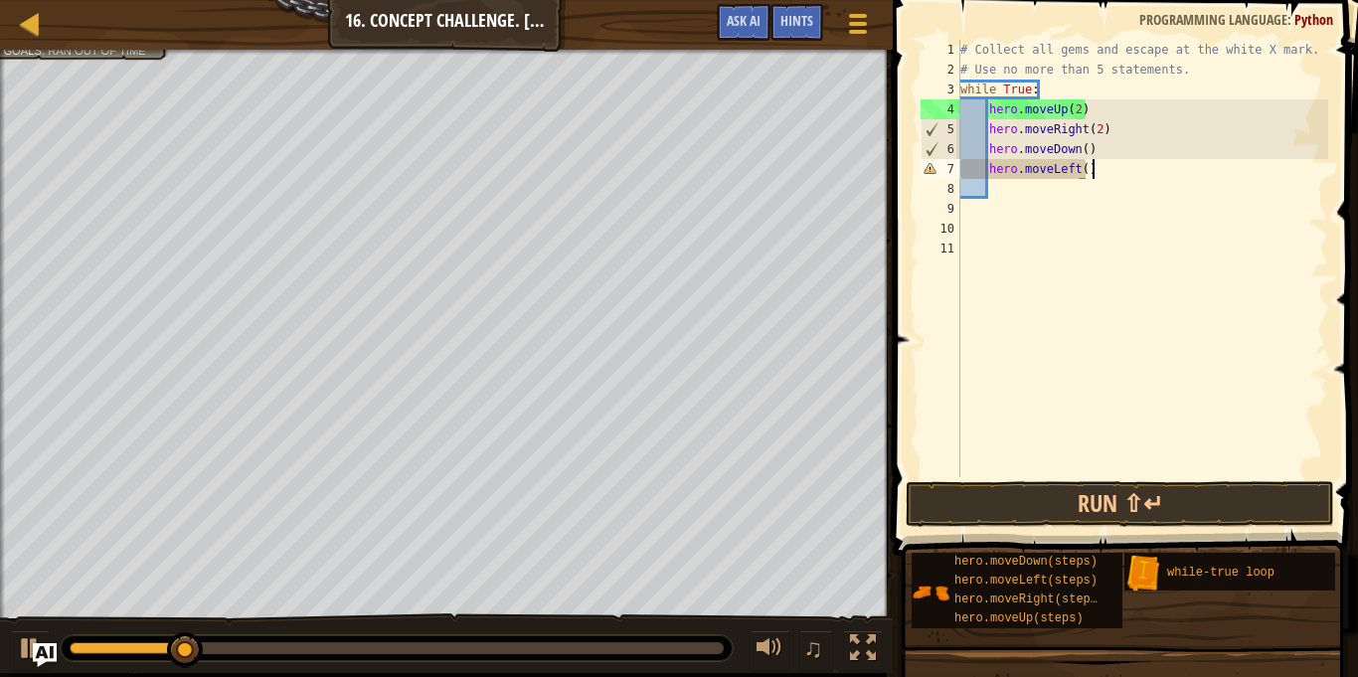
scroll to position [9, 18]
type textarea "hero.moveLeft()"
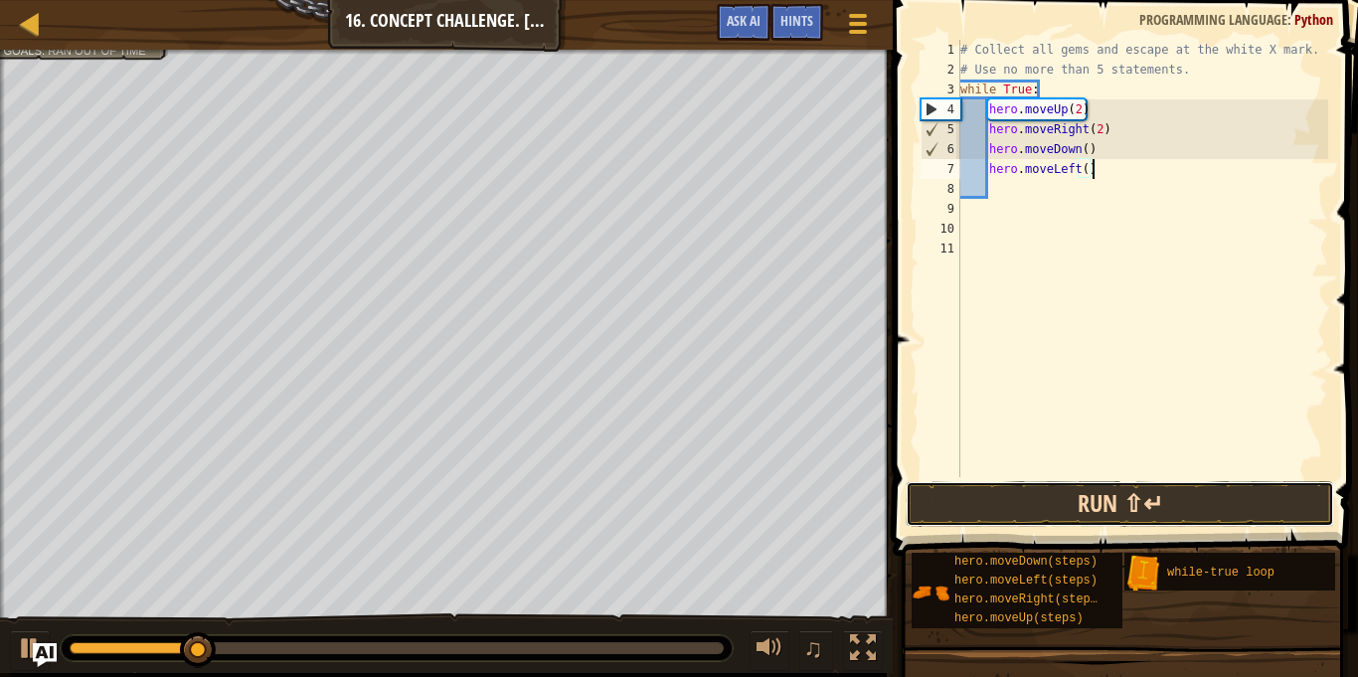
click at [1048, 498] on button "Run ⇧↵" at bounding box center [1120, 504] width 429 height 46
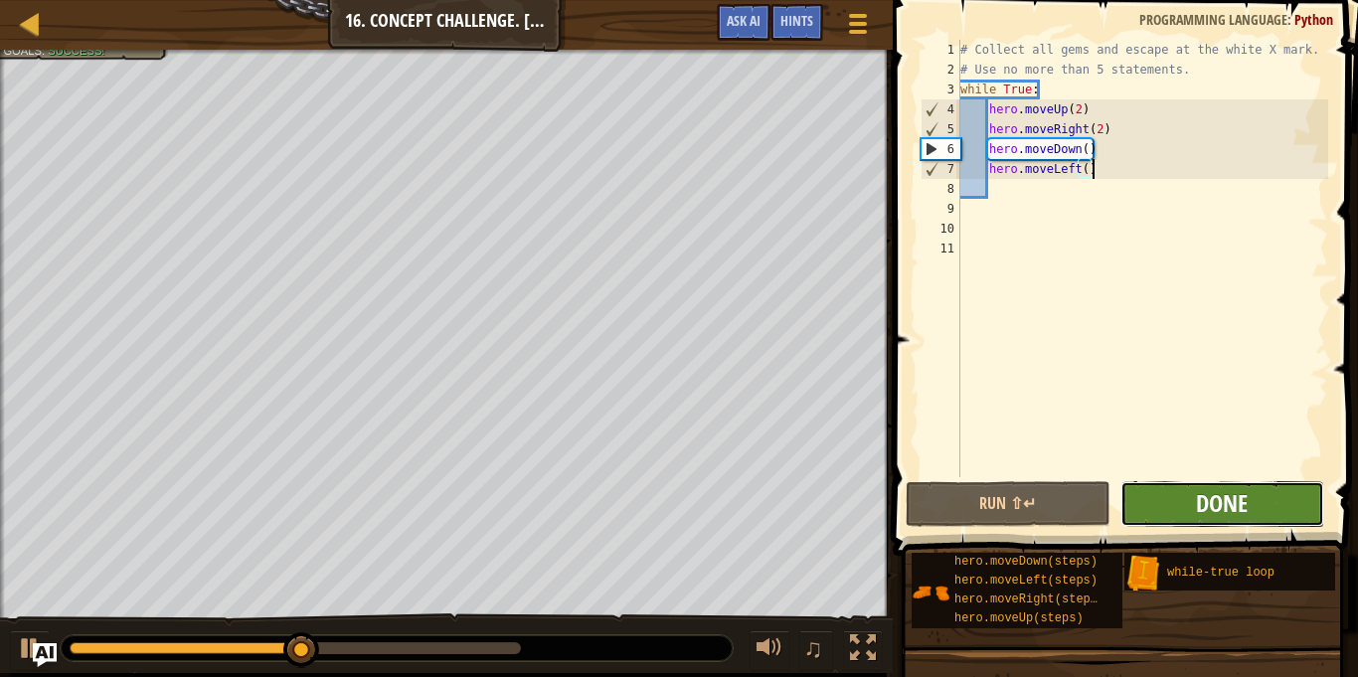
click at [1213, 504] on span "Done" at bounding box center [1222, 503] width 52 height 32
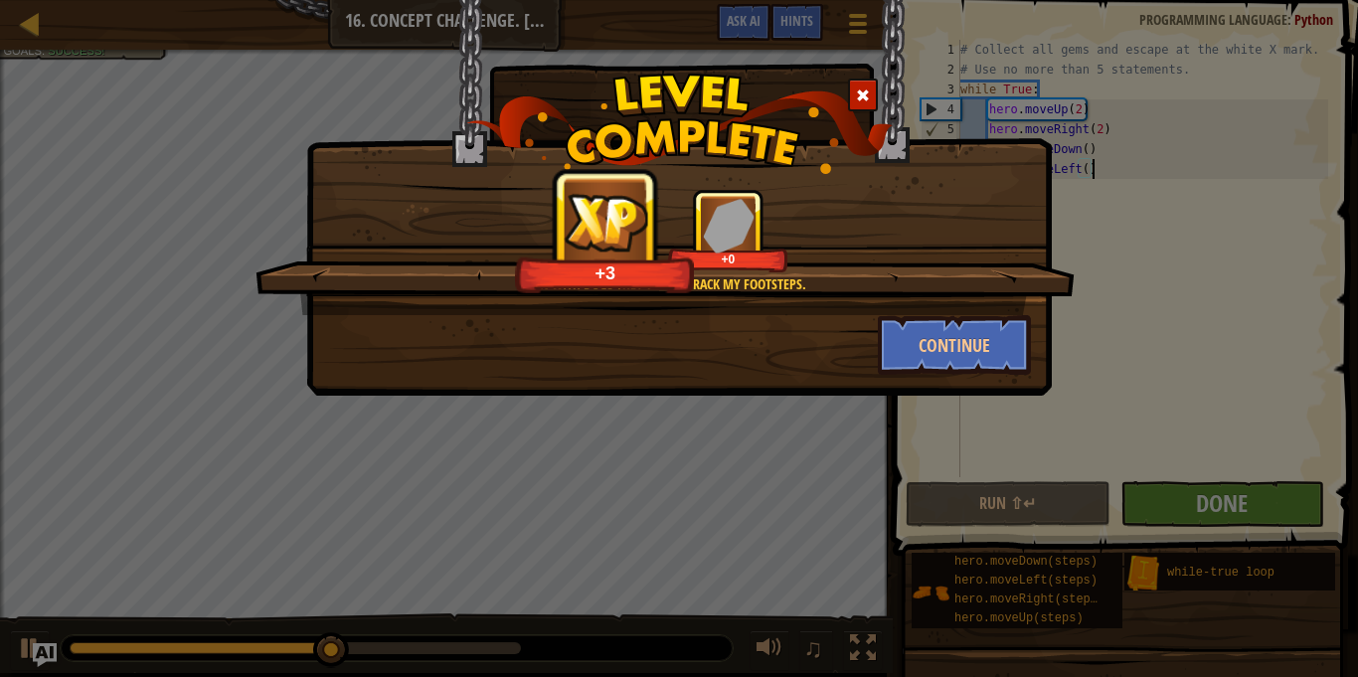
click at [878, 110] on img at bounding box center [679, 124] width 427 height 100
click at [871, 106] on div at bounding box center [863, 95] width 30 height 33
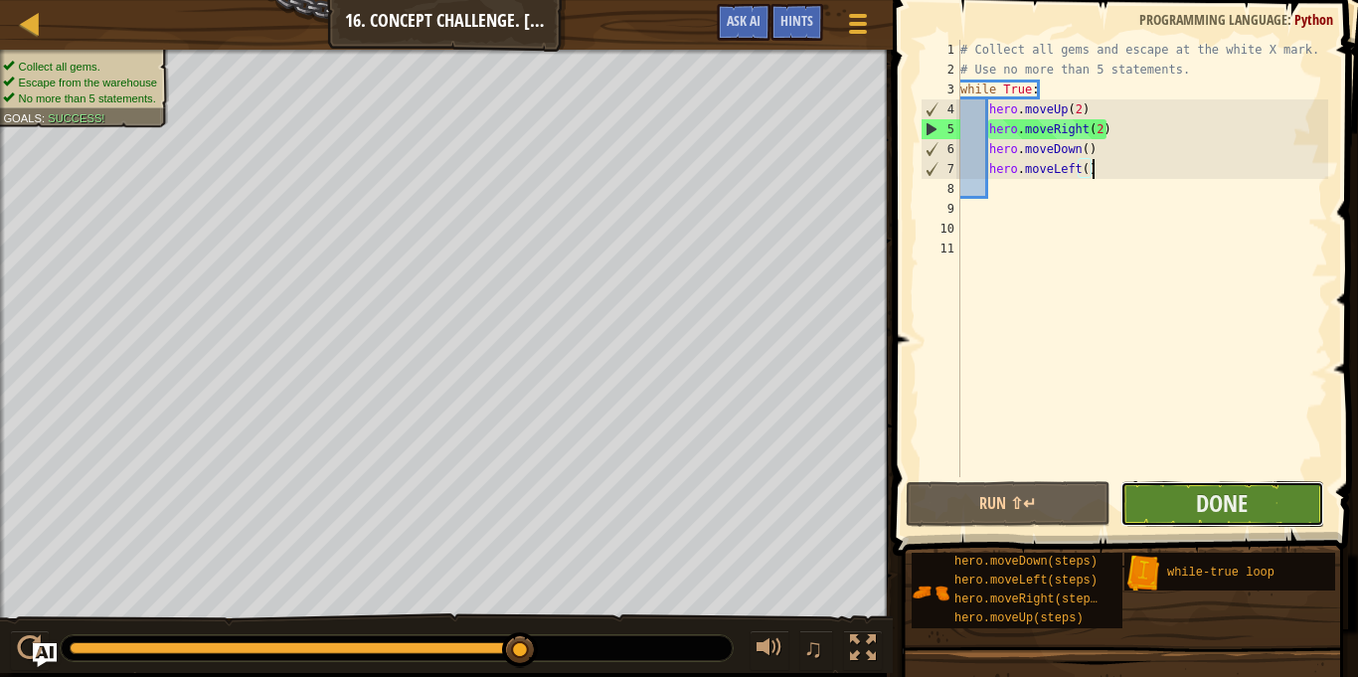
click at [1260, 512] on button "Done" at bounding box center [1222, 504] width 204 height 46
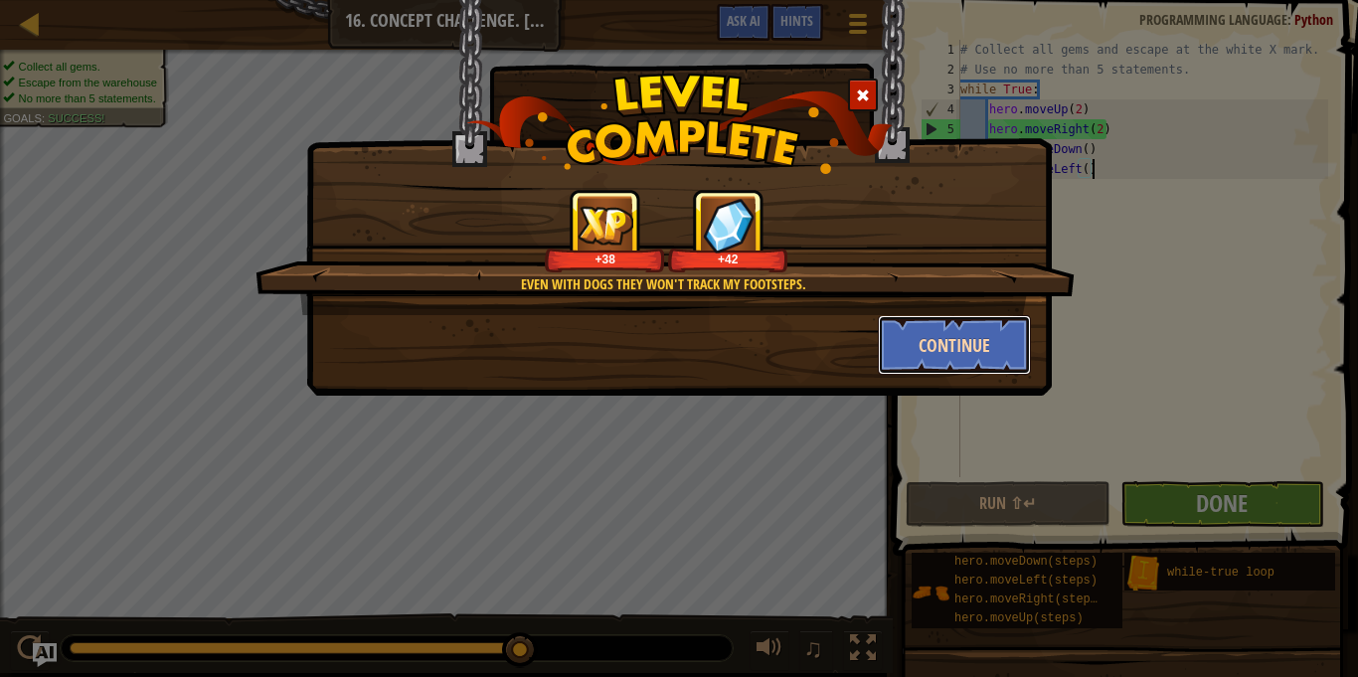
click at [882, 356] on button "Continue" at bounding box center [955, 345] width 154 height 60
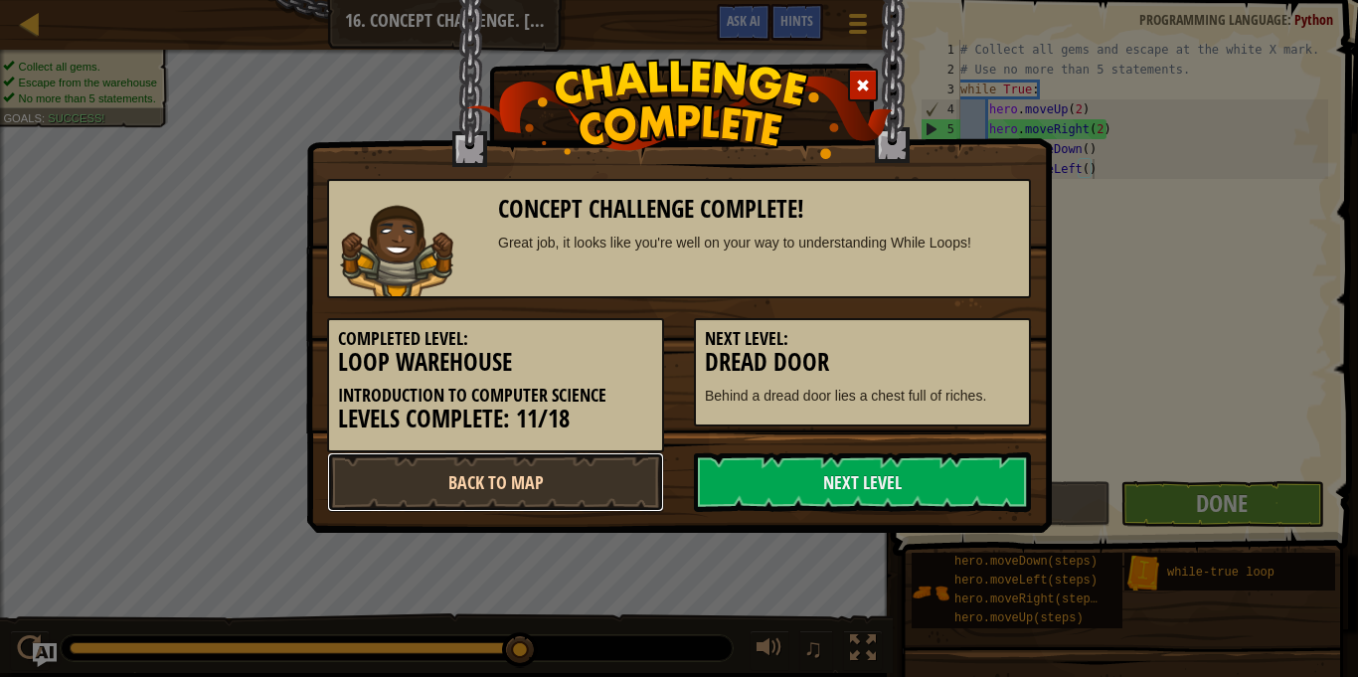
click at [506, 471] on link "Back to Map" at bounding box center [495, 482] width 337 height 60
